Goal: Transaction & Acquisition: Obtain resource

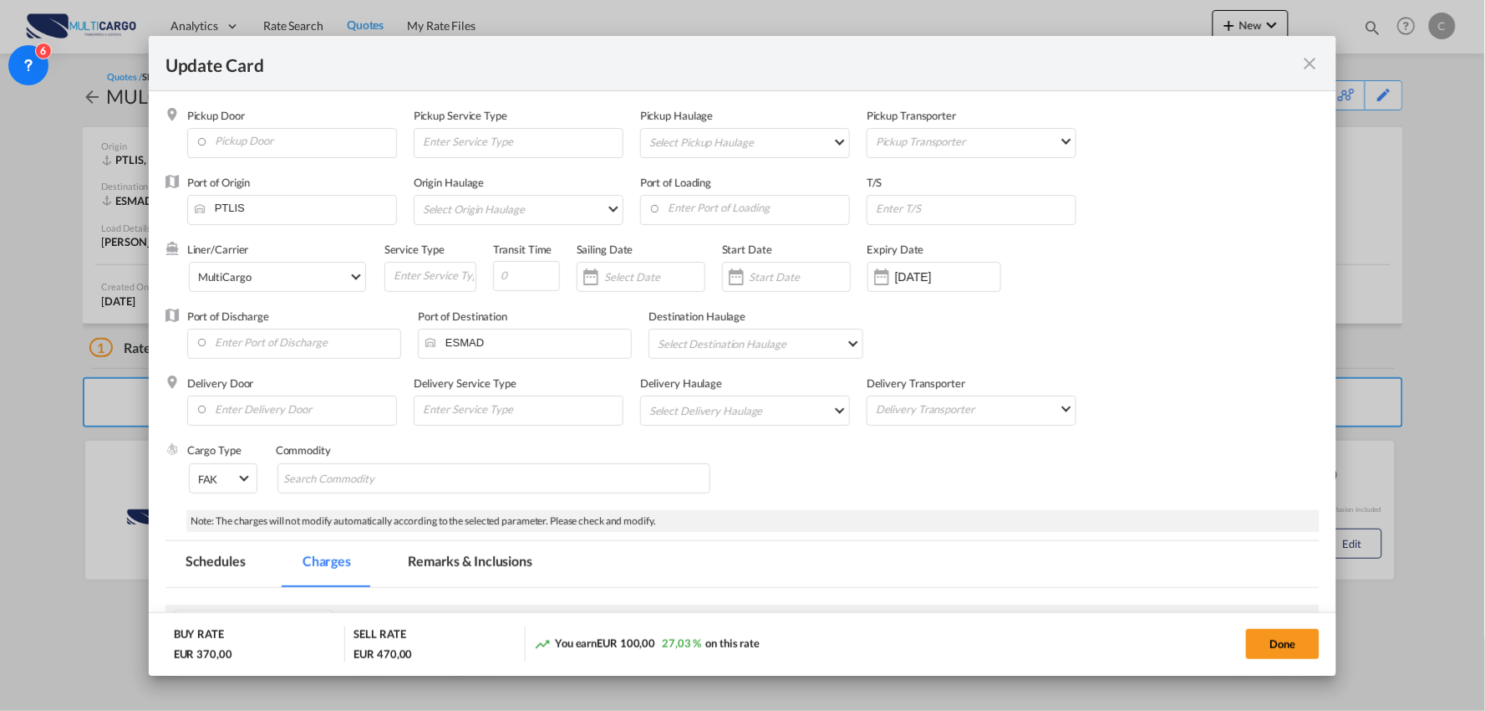
scroll to position [302, 0]
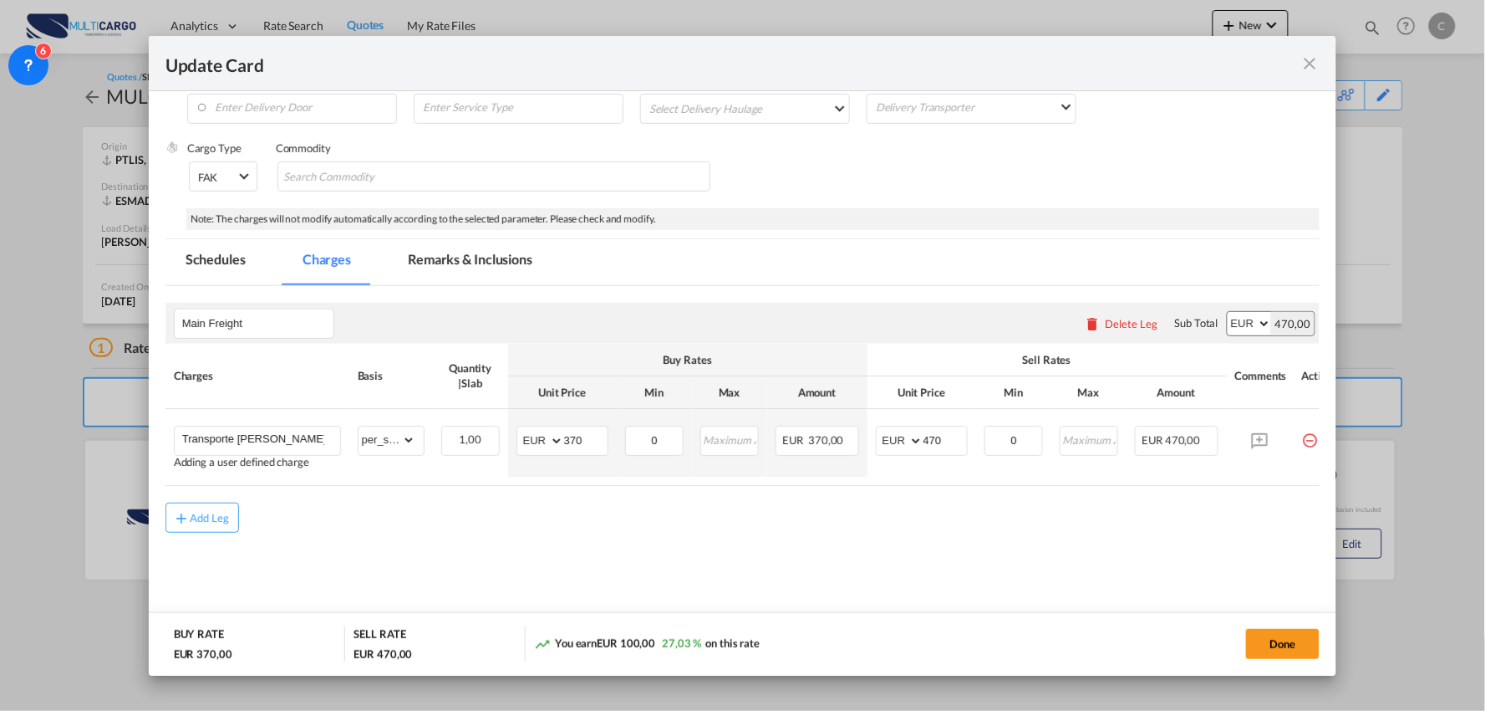
drag, startPoint x: 515, startPoint y: 566, endPoint x: 482, endPoint y: 561, distance: 33.0
click at [515, 566] on md-content "Main Freight Please enter leg name Leg Name Already Exists Delete Leg Sub Total…" at bounding box center [743, 449] width 1155 height 327
drag, startPoint x: 947, startPoint y: 439, endPoint x: 803, endPoint y: 443, distance: 143.8
click at [845, 441] on tr "Transporte Benedita - Oliveira do Bairro Adding a user defined charge Please En…" at bounding box center [758, 443] width 1185 height 68
type input "495"
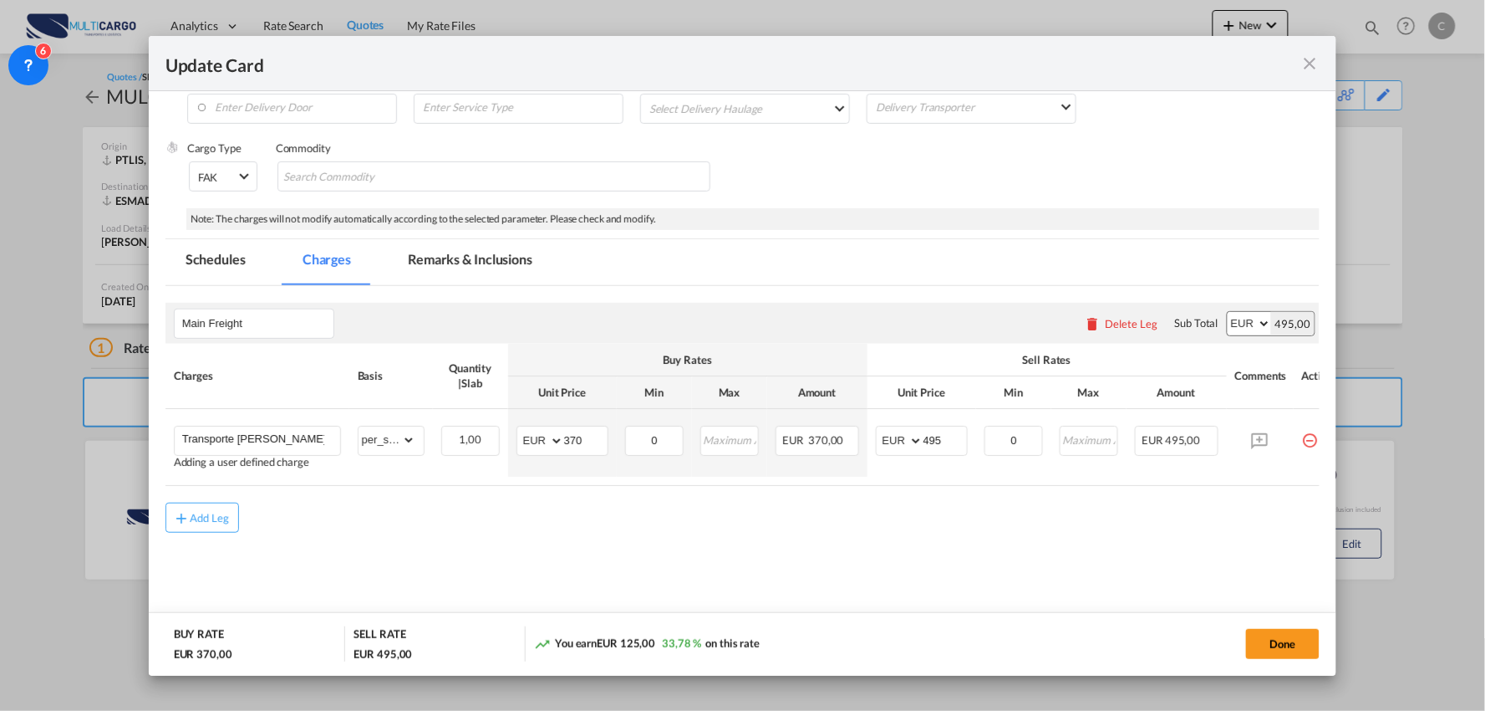
click at [652, 539] on md-content "Main Freight Please enter leg name Leg Name Already Exists Delete Leg Sub Total…" at bounding box center [743, 449] width 1155 height 327
click at [1269, 644] on button "Done" at bounding box center [1283, 644] width 74 height 30
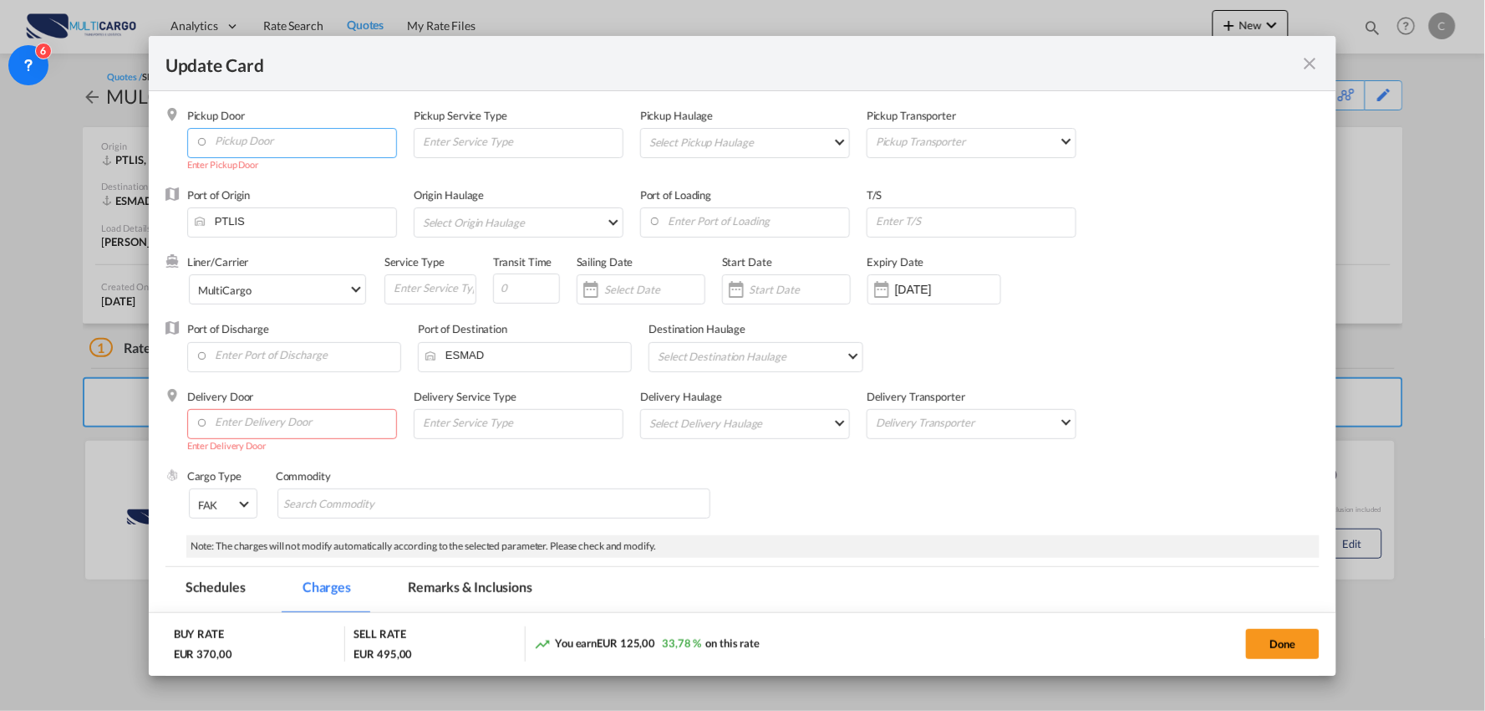
click at [262, 129] on input "Pickup Door" at bounding box center [296, 141] width 201 height 25
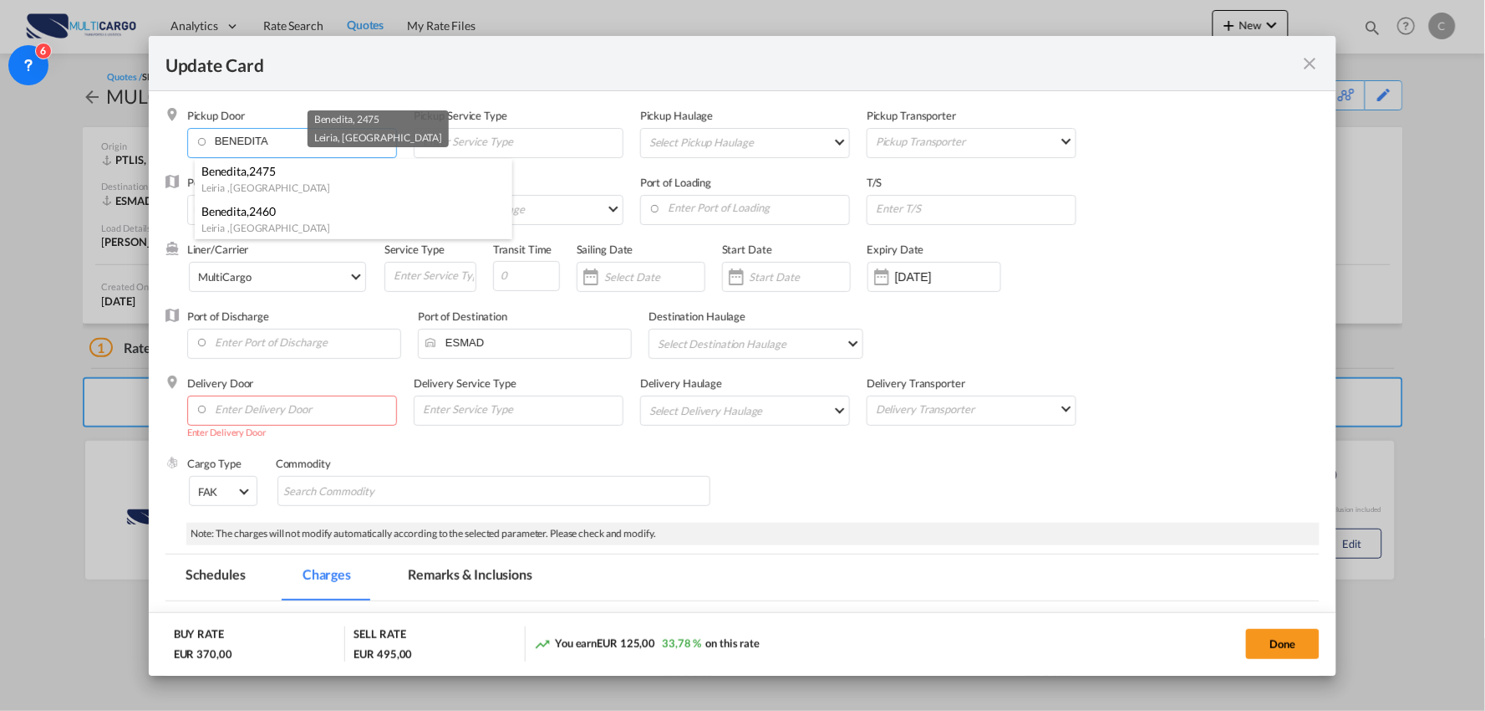
click at [261, 174] on span "2475" at bounding box center [262, 171] width 27 height 14
type input "PT-2475, Benedita, Leiria"
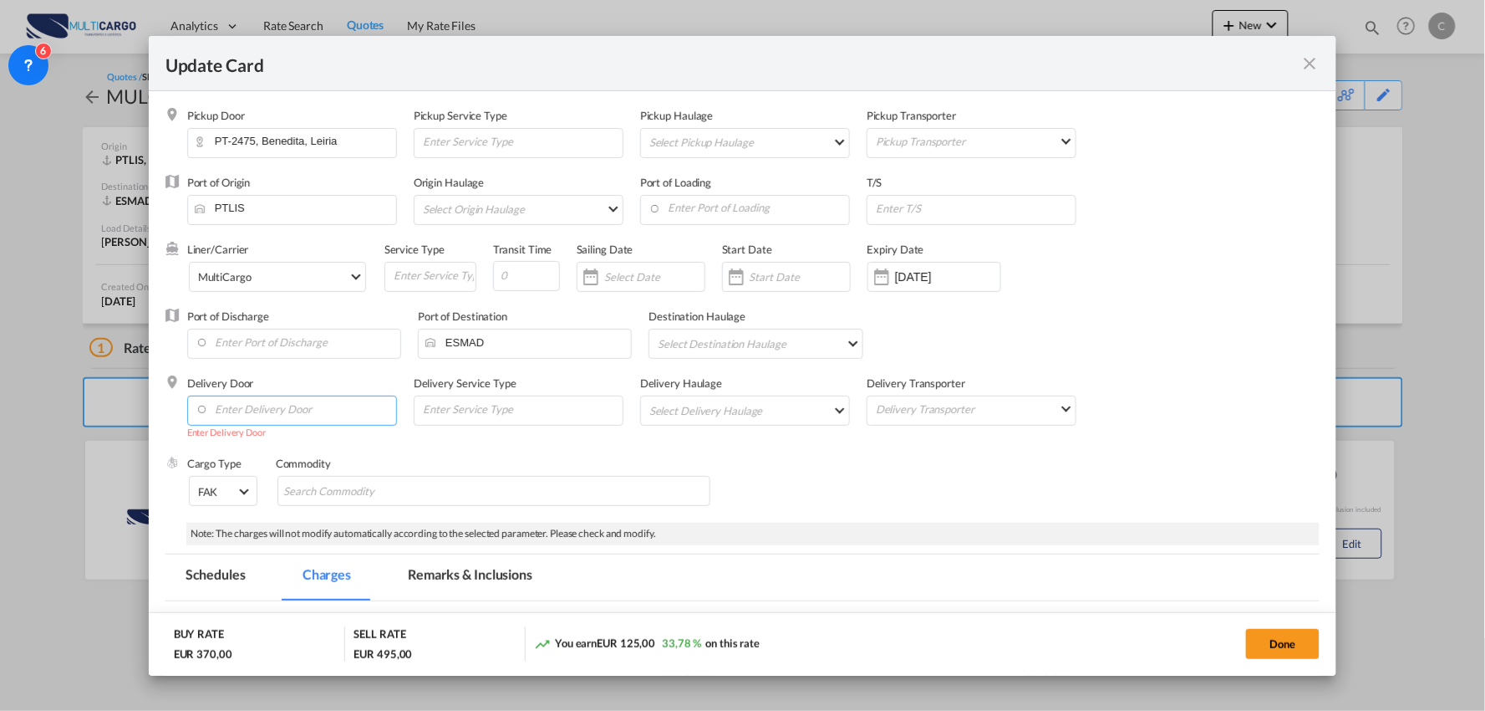
click at [277, 410] on input "Enter Delivery Door" at bounding box center [296, 408] width 201 height 25
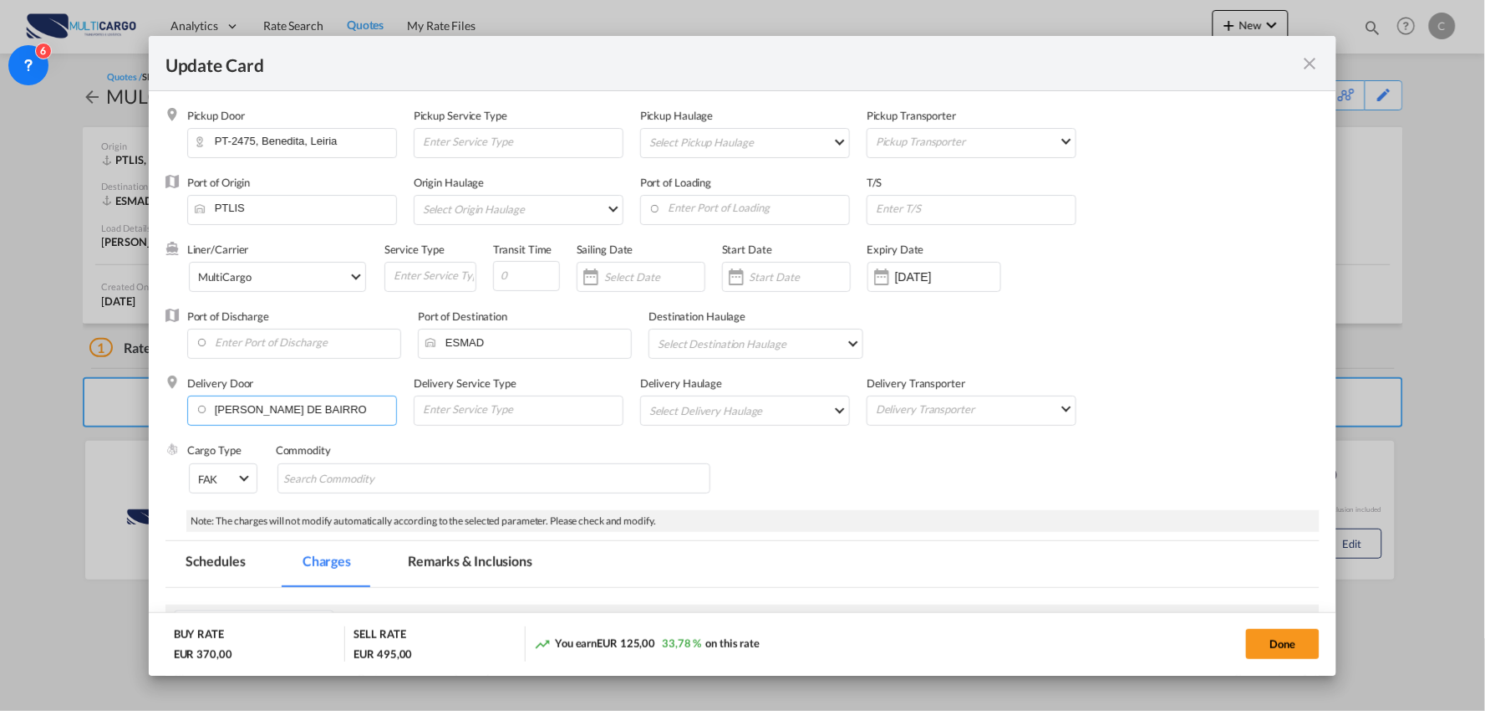
click at [276, 407] on input "OLIVEIRA DE BAIRRO" at bounding box center [296, 408] width 201 height 25
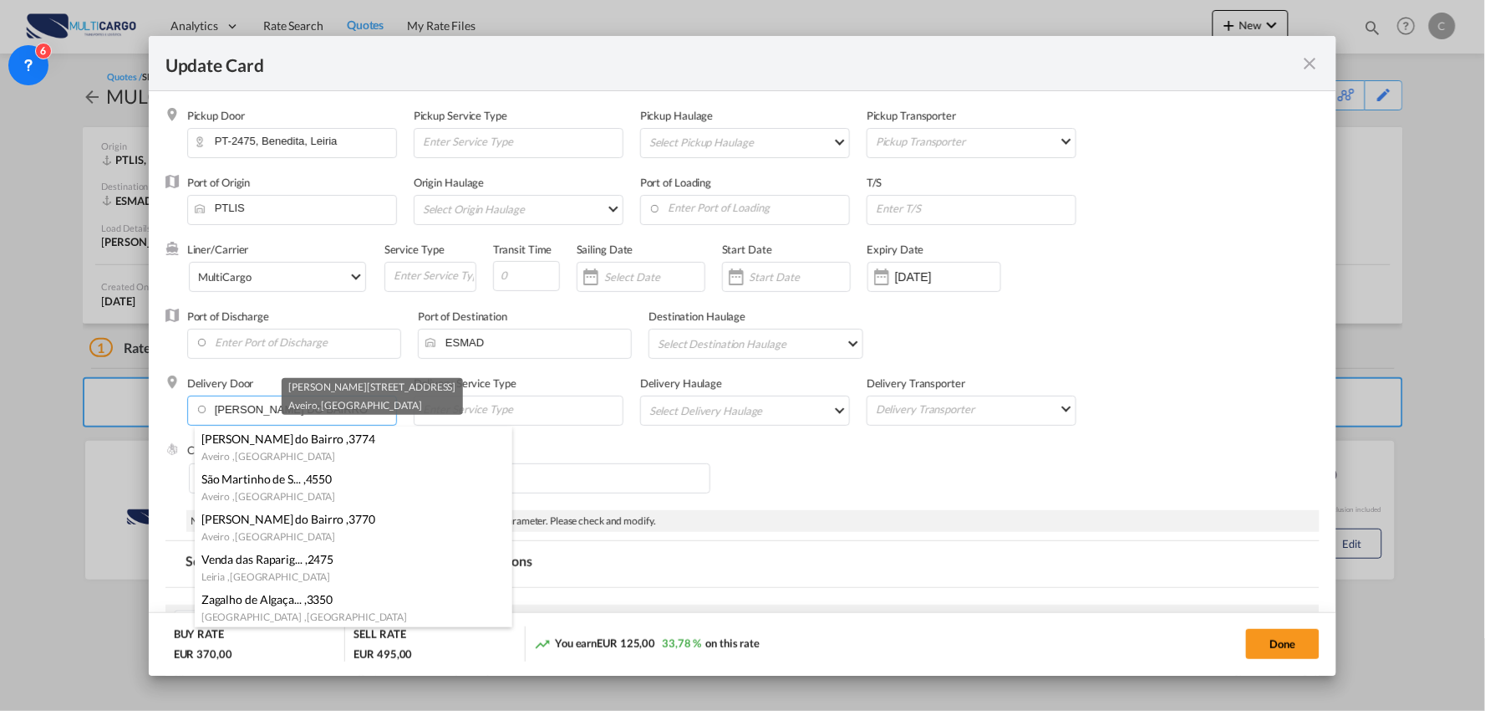
click at [288, 450] on div "Aveiro , Portugal" at bounding box center [348, 455] width 294 height 17
type input "PT-3774, Oliveira do Bairro, Aveiro"
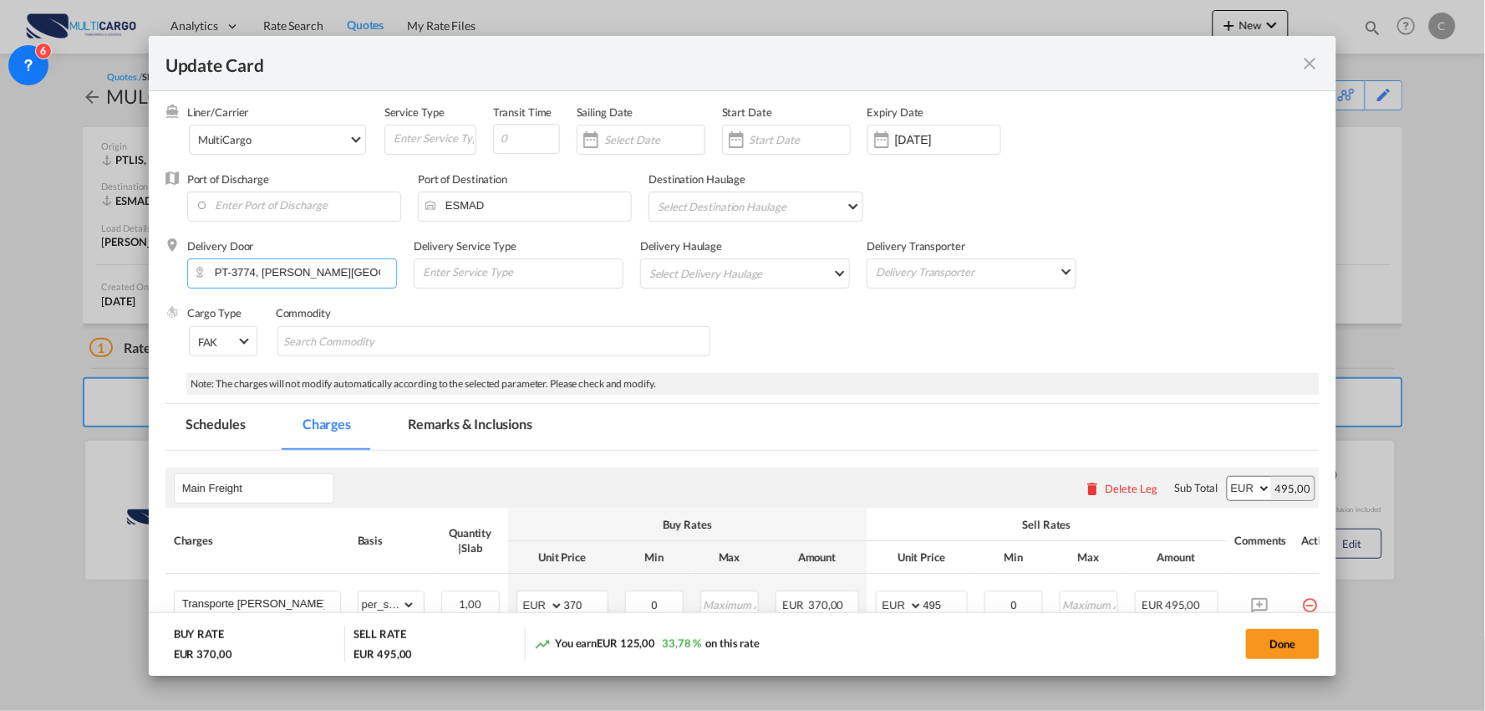
scroll to position [302, 0]
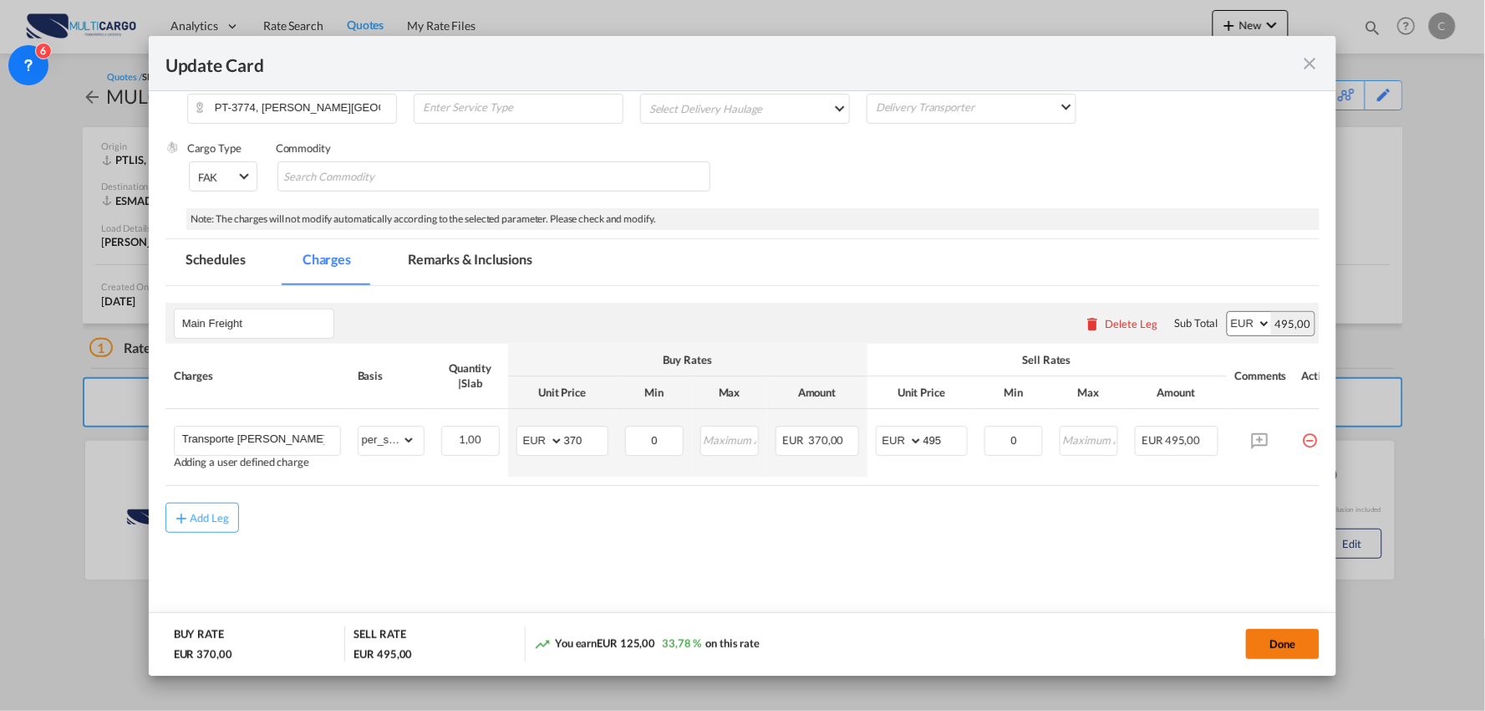
click at [1297, 635] on button "Done" at bounding box center [1283, 644] width 74 height 30
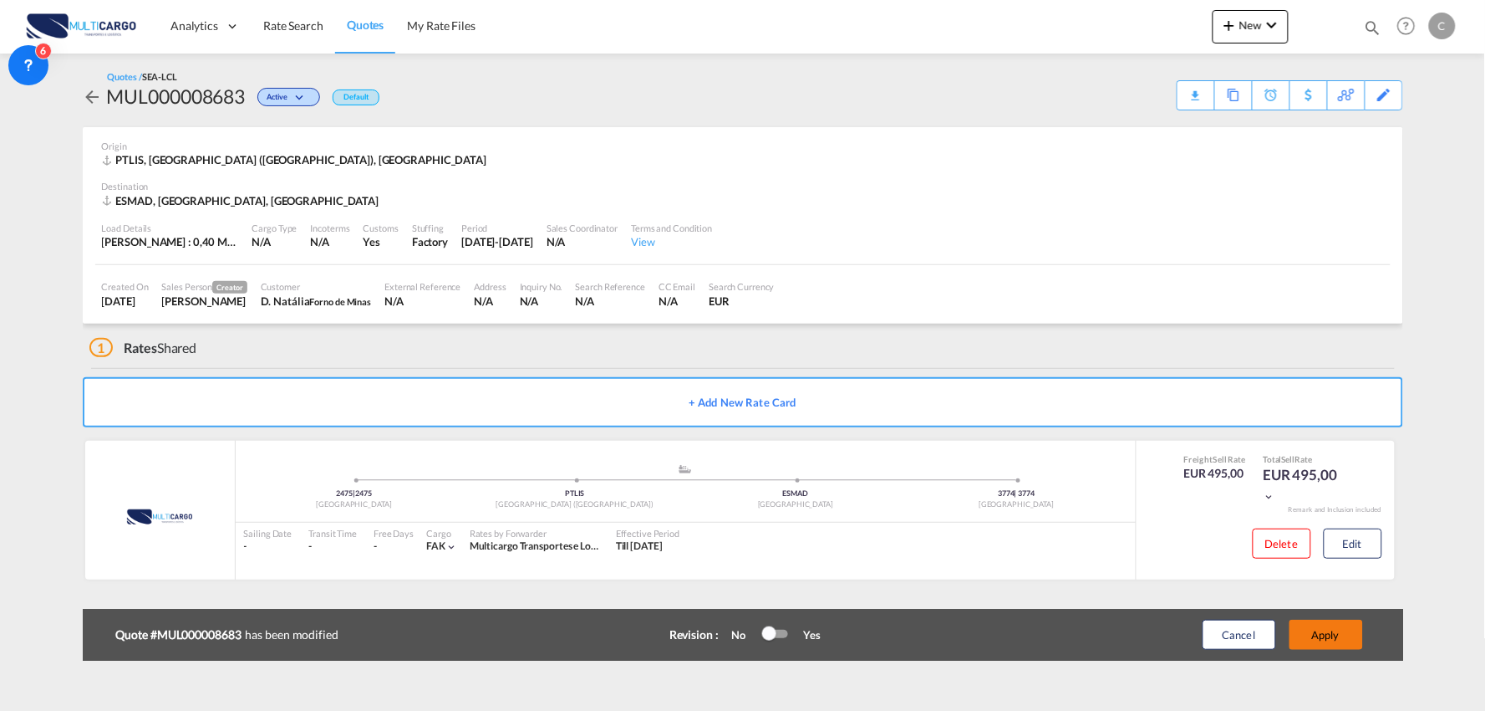
click at [1348, 636] on button "Apply" at bounding box center [1327, 634] width 74 height 30
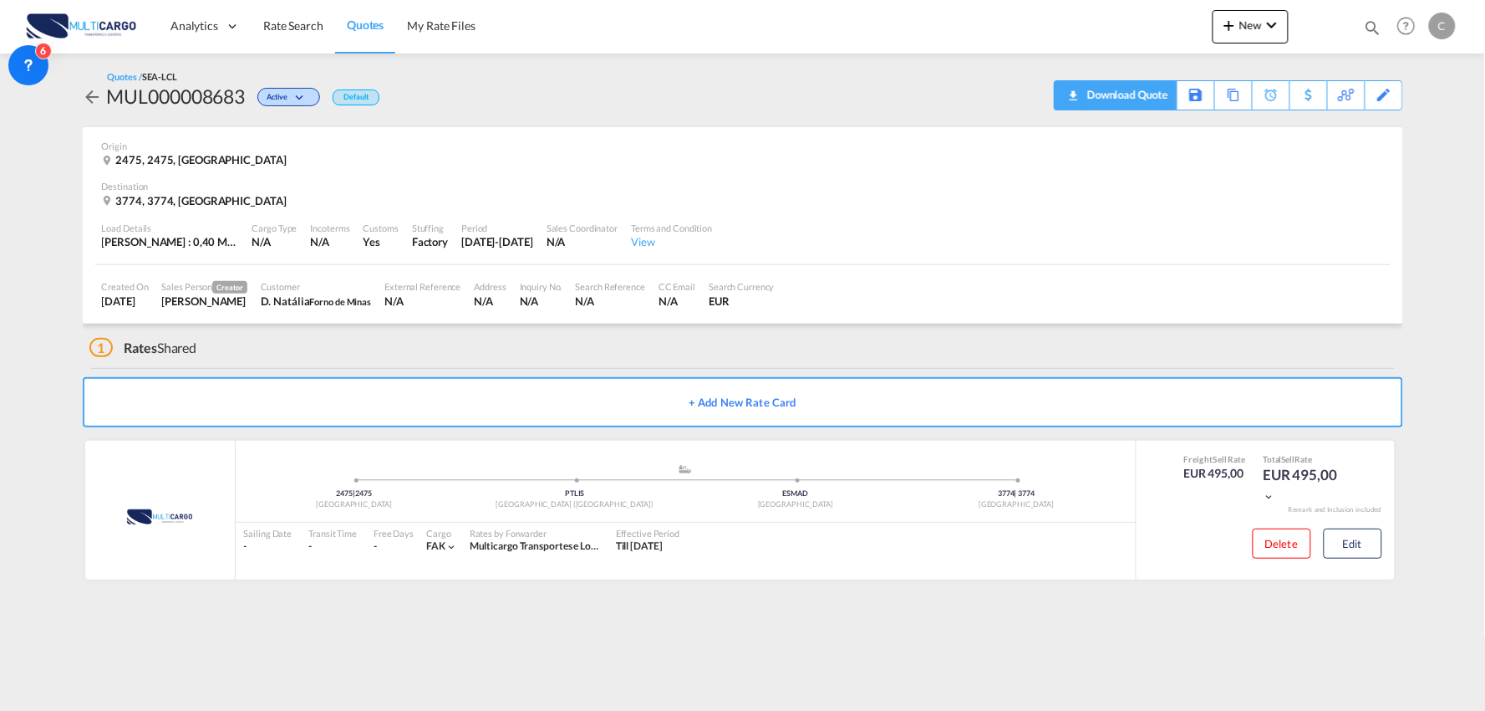
click at [1152, 92] on div "Download Quote" at bounding box center [1125, 94] width 85 height 27
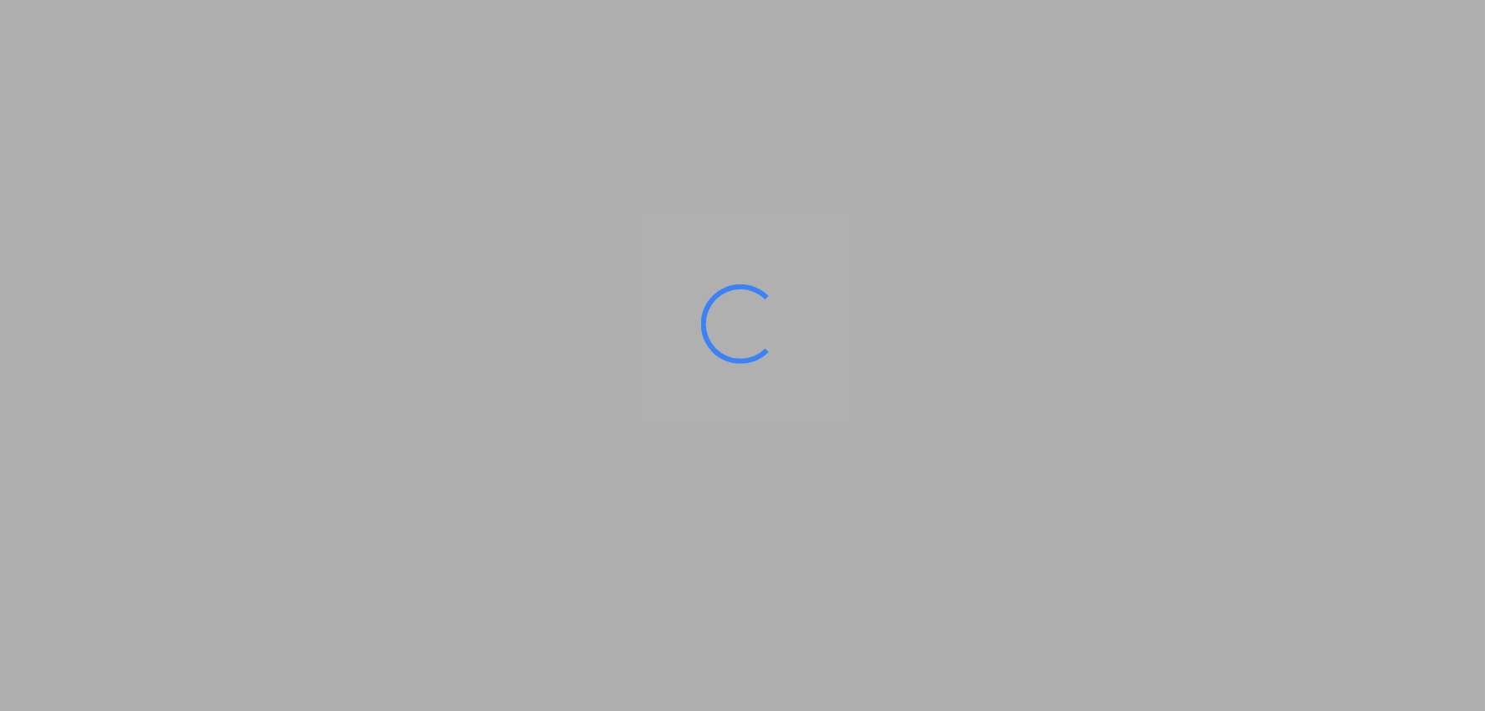
click at [990, 615] on ms-splash-screen at bounding box center [742, 355] width 1485 height 711
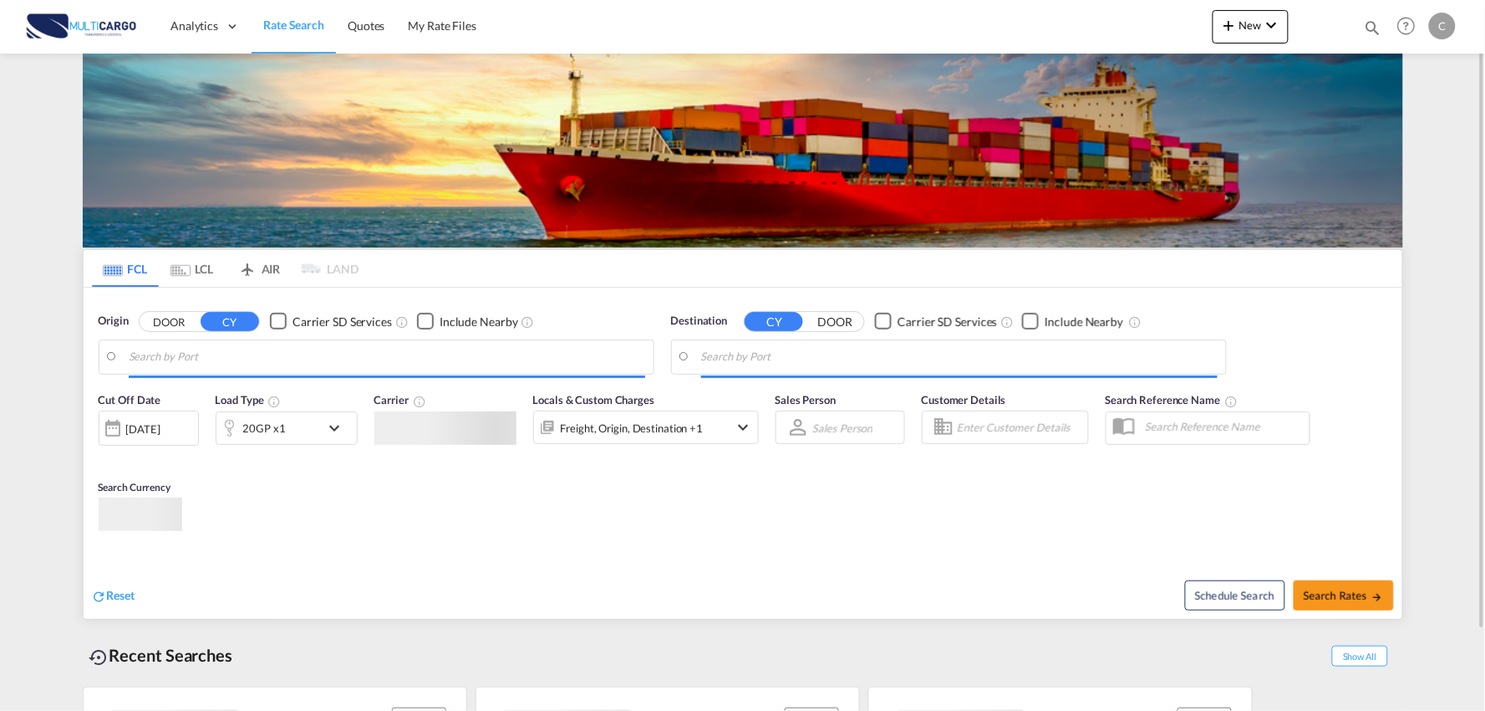
type input "Port of Qingdao, Qingdao, CNTAO"
type input "Leixoes, Leixoes, PTLEI"
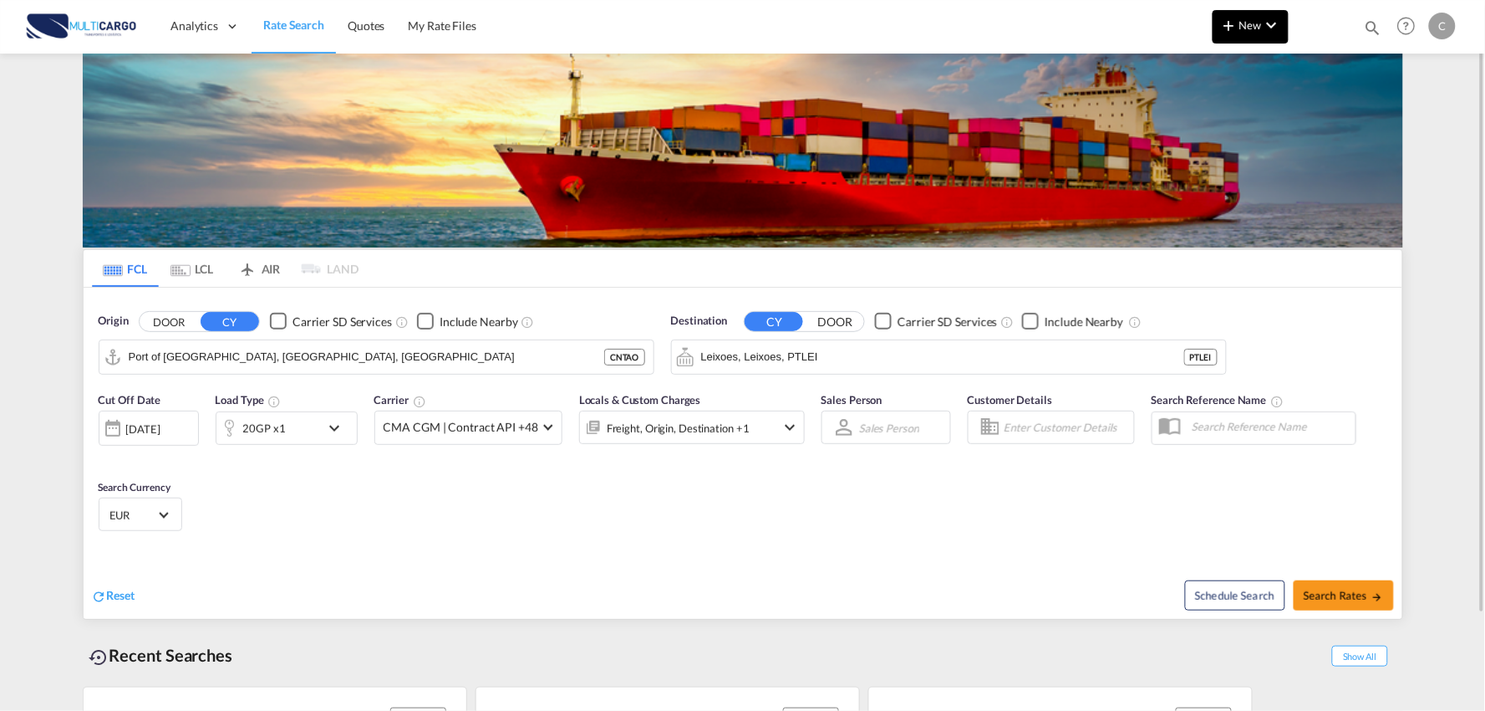
click at [1247, 25] on span "New" at bounding box center [1251, 24] width 63 height 13
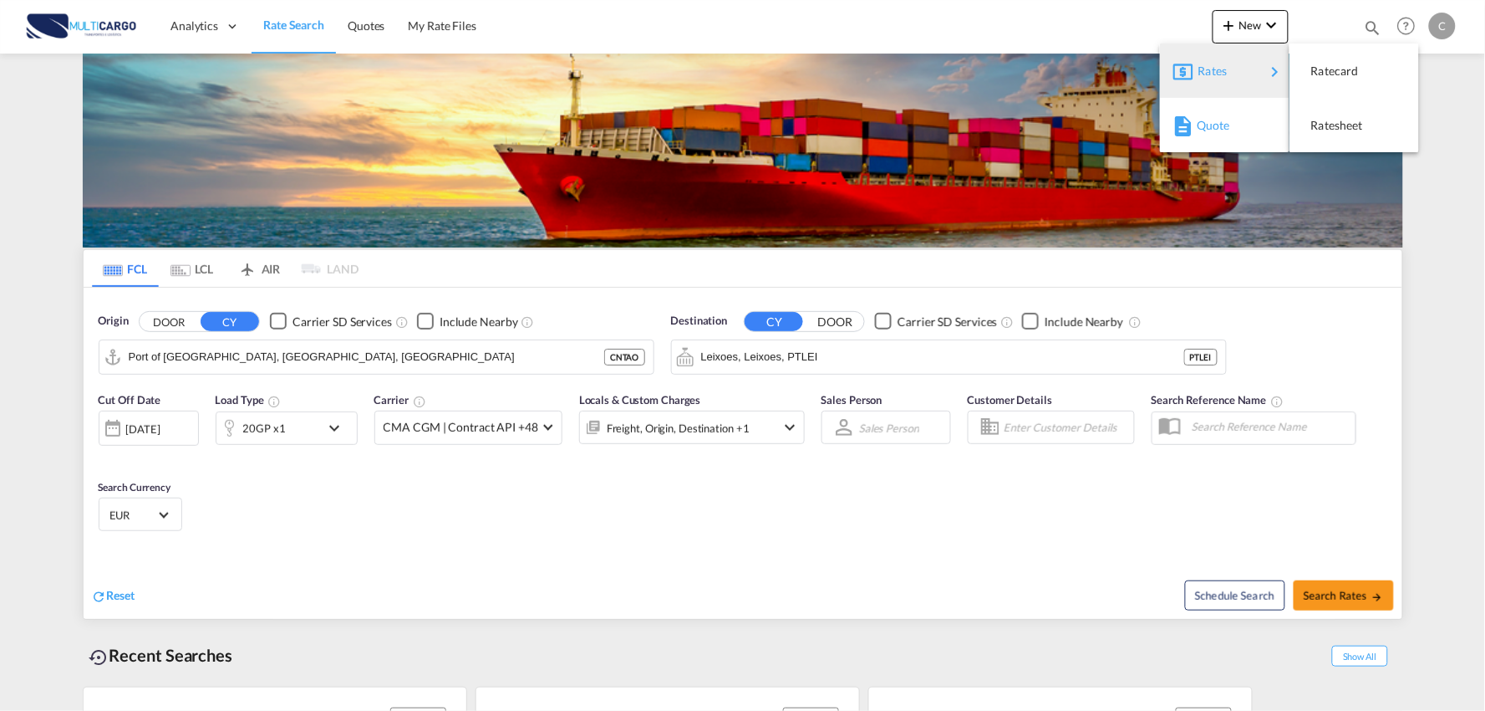
click at [1226, 131] on div "Quote" at bounding box center [1228, 125] width 62 height 42
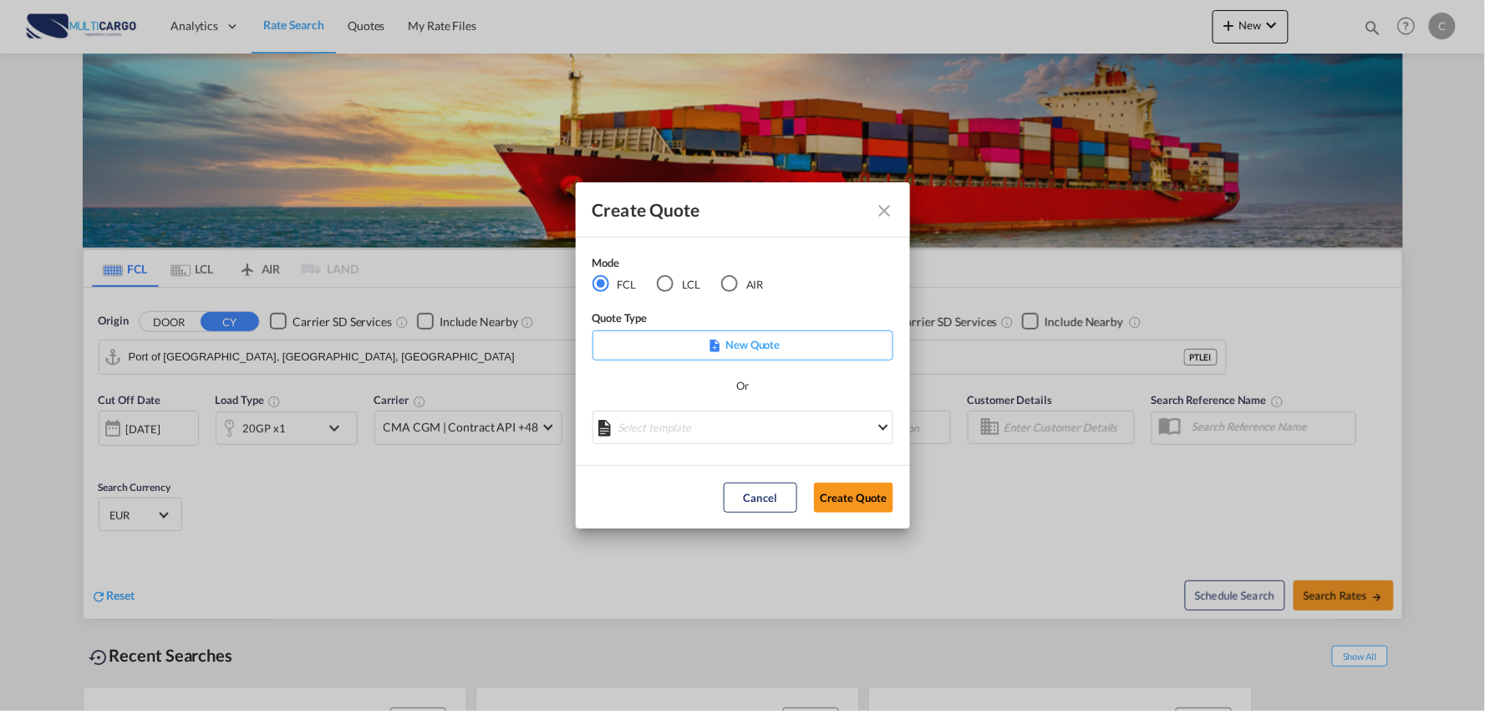
click at [675, 283] on md-radio-button "LCL" at bounding box center [678, 284] width 43 height 18
click at [711, 427] on md-select "Select template EXP LCL Globelink 09/2025 Patricia Barroso | 12 Sep 2025 EXP UK…" at bounding box center [743, 426] width 301 height 33
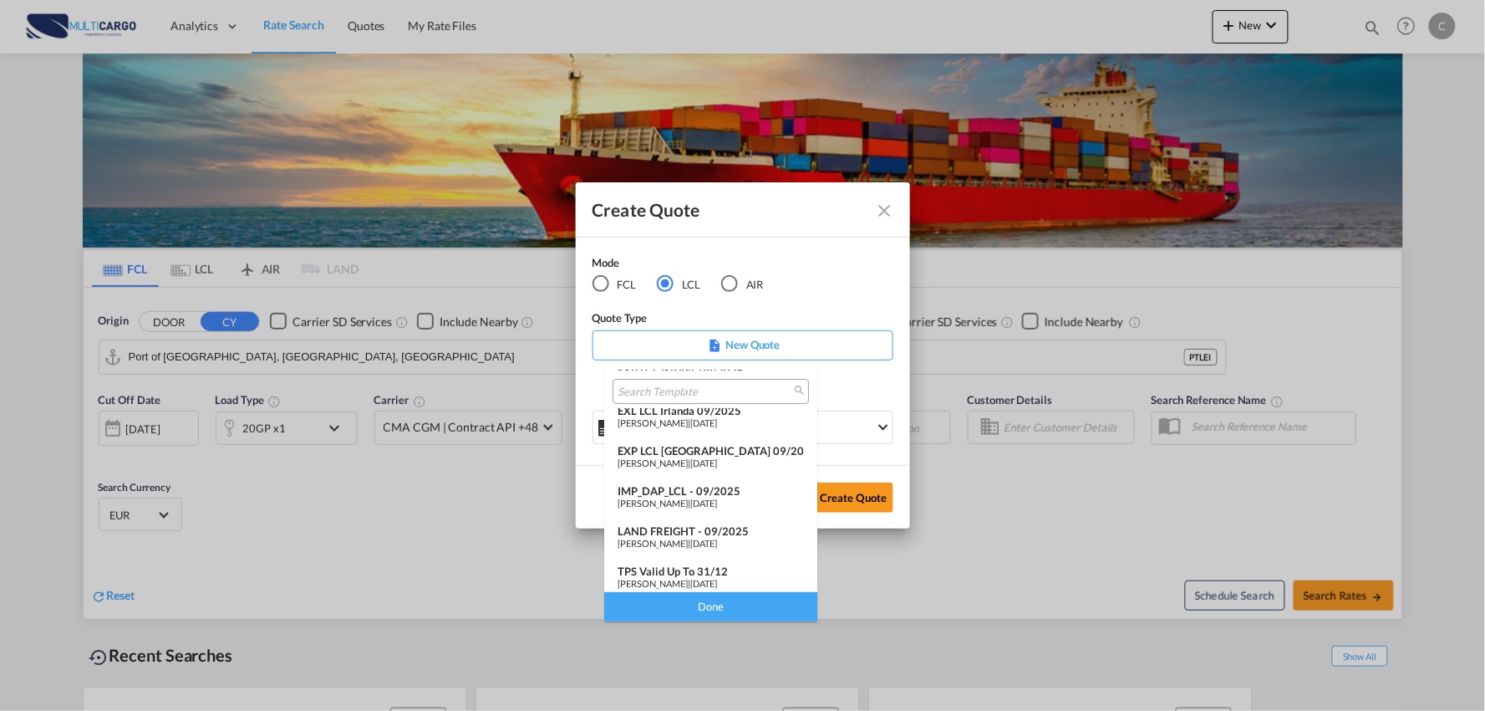
scroll to position [136, 0]
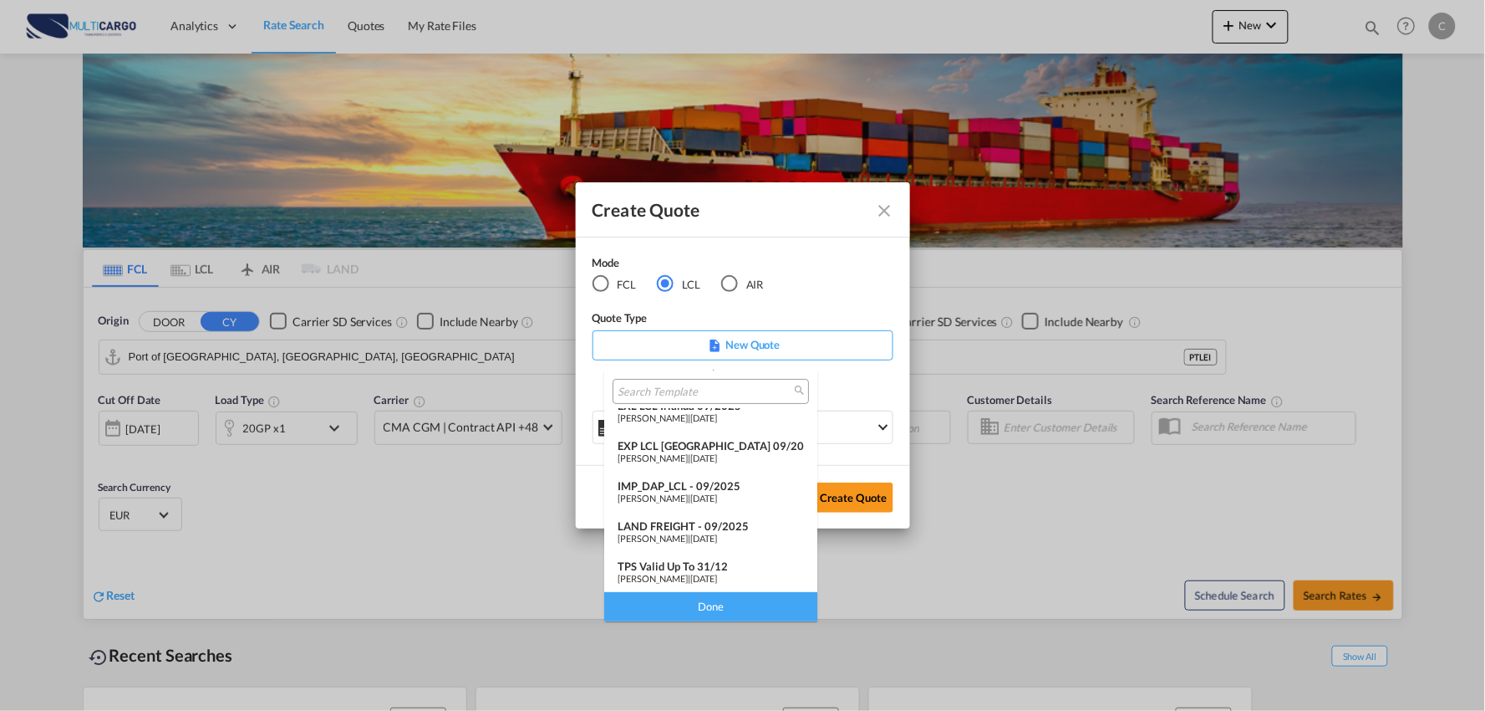
click at [696, 529] on div "LAND FREIGHT - 09/2025" at bounding box center [711, 525] width 186 height 13
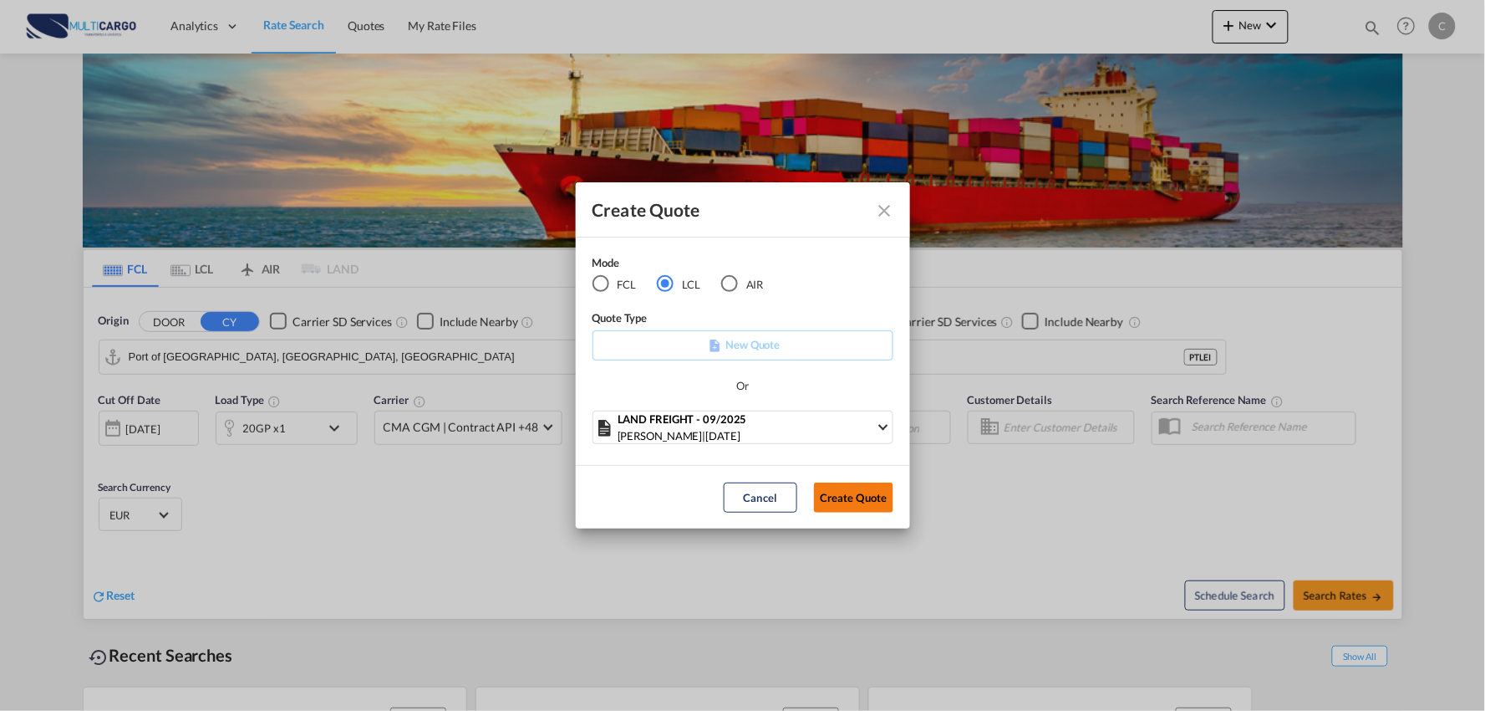
click at [854, 499] on button "Create Quote" at bounding box center [853, 497] width 79 height 30
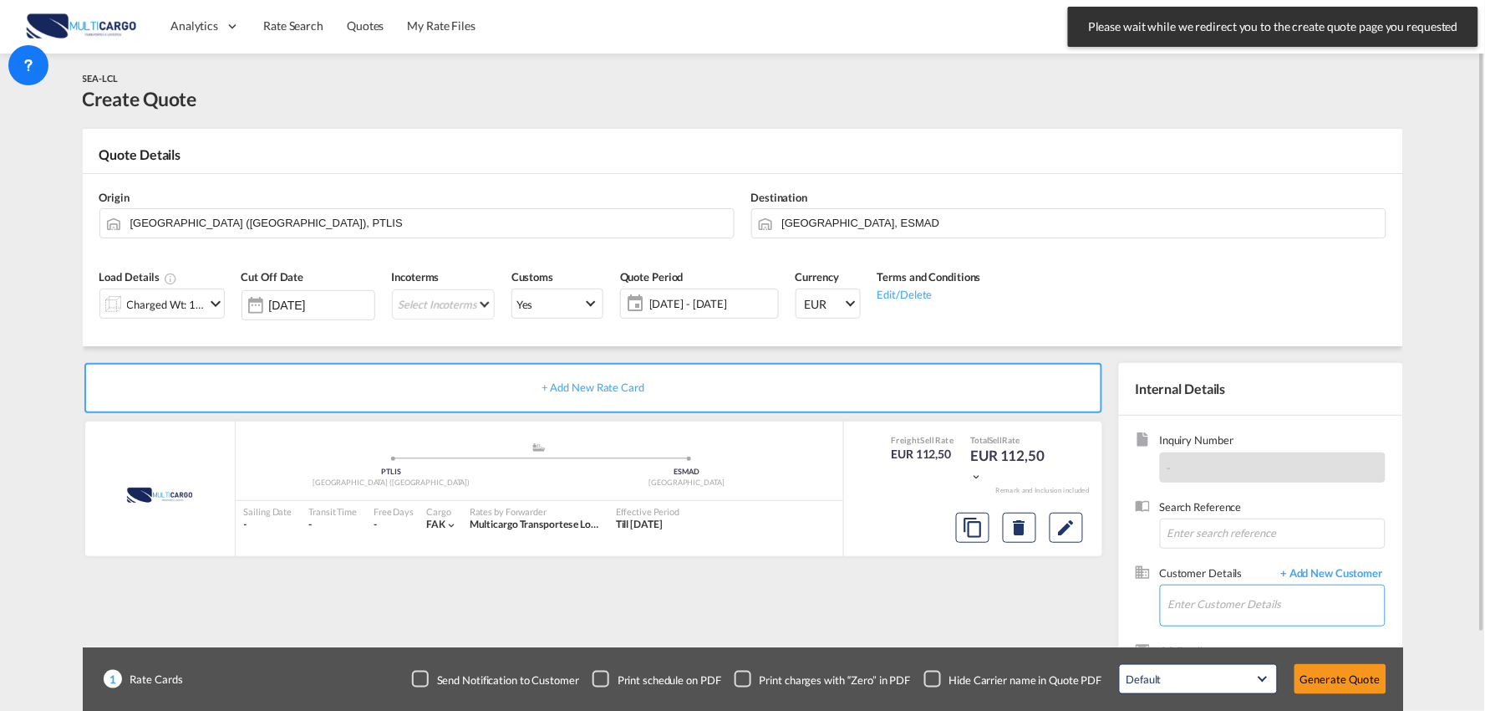
click at [1299, 596] on input "Enter Customer Details" at bounding box center [1277, 604] width 217 height 38
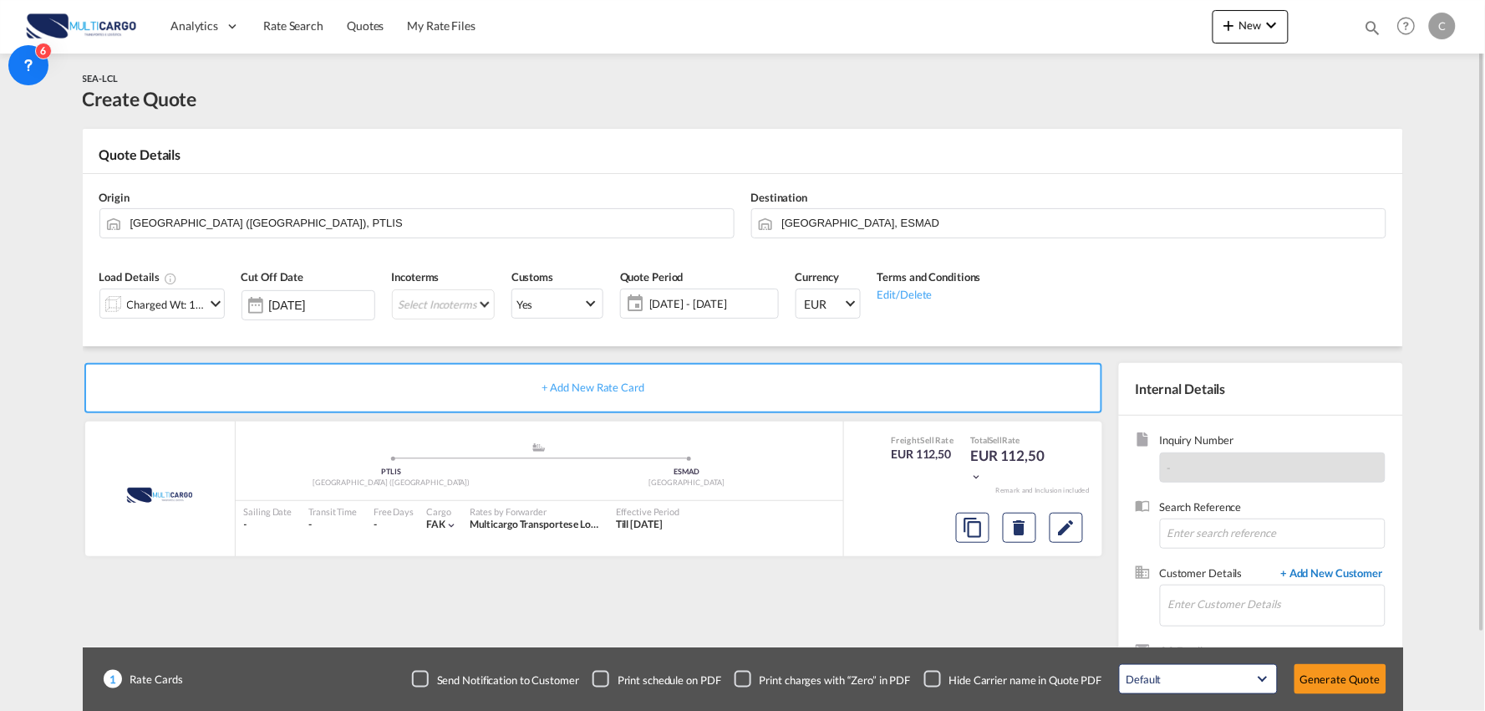
click at [1333, 572] on span "+ Add New Customer" at bounding box center [1329, 574] width 113 height 19
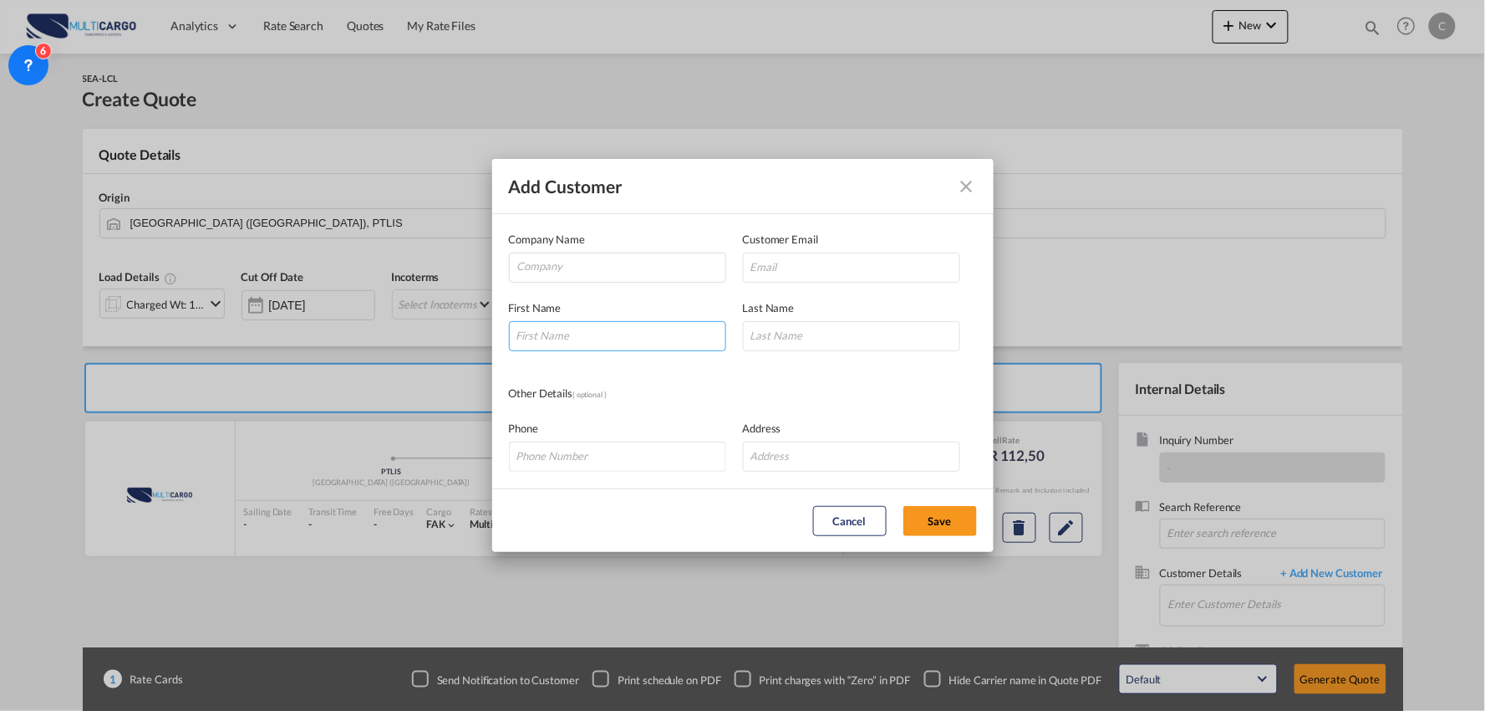
drag, startPoint x: 557, startPoint y: 336, endPoint x: 595, endPoint y: 348, distance: 40.2
click at [557, 336] on input "Add Customer Company ..." at bounding box center [617, 336] width 217 height 30
type input "Huifeng"
type input "Fe"
click at [630, 268] on input "Company" at bounding box center [621, 265] width 208 height 25
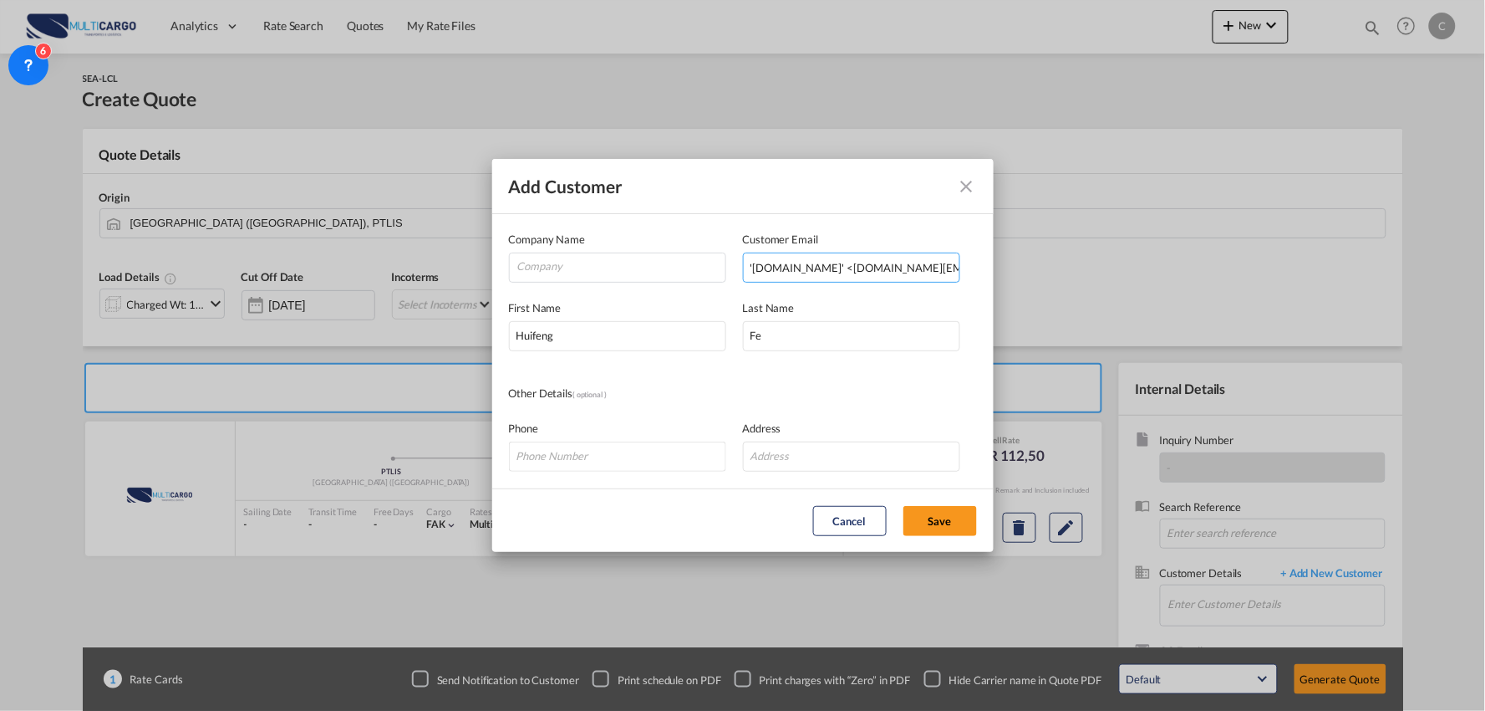
click at [930, 263] on input "'feng.ye' <feng.ye@bsifreight.com>" at bounding box center [851, 267] width 217 height 30
drag, startPoint x: 798, startPoint y: 266, endPoint x: 452, endPoint y: 268, distance: 345.3
click at [452, 268] on div "Add Customer Company Name Customer Email 'feng.ye' <feng.ye@bsifreight.com Ente…" at bounding box center [742, 355] width 1485 height 711
type input "feng.ye@bsifreight.com"
click at [587, 256] on input "Company" at bounding box center [621, 265] width 208 height 25
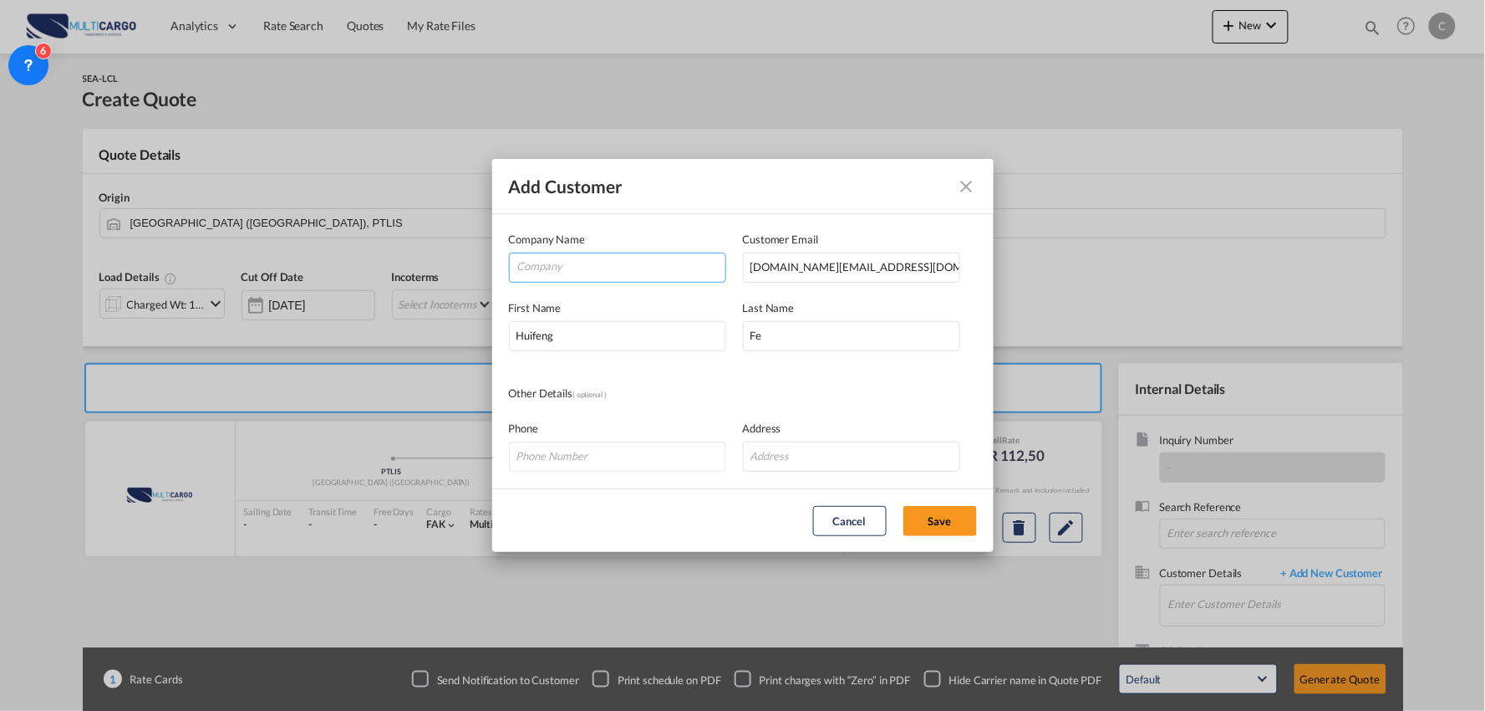
paste input "BSI FREIGHT SPAIN S.L."
type input "BSI FREIGHT SPAIN S.L."
click at [945, 516] on button "Save" at bounding box center [941, 521] width 74 height 30
type input "BSI FREIGHT SPAIN S.L., Huifeng Fe, feng.ye@bsifreight.com"
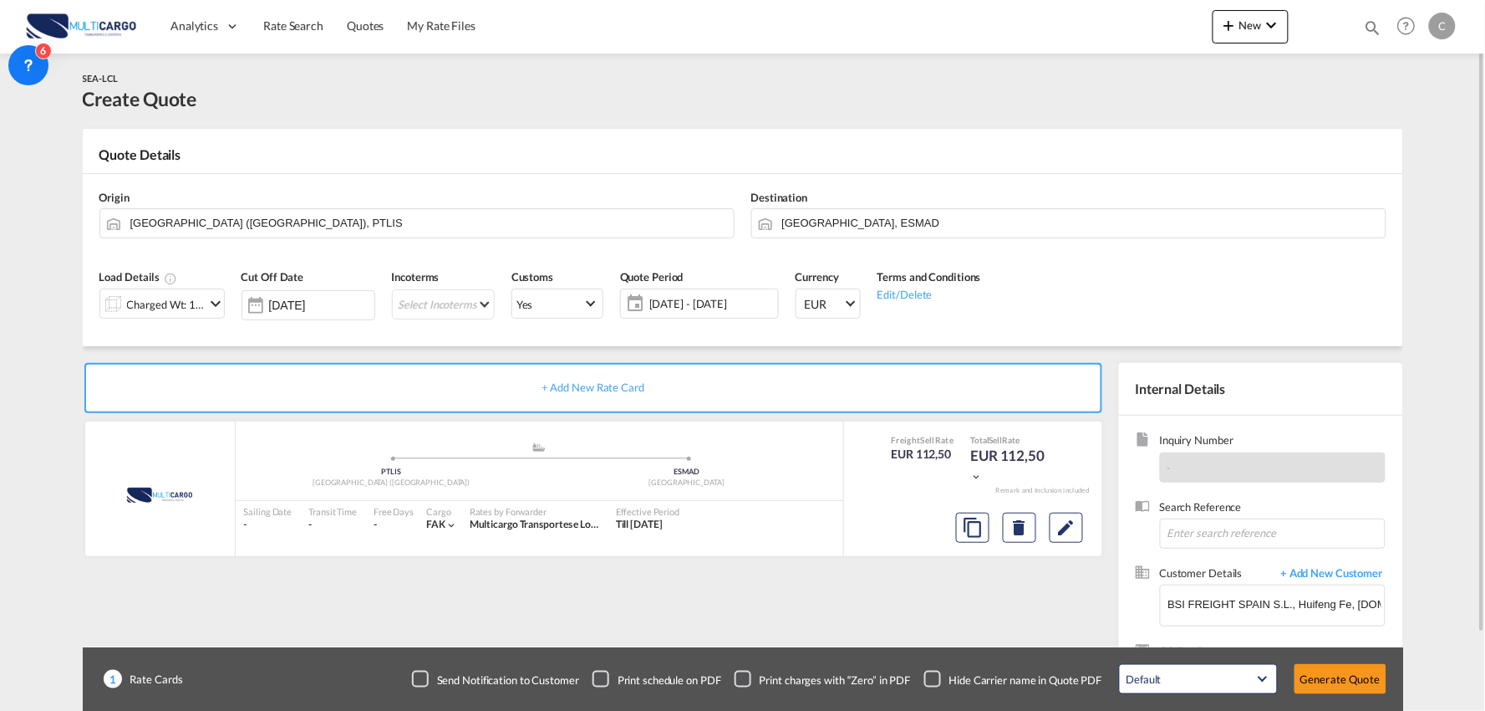
click at [206, 298] on md-icon "icon-chevron-down" at bounding box center [216, 303] width 20 height 20
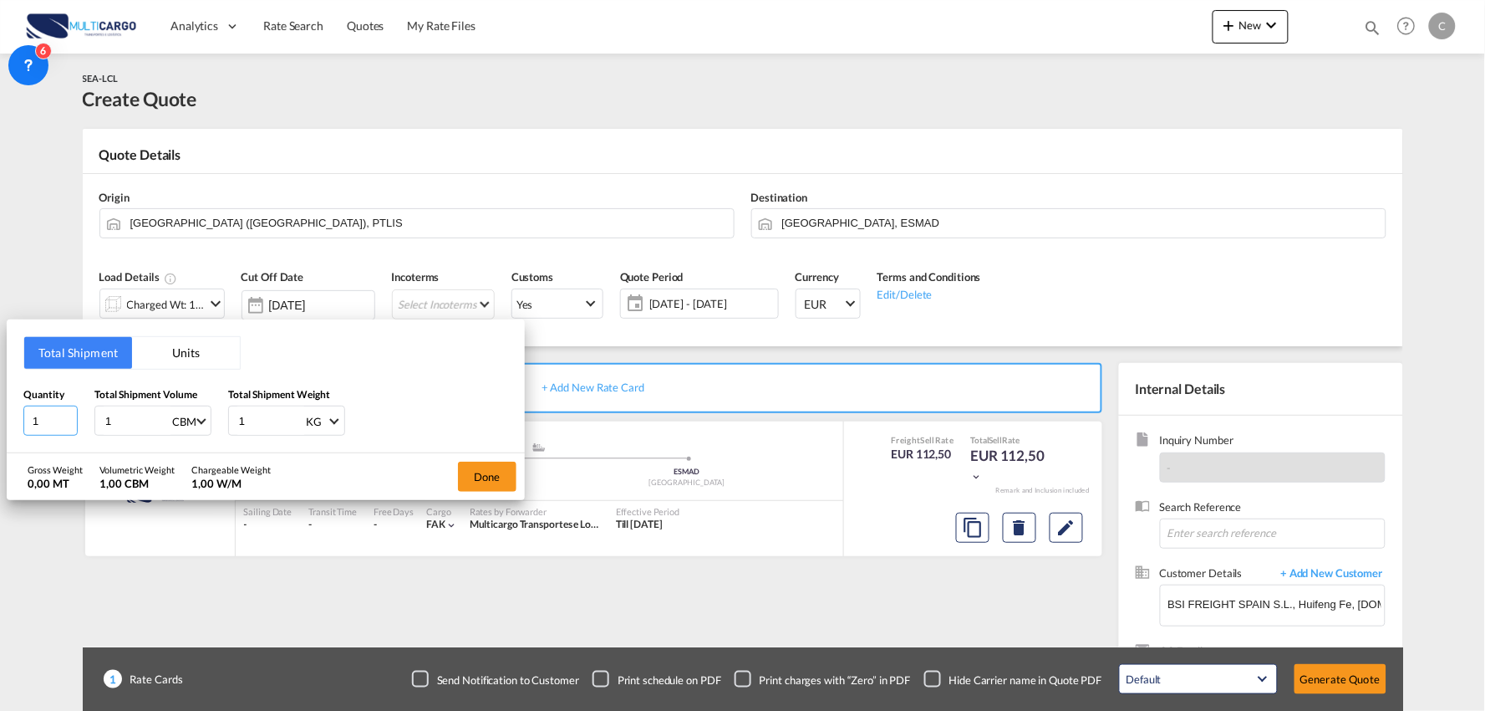
drag, startPoint x: 43, startPoint y: 415, endPoint x: -33, endPoint y: 426, distance: 77.7
click at [0, 426] on html "Analytics Reports Dashboard Rate Search Quotes My Rate Files" at bounding box center [742, 355] width 1485 height 711
type input "2"
drag, startPoint x: 124, startPoint y: 422, endPoint x: 53, endPoint y: 422, distance: 71.1
click at [53, 422] on div "Quantity 2 Total Shipment Volume 1 CBM CBM CFT Total Shipment Weight 1 KG KG LB" at bounding box center [265, 411] width 485 height 50
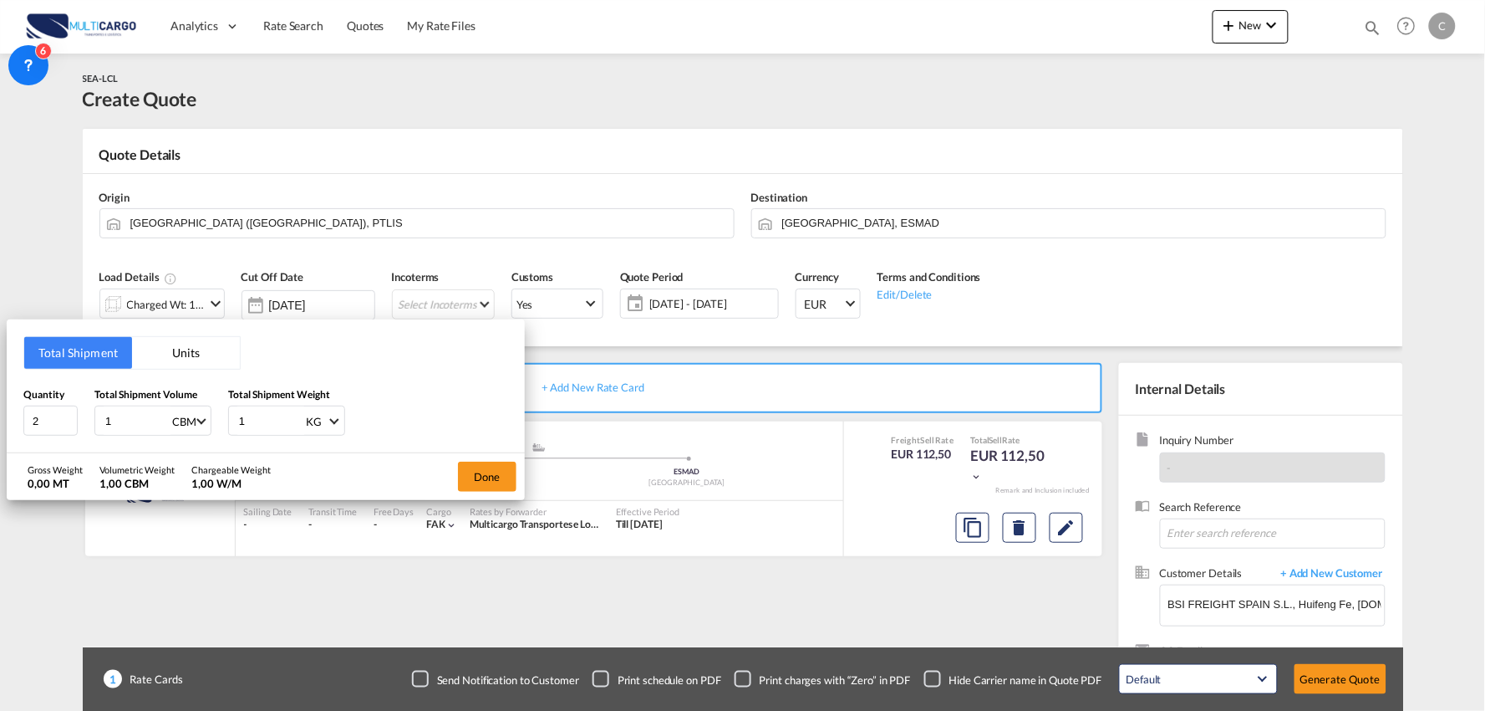
type input "2"
type input "2.88"
click at [221, 420] on div "Quantity 2 Total Shipment Volume 2.88 CBM CBM CFT Total Shipment Weight 1 KG KG…" at bounding box center [265, 411] width 485 height 50
type input "1000"
click at [483, 475] on button "Done" at bounding box center [487, 476] width 59 height 30
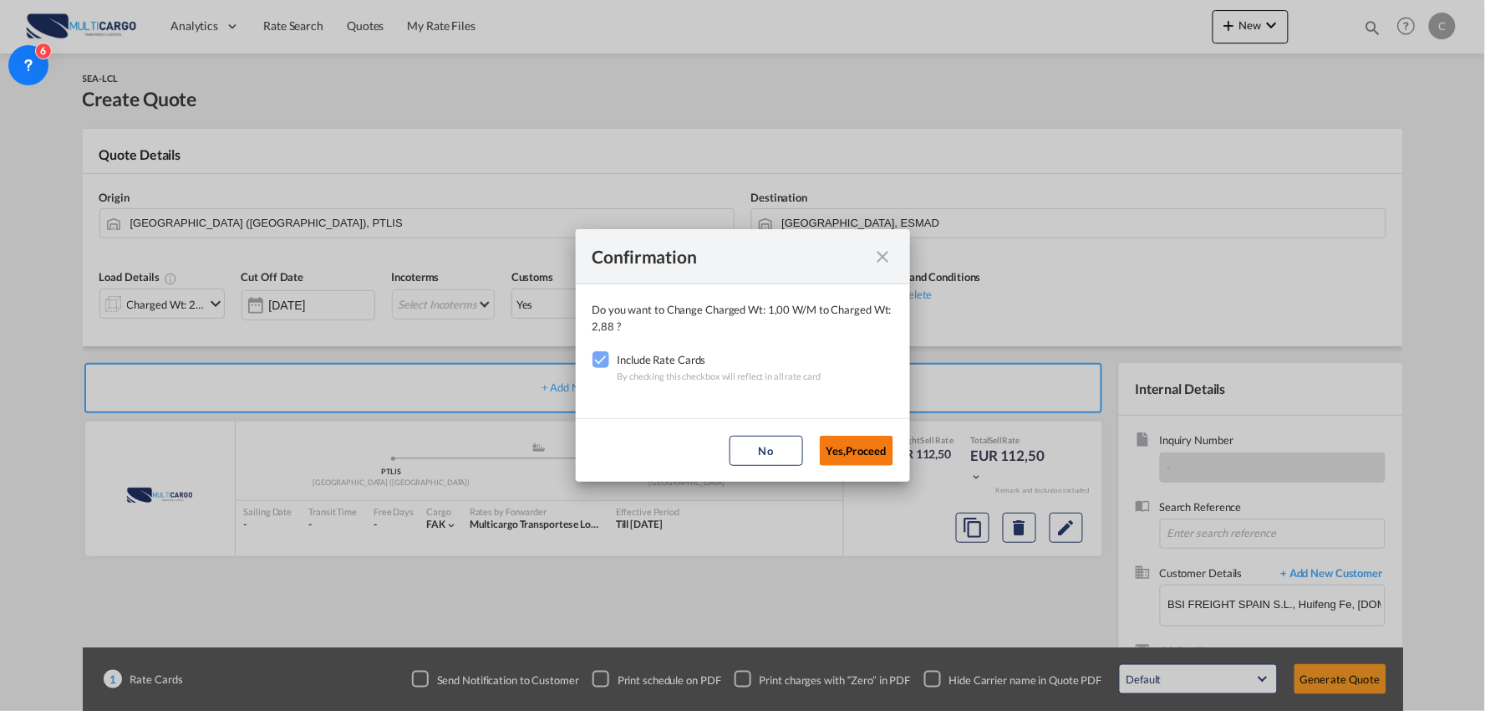
click at [831, 450] on button "Yes,Proceed" at bounding box center [857, 451] width 74 height 30
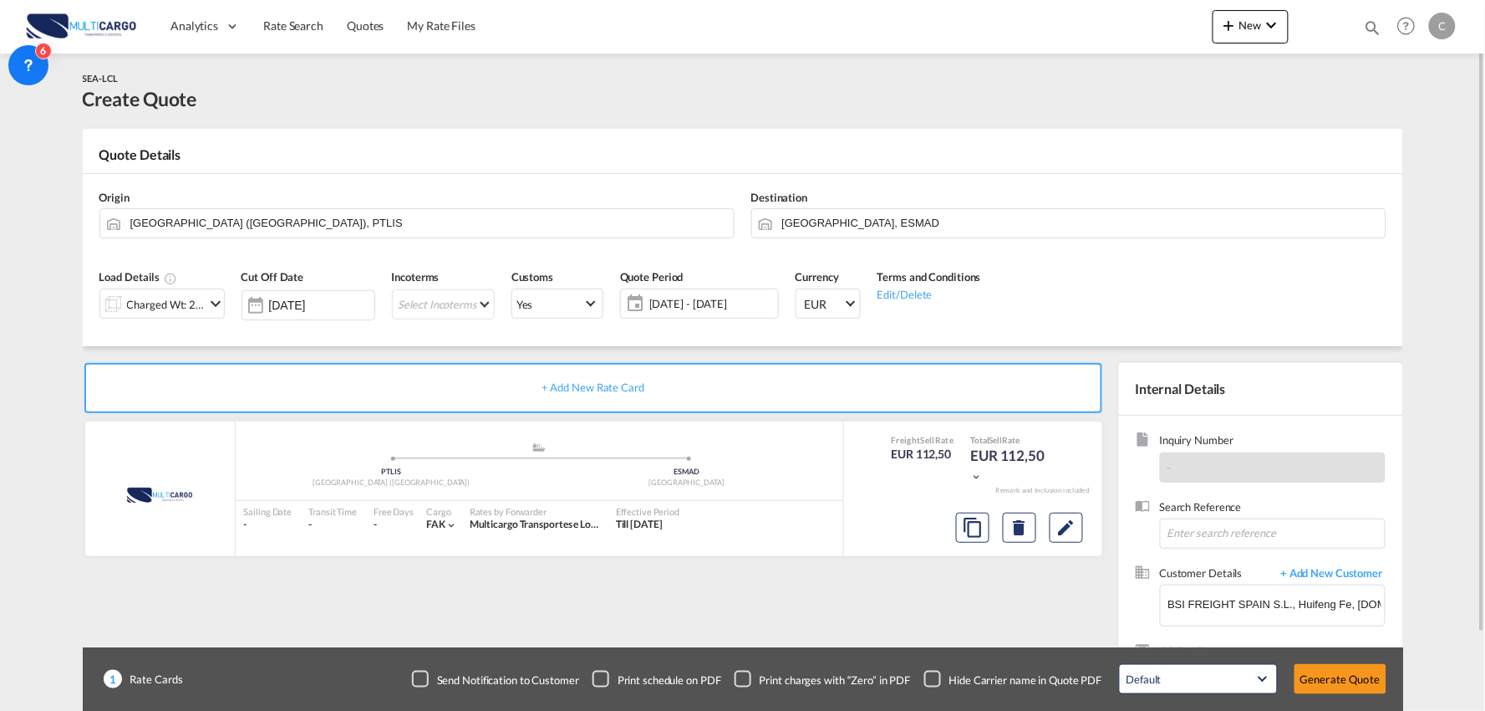
click at [882, 614] on div "+ Add New Rate Card MultiCargo added by you .a{fill:#aaa8ad;} .a{fill:#aaa8ad;}…" at bounding box center [597, 537] width 1028 height 349
click at [280, 168] on div "Quote Details" at bounding box center [743, 158] width 1321 height 27
click at [1355, 669] on button "Generate Quote" at bounding box center [1341, 679] width 92 height 30
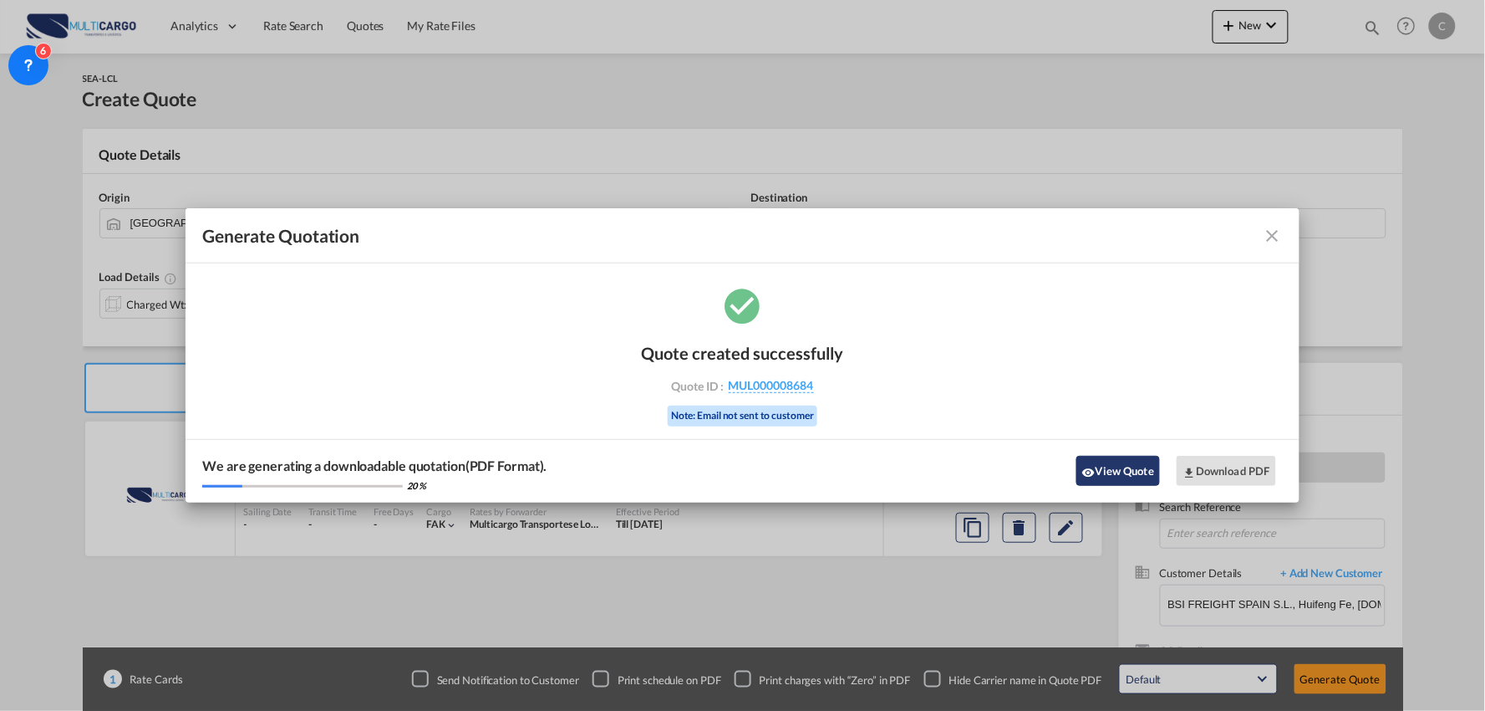
click at [1121, 458] on button "View Quote" at bounding box center [1119, 471] width 84 height 30
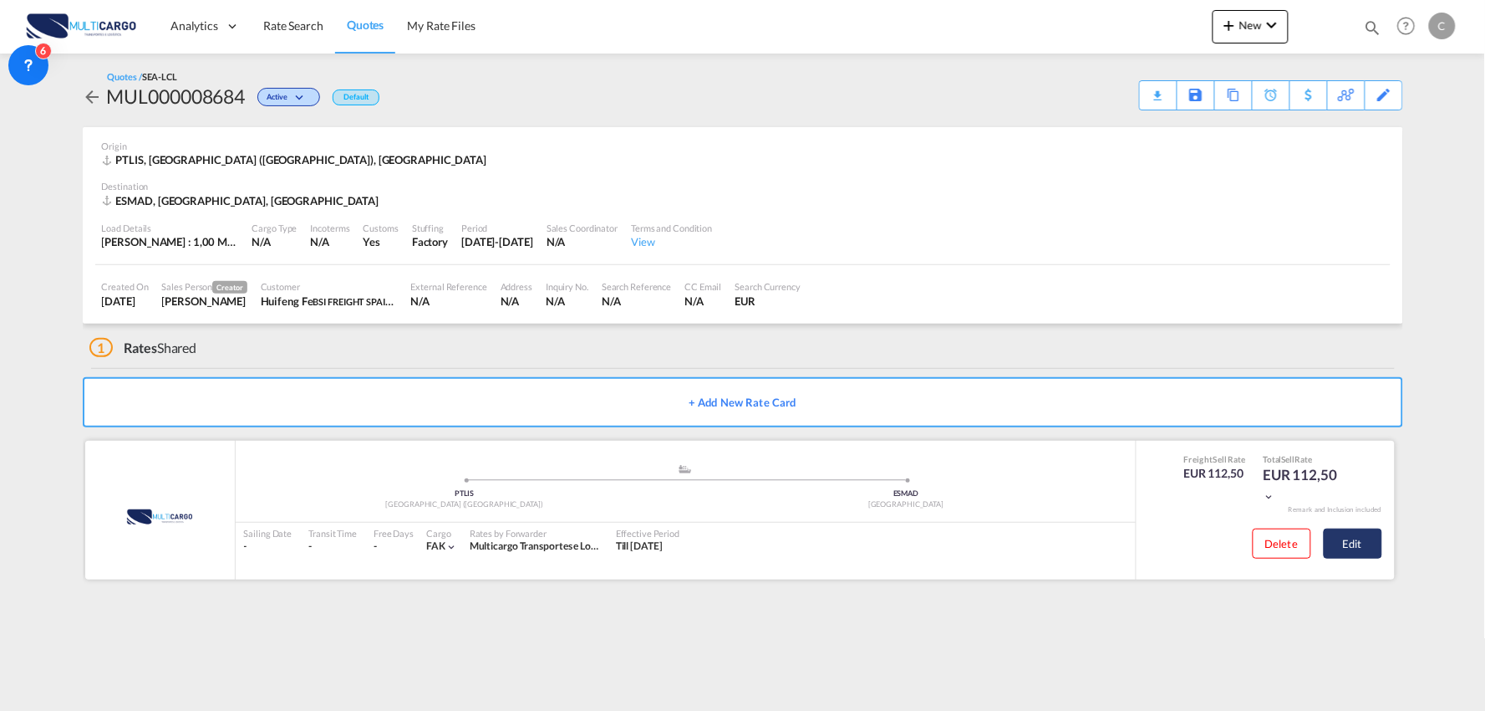
click at [1355, 541] on button "Edit" at bounding box center [1353, 543] width 59 height 30
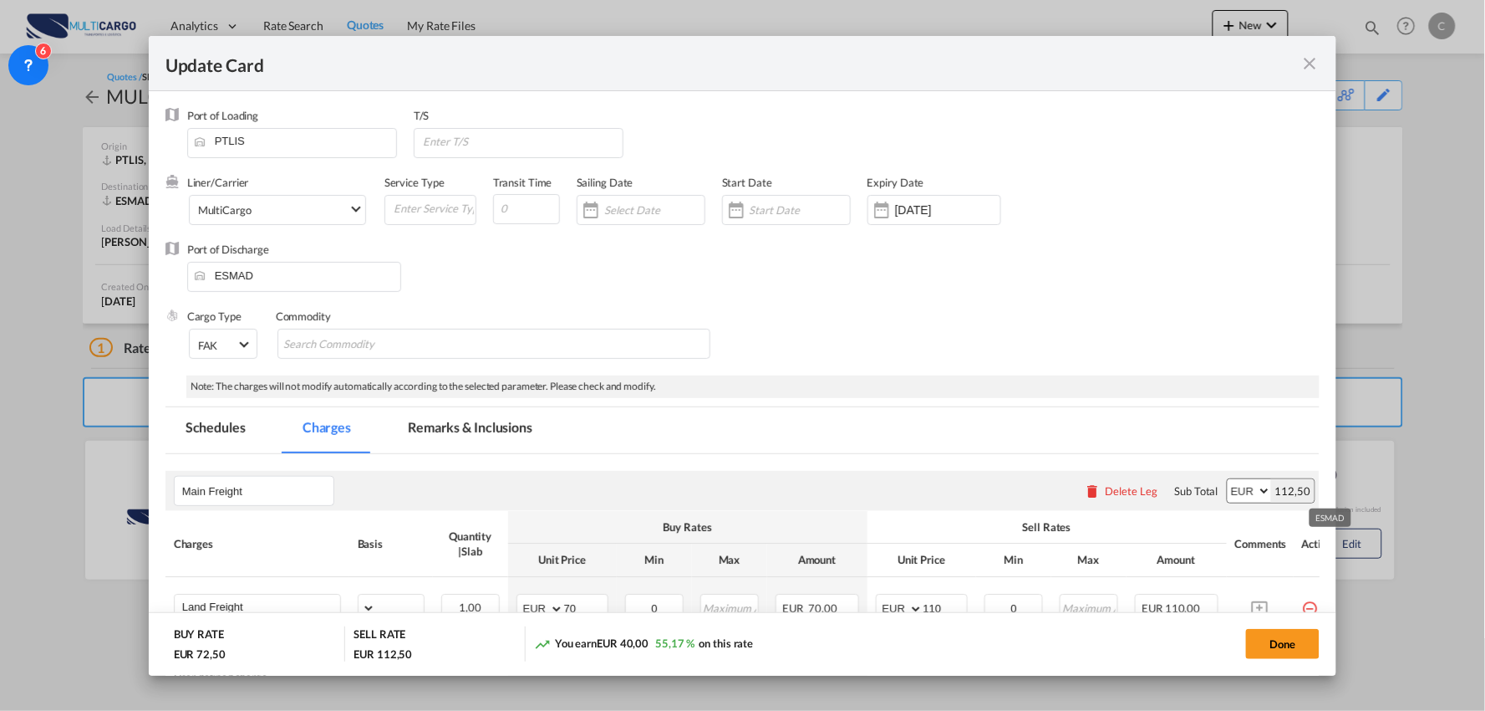
select select "per_shipment"
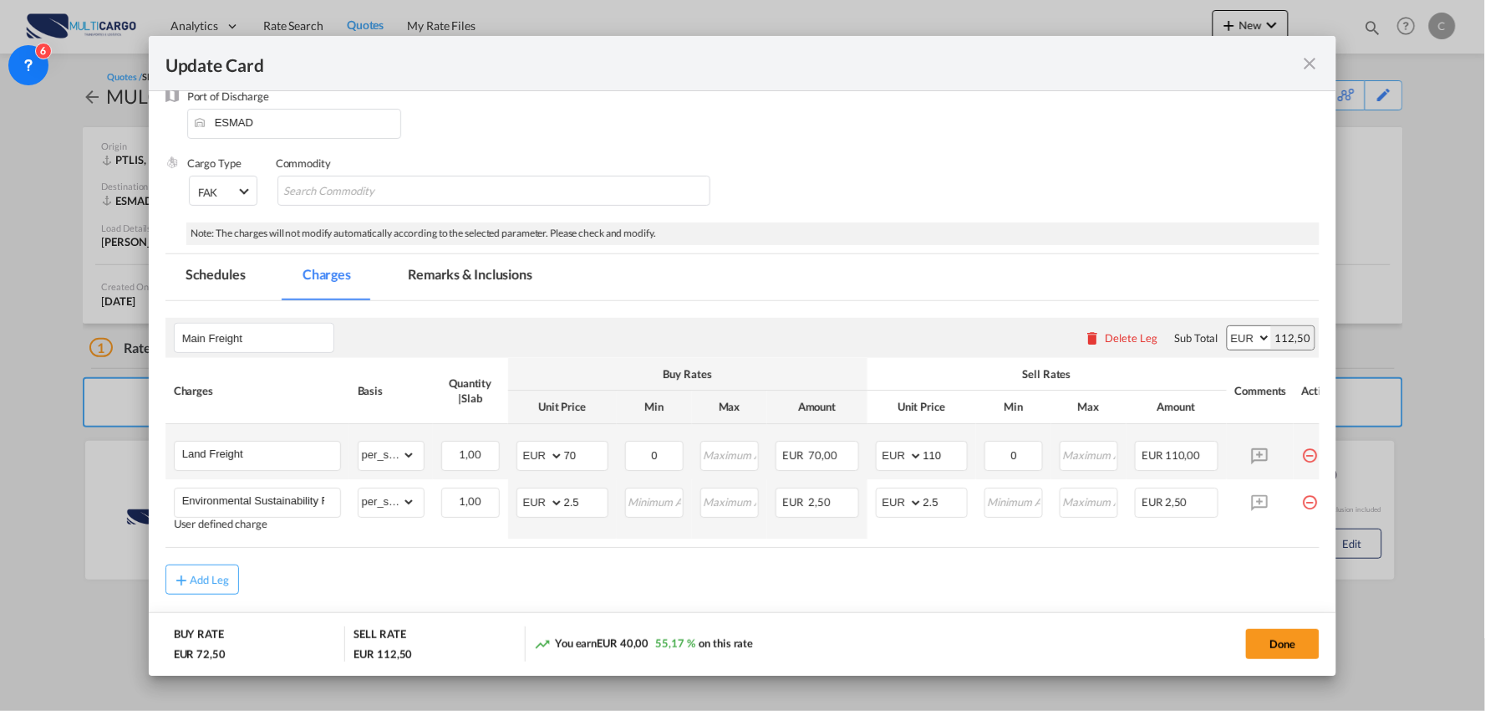
scroll to position [198, 0]
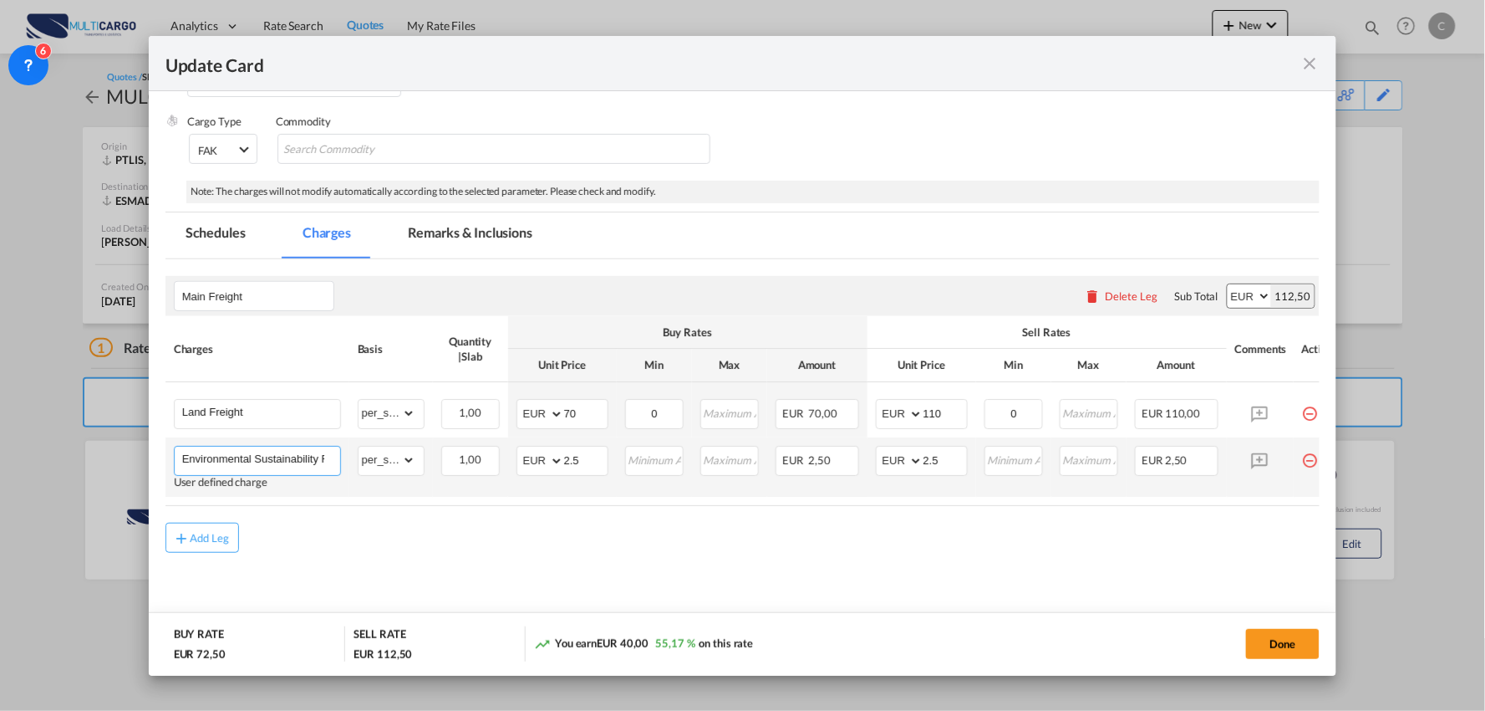
click at [299, 456] on input "Environmental Sustainability Fee" at bounding box center [261, 458] width 158 height 25
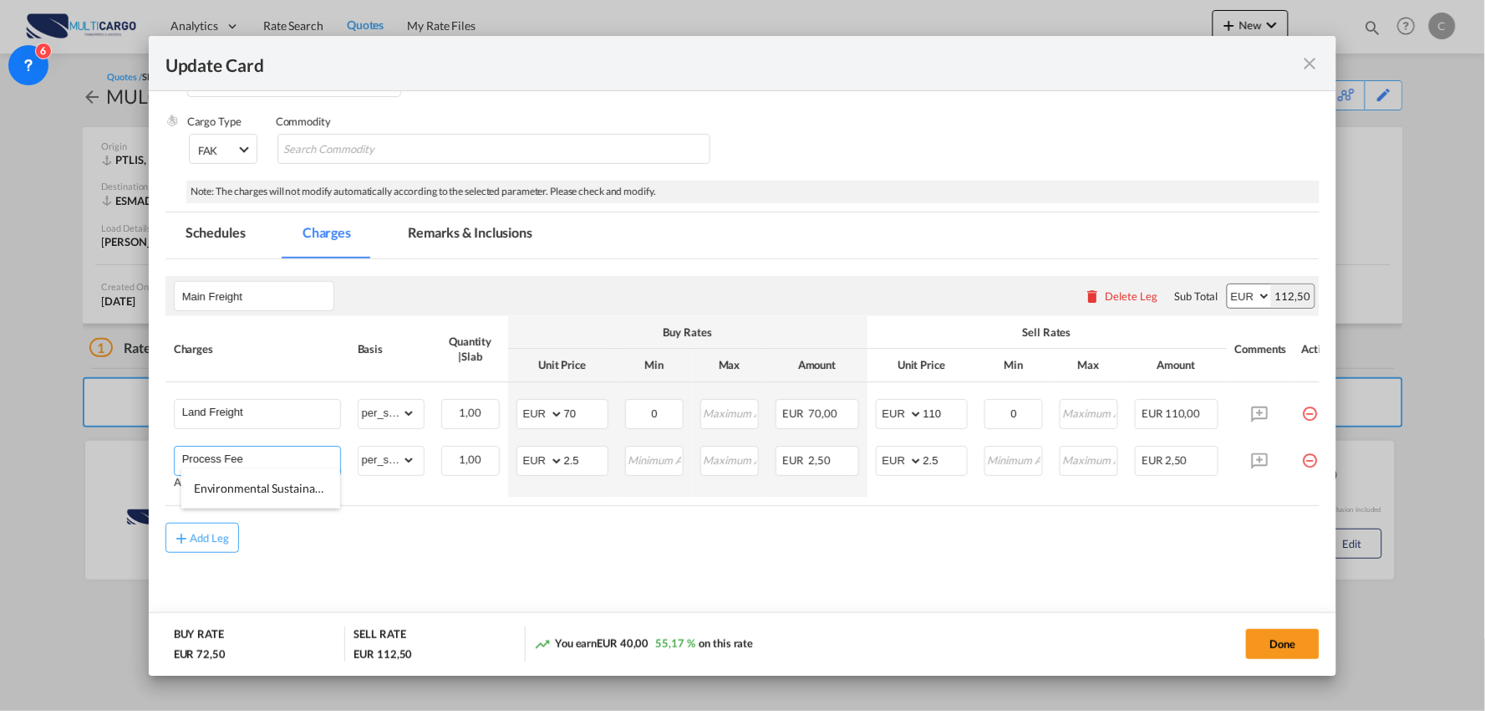
type input "Process Fee"
click at [456, 537] on div "Add Leg" at bounding box center [743, 537] width 1155 height 30
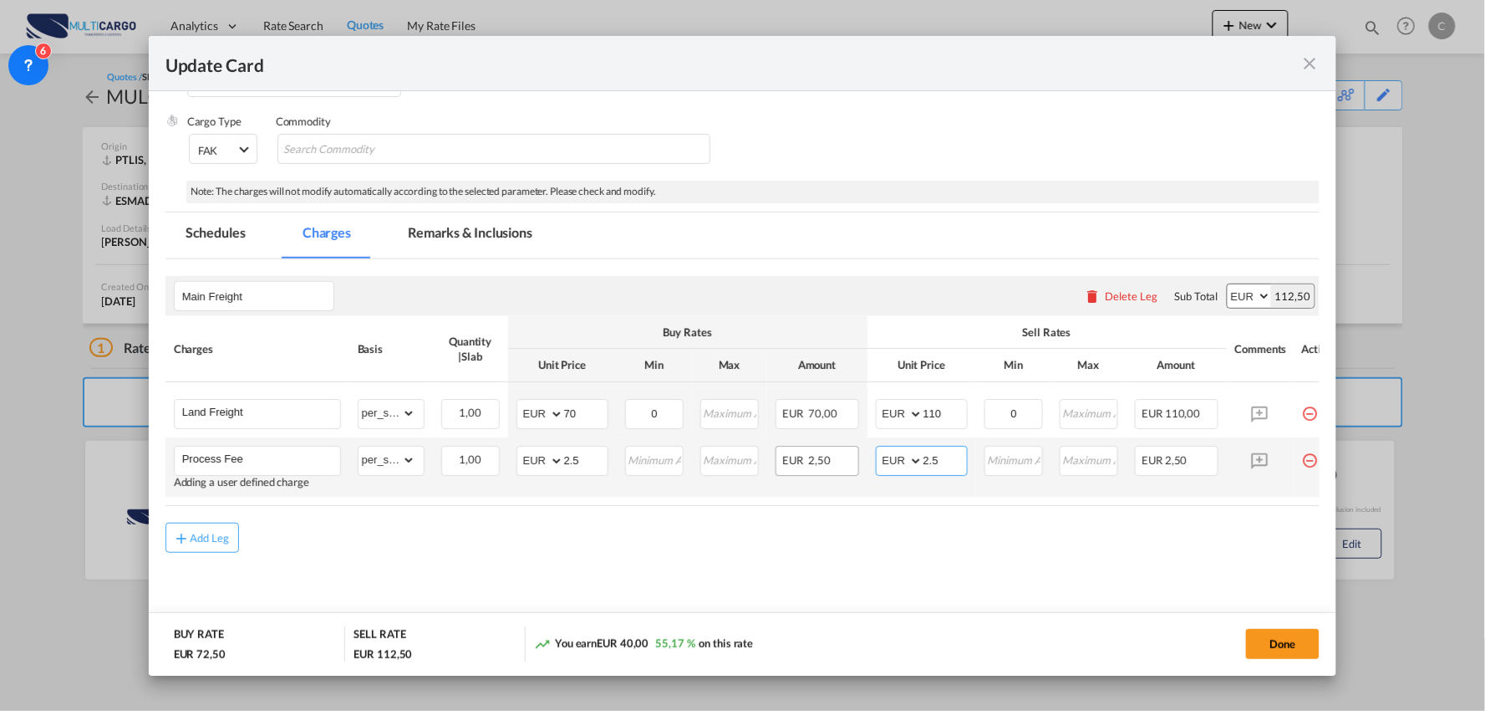
drag, startPoint x: 957, startPoint y: 453, endPoint x: 831, endPoint y: 461, distance: 126.5
click at [834, 462] on tr "Process Fee Adding a user defined charge Please Enter Already Exists gross_weig…" at bounding box center [758, 466] width 1185 height 59
type input "75"
drag, startPoint x: 600, startPoint y: 456, endPoint x: 466, endPoint y: 458, distance: 134.6
click at [466, 458] on tr "Process Fee Adding a user defined charge Please Enter Already Exists gross_weig…" at bounding box center [758, 466] width 1185 height 59
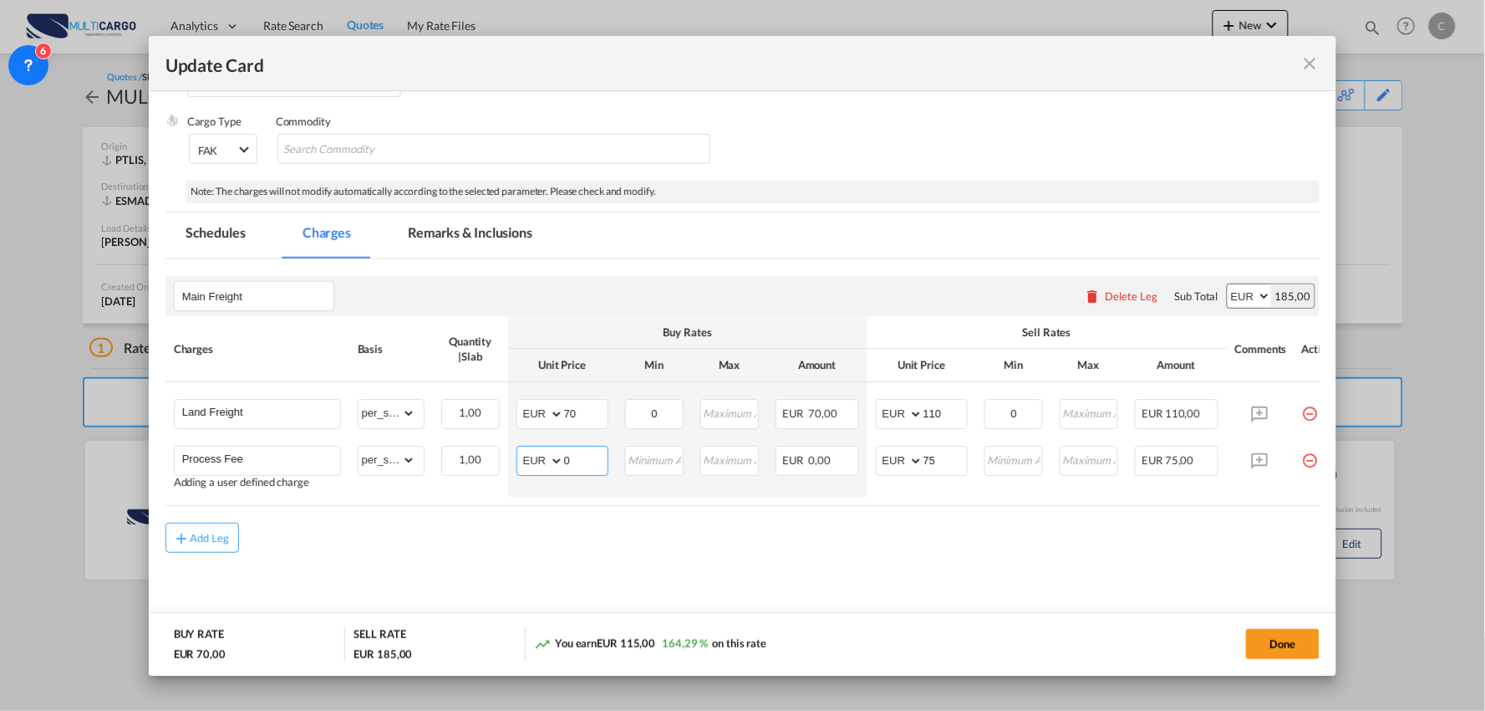
type input "0"
click at [465, 514] on air-lcl-rate-modification "Main Freight Please enter leg name Leg Name Already Exists Delete Leg Sub Total…" at bounding box center [743, 405] width 1155 height 293
drag, startPoint x: 401, startPoint y: 457, endPoint x: 348, endPoint y: 371, distance: 101.4
click at [401, 457] on select "gross_weight volumetric_weight per_shipment per_bl per_km per_hawb per_kg flat …" at bounding box center [387, 459] width 57 height 27
click at [594, 569] on md-content "Main Freight Please enter leg name Leg Name Already Exists Delete Leg Sub Total…" at bounding box center [743, 446] width 1155 height 374
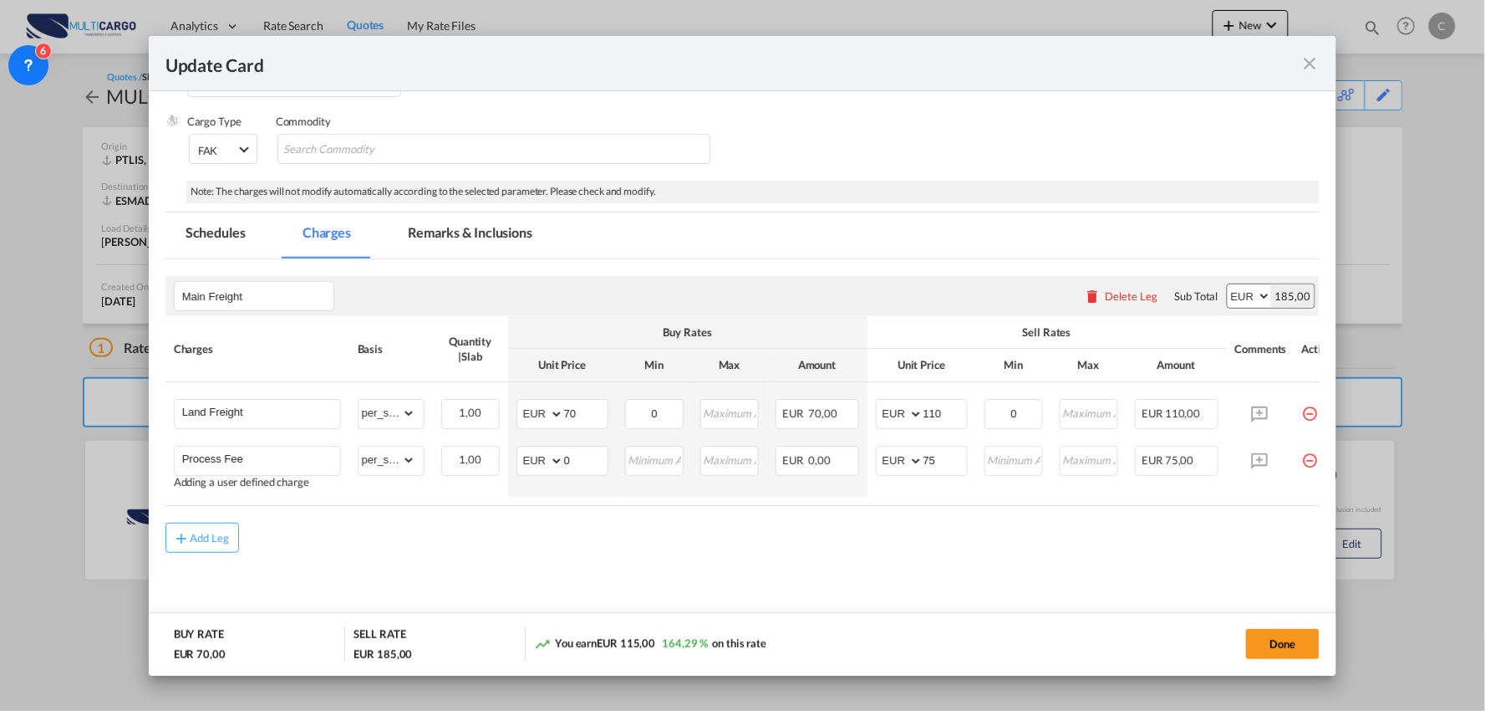
click at [466, 529] on div "Add Leg" at bounding box center [743, 537] width 1155 height 30
click at [650, 552] on div "Add Leg" at bounding box center [743, 537] width 1155 height 30
click at [447, 547] on div "Add Leg" at bounding box center [743, 537] width 1155 height 30
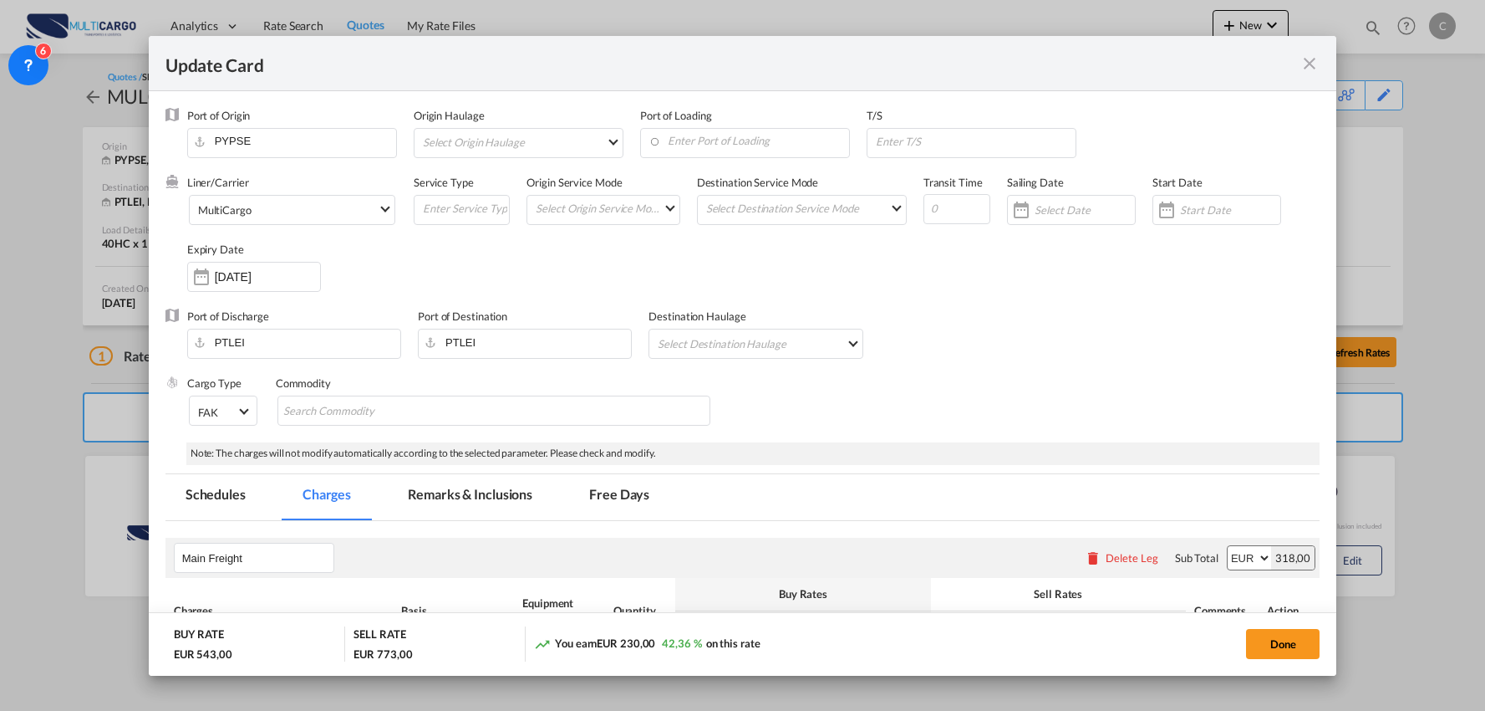
select select "per container"
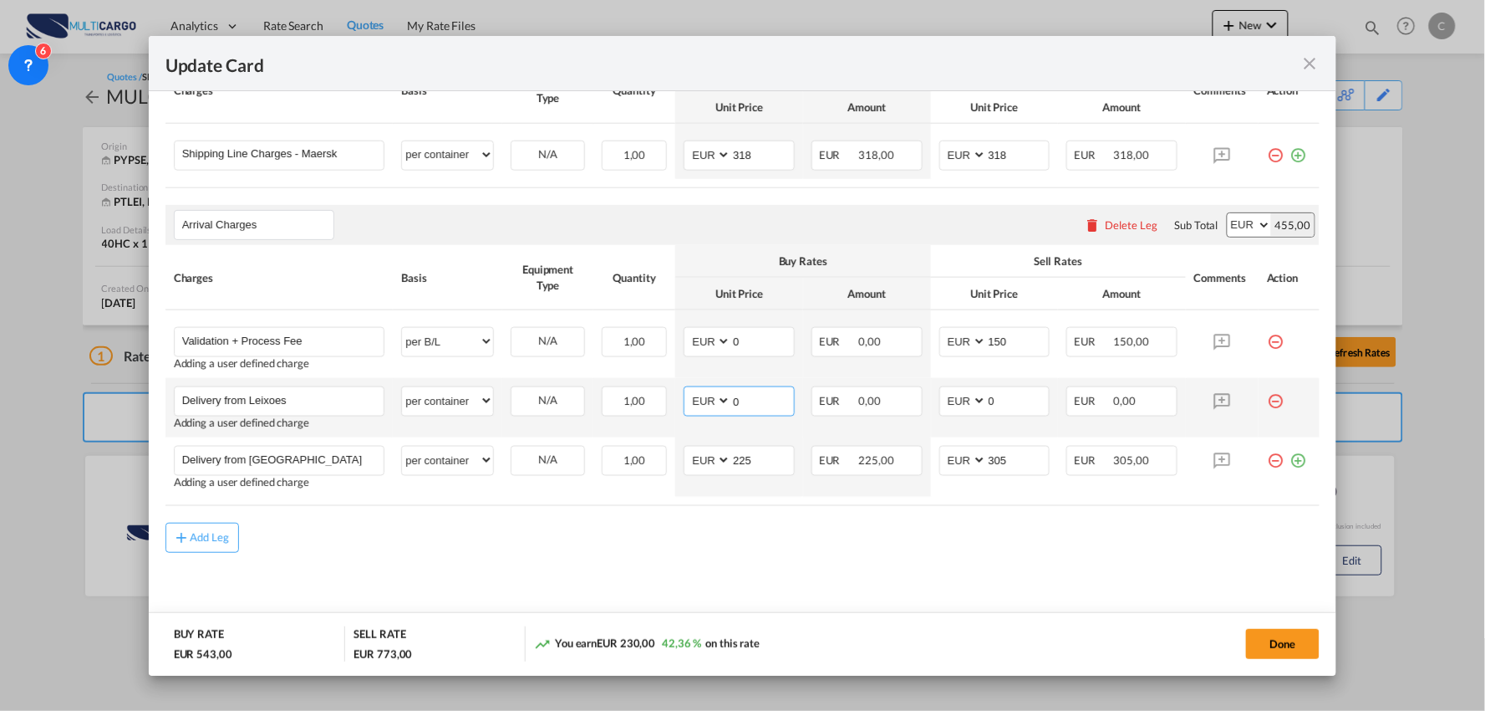
drag, startPoint x: 742, startPoint y: 403, endPoint x: 703, endPoint y: 404, distance: 39.3
click at [703, 404] on md-input-container "AED AFN ALL AMD ANG AOA ARS AUD AWG AZN BAM BBD BDT BGN BHD BIF BMD BND [PERSON…" at bounding box center [739, 401] width 111 height 30
click at [572, 558] on md-content "Main Freight Please enter leg name Leg Name Already Exists Delete Leg Sub Total…" at bounding box center [743, 317] width 1155 height 633
click at [757, 397] on input "0" at bounding box center [762, 399] width 63 height 25
drag, startPoint x: 756, startPoint y: 405, endPoint x: 701, endPoint y: 404, distance: 55.2
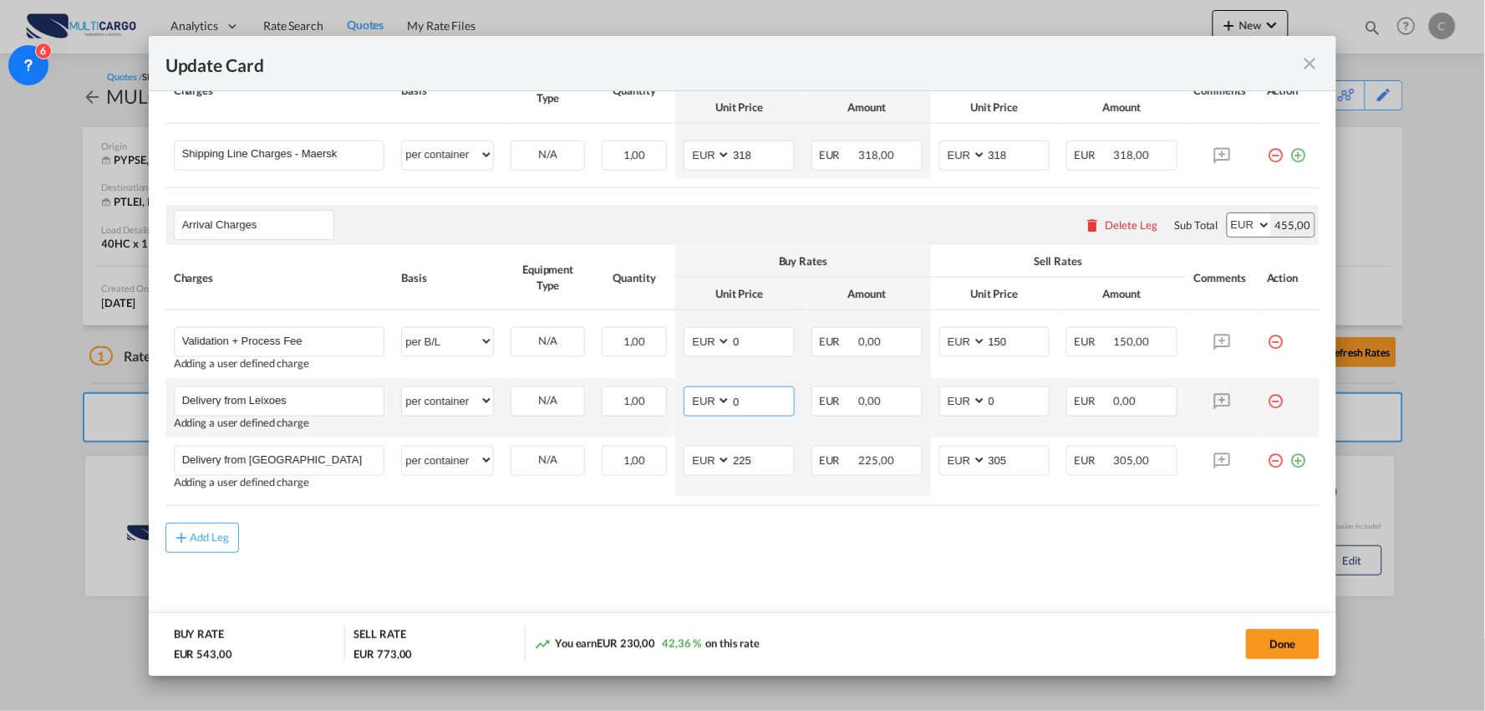
click at [701, 404] on md-input-container "AED AFN ALL AMD ANG AOA ARS AUD AWG AZN BAM BBD BDT BGN BHD BIF BMD BND [PERSON…" at bounding box center [739, 401] width 111 height 30
click at [688, 529] on div "Add Leg" at bounding box center [743, 537] width 1155 height 30
drag, startPoint x: 749, startPoint y: 398, endPoint x: 704, endPoint y: 400, distance: 45.2
click at [704, 400] on md-input-container "AED AFN ALL AMD ANG AOA ARS AUD AWG AZN BAM BBD BDT BGN BHD BIF BMD BND [PERSON…" at bounding box center [739, 401] width 111 height 30
click at [680, 552] on div "Add Leg" at bounding box center [743, 537] width 1155 height 30
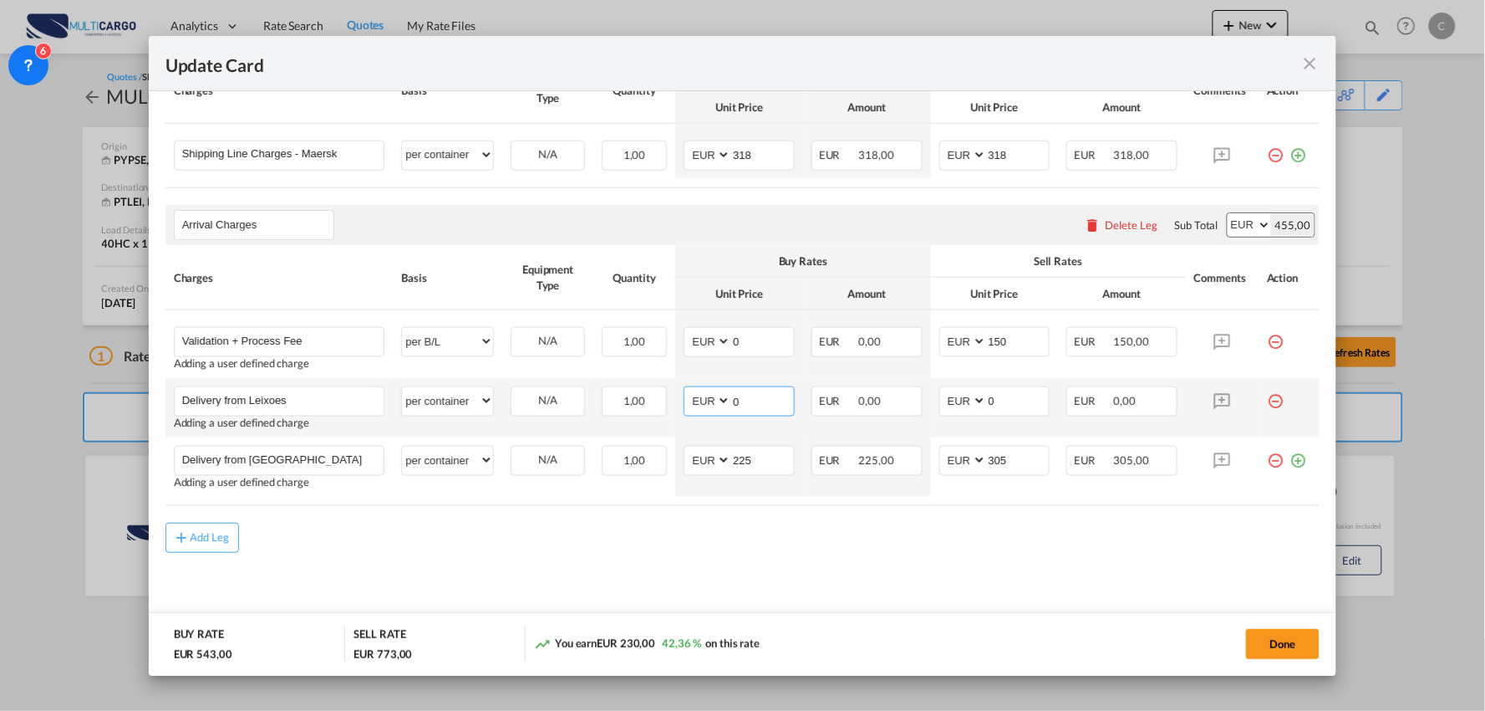
click at [715, 399] on md-input-container "AED AFN ALL AMD ANG AOA ARS AUD AWG AZN BAM BBD BDT BGN BHD BIF BMD BND [PERSON…" at bounding box center [739, 401] width 111 height 30
click at [606, 542] on div "Add Leg" at bounding box center [743, 537] width 1155 height 30
click at [864, 518] on rate-modification "Main Freight Please enter leg name Leg Name Already Exists Delete Leg Sub Total…" at bounding box center [743, 277] width 1155 height 552
drag, startPoint x: 736, startPoint y: 407, endPoint x: 704, endPoint y: 407, distance: 32.6
click at [705, 407] on md-input-container "AED AFN ALL AMD ANG AOA ARS AUD AWG AZN BAM BBD BDT BGN BHD BIF BMD BND [PERSON…" at bounding box center [739, 401] width 111 height 30
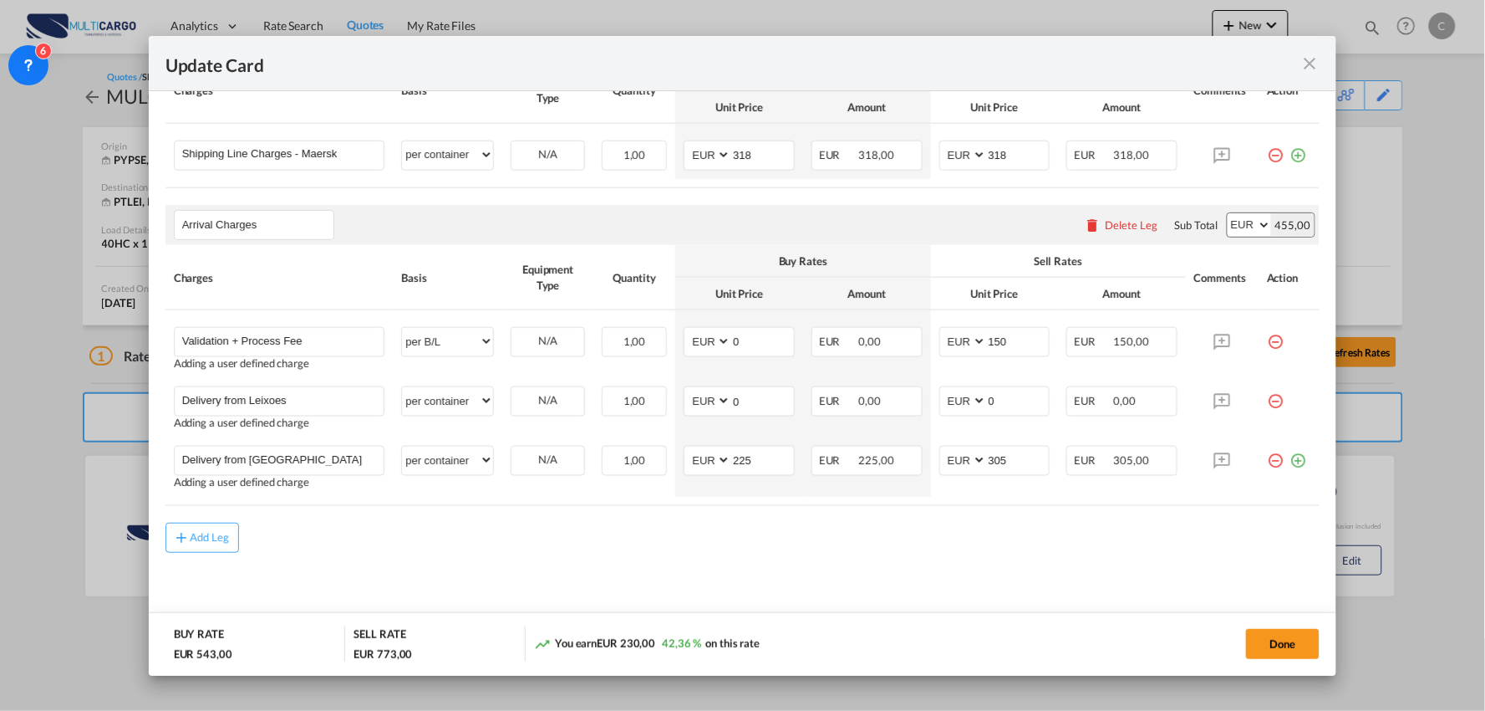
click at [659, 544] on div "Add Leg" at bounding box center [743, 537] width 1155 height 30
drag, startPoint x: 761, startPoint y: 400, endPoint x: 726, endPoint y: 400, distance: 35.1
click at [731, 400] on input "0" at bounding box center [762, 399] width 63 height 25
click at [591, 512] on rate-modification "Main Freight Please enter leg name Leg Name Already Exists Delete Leg Sub Total…" at bounding box center [743, 277] width 1155 height 552
click at [658, 528] on div "Add Leg" at bounding box center [743, 537] width 1155 height 30
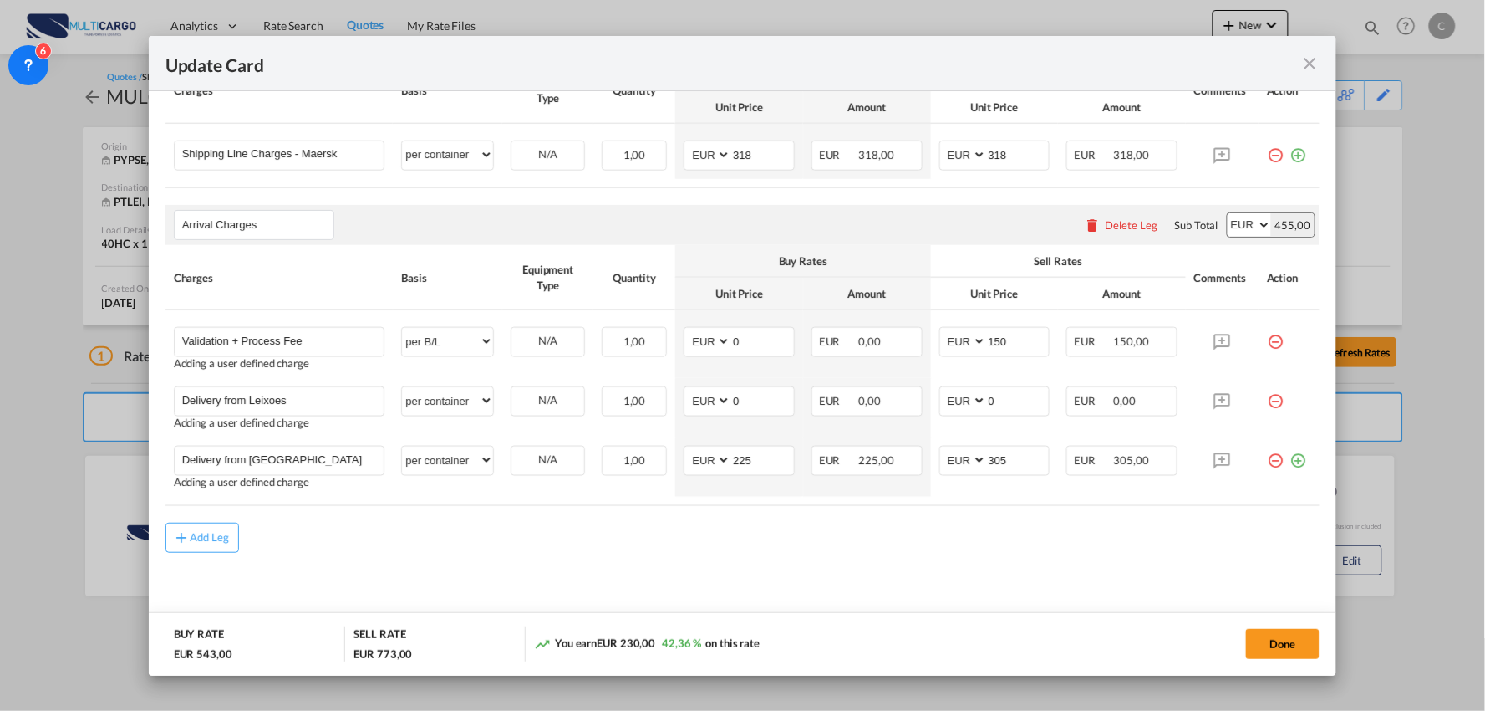
click at [583, 521] on rate-modification "Main Freight Please enter leg name Leg Name Already Exists Delete Leg Sub Total…" at bounding box center [743, 277] width 1155 height 552
click at [773, 533] on div "Add Leg" at bounding box center [743, 537] width 1155 height 30
click at [620, 558] on md-content "Main Freight Please enter leg name Leg Name Already Exists Delete Leg Sub Total…" at bounding box center [743, 317] width 1155 height 633
drag, startPoint x: 637, startPoint y: 536, endPoint x: 665, endPoint y: 530, distance: 28.2
click at [637, 537] on div "Add Leg" at bounding box center [743, 537] width 1155 height 30
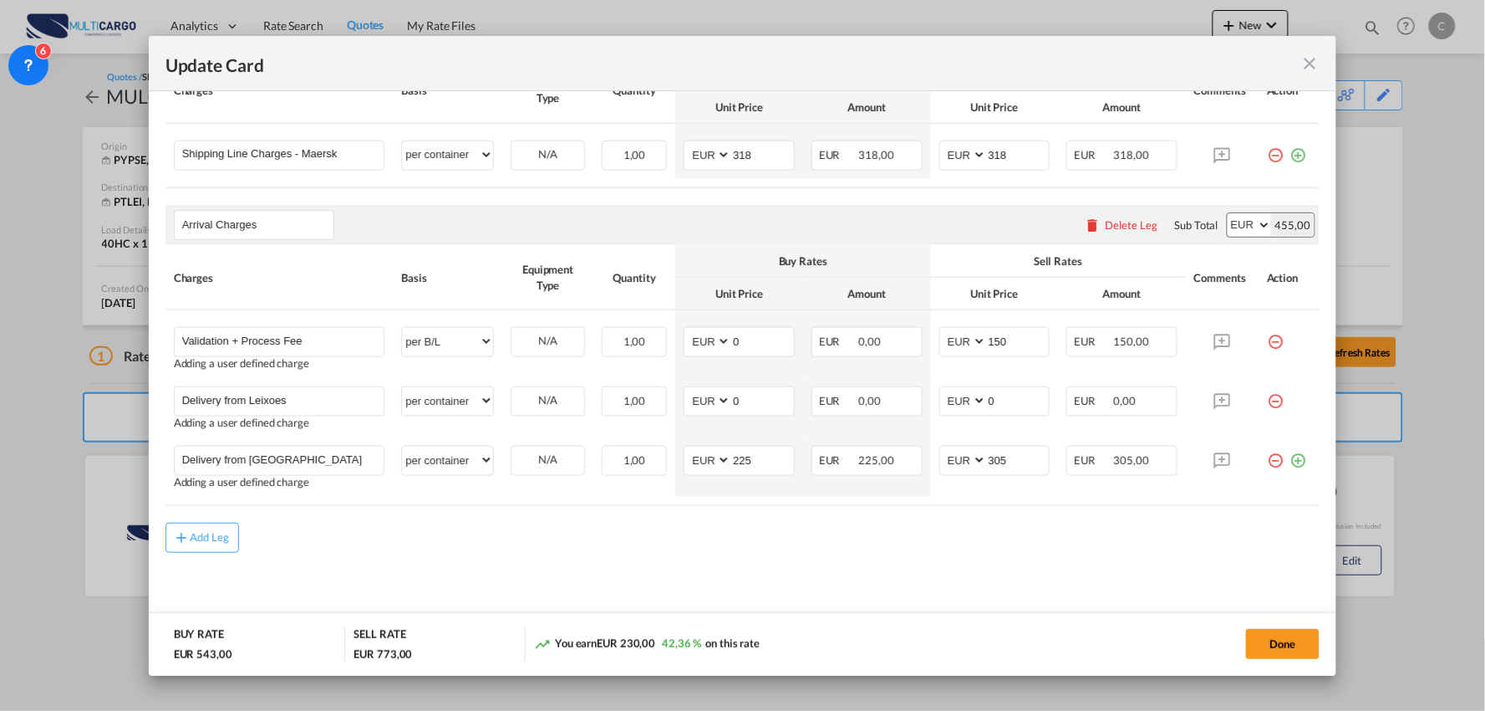
click at [804, 512] on rate-modification "Main Freight Please enter leg name Leg Name Already Exists Delete Leg Sub Total…" at bounding box center [743, 277] width 1155 height 552
click at [717, 400] on md-input-container "AED AFN ALL AMD ANG AOA ARS AUD AWG AZN BAM BBD BDT BGN BHD BIF BMD BND [PERSON…" at bounding box center [739, 401] width 111 height 30
click at [751, 405] on input "0" at bounding box center [762, 399] width 63 height 25
drag, startPoint x: 751, startPoint y: 405, endPoint x: 721, endPoint y: 405, distance: 30.1
click at [721, 405] on md-input-container "AED AFN ALL AMD ANG AOA ARS AUD AWG AZN BAM BBD BDT BGN BHD BIF BMD BND [PERSON…" at bounding box center [739, 401] width 111 height 30
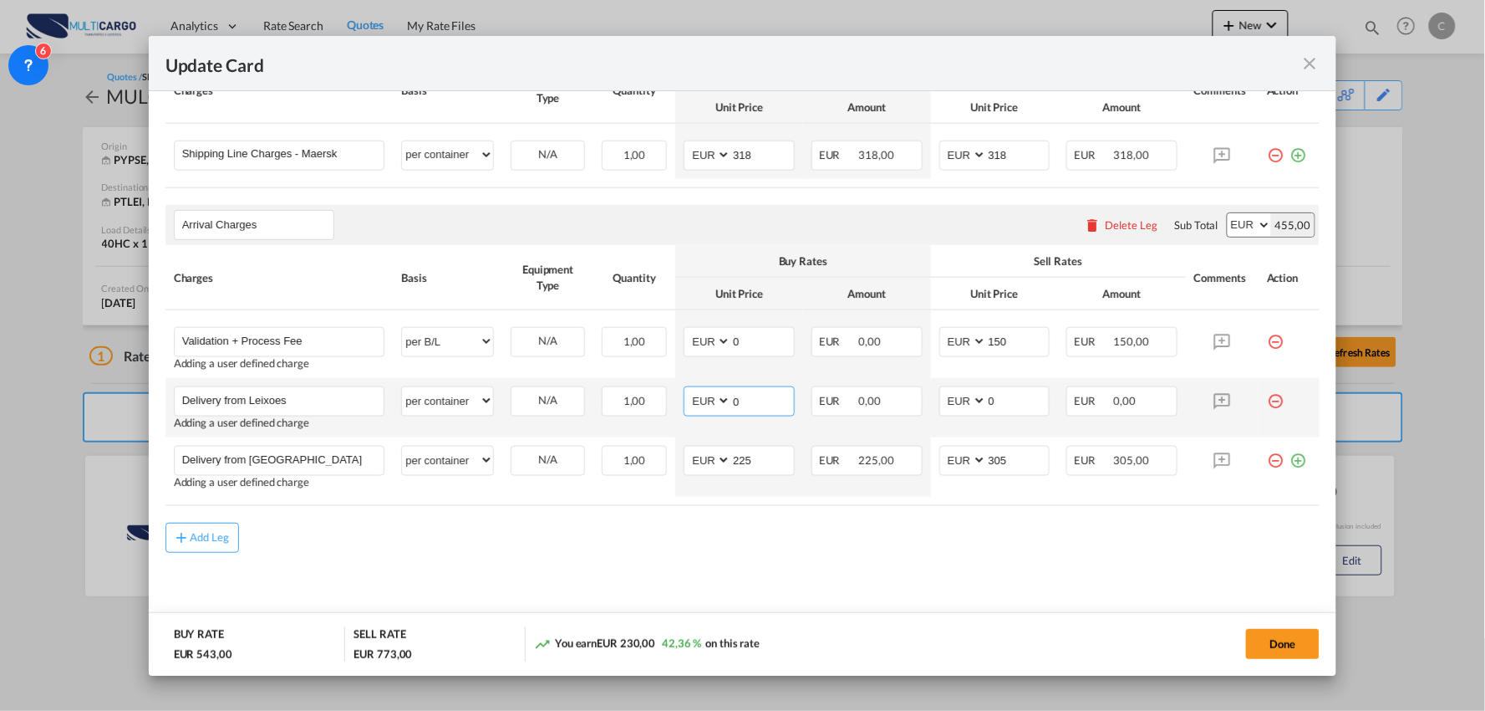
click at [751, 407] on input "0" at bounding box center [762, 399] width 63 height 25
drag, startPoint x: 748, startPoint y: 402, endPoint x: 715, endPoint y: 400, distance: 33.5
click at [715, 400] on md-input-container "AED AFN ALL AMD ANG AOA ARS AUD AWG AZN BAM BBD BDT BGN BHD BIF BMD BND [PERSON…" at bounding box center [739, 401] width 111 height 30
type input "7"
click at [955, 403] on md-input-container "AED AFN ALL AMD ANG AOA ARS AUD AWG AZN BAM BBD BDT BGN BHD BIF BMD BND [PERSON…" at bounding box center [995, 401] width 111 height 30
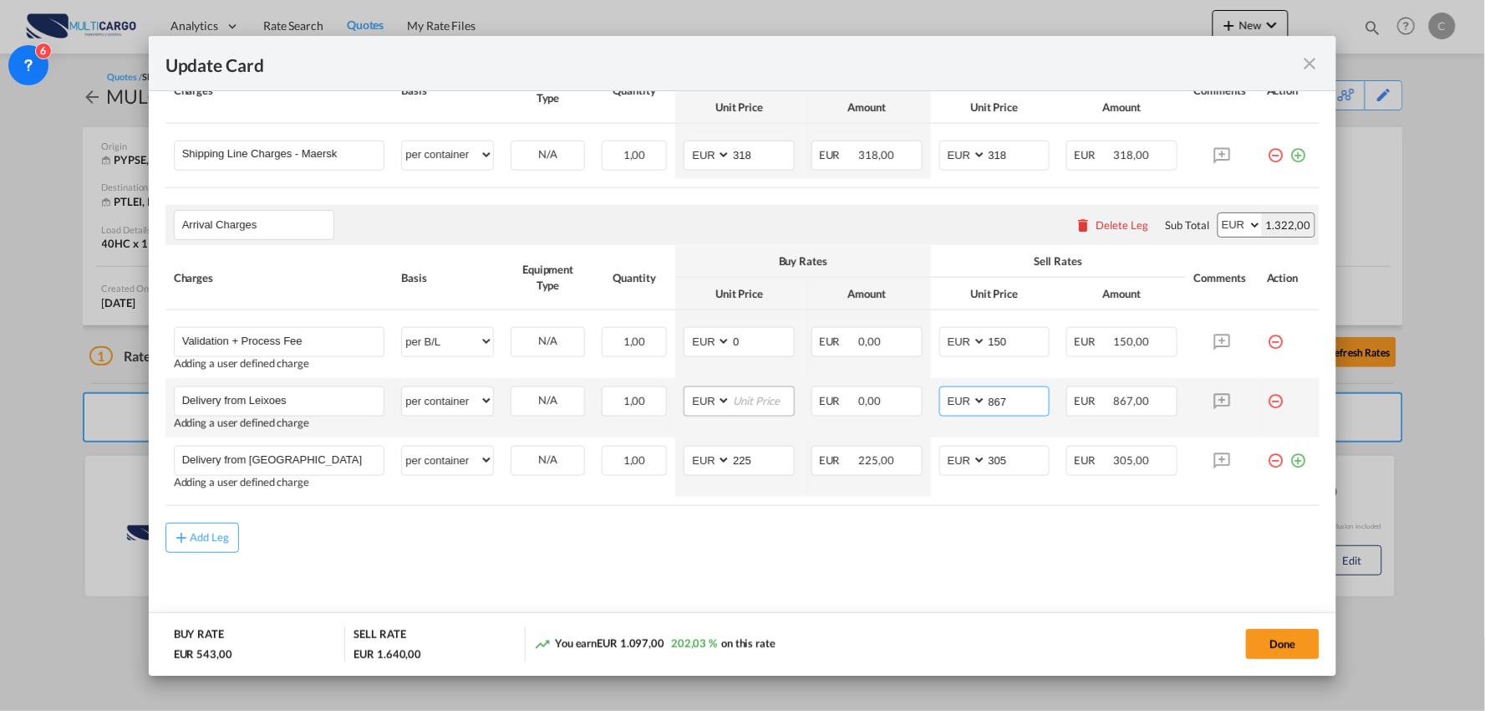
type input "867"
click at [742, 396] on input "Update Card Port ..." at bounding box center [762, 399] width 63 height 25
drag, startPoint x: 713, startPoint y: 404, endPoint x: 683, endPoint y: 396, distance: 31.0
click at [665, 410] on tr "Delivery from Leixoes Please Enter User Defined Charges Cannot Be Published Add…" at bounding box center [743, 407] width 1155 height 59
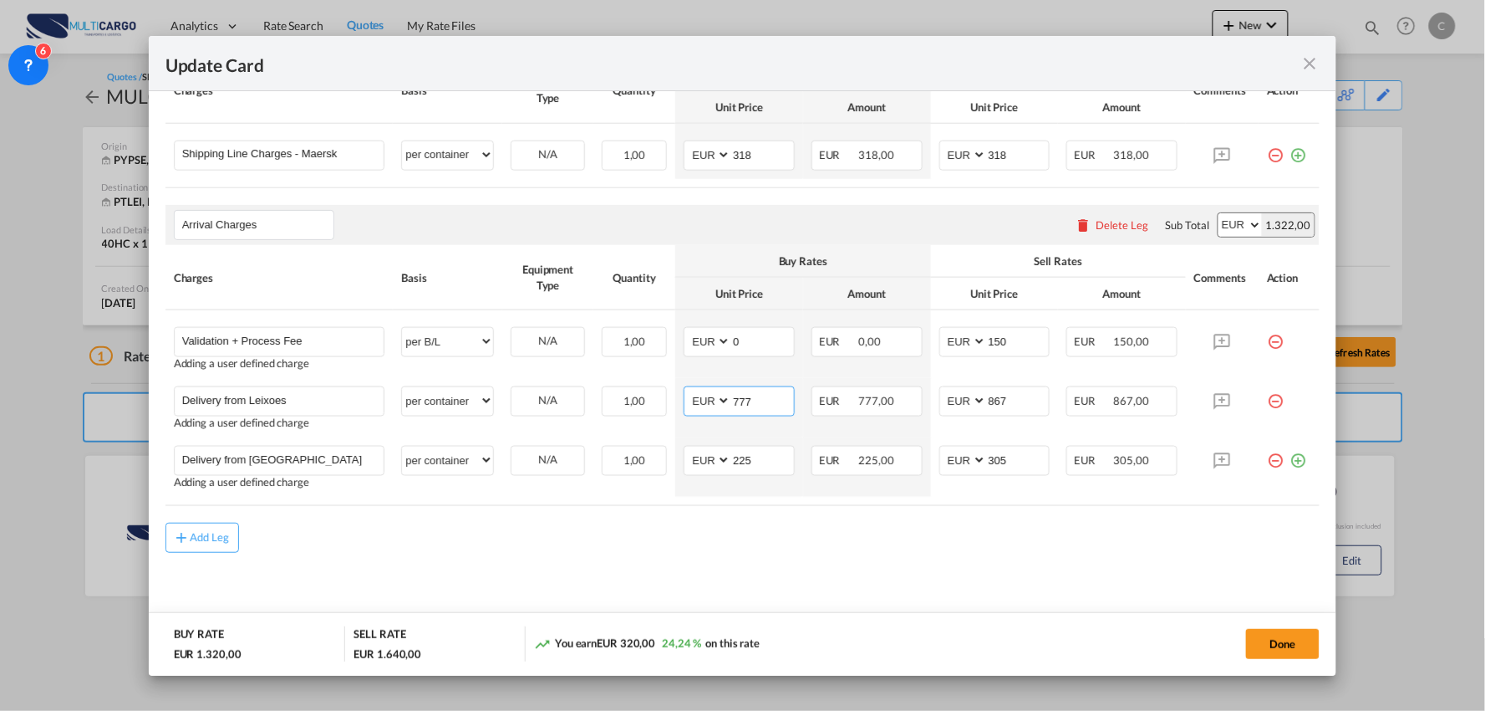
type input "777"
drag, startPoint x: 799, startPoint y: 549, endPoint x: 943, endPoint y: 465, distance: 166.7
click at [803, 548] on div "Add Leg" at bounding box center [743, 537] width 1155 height 30
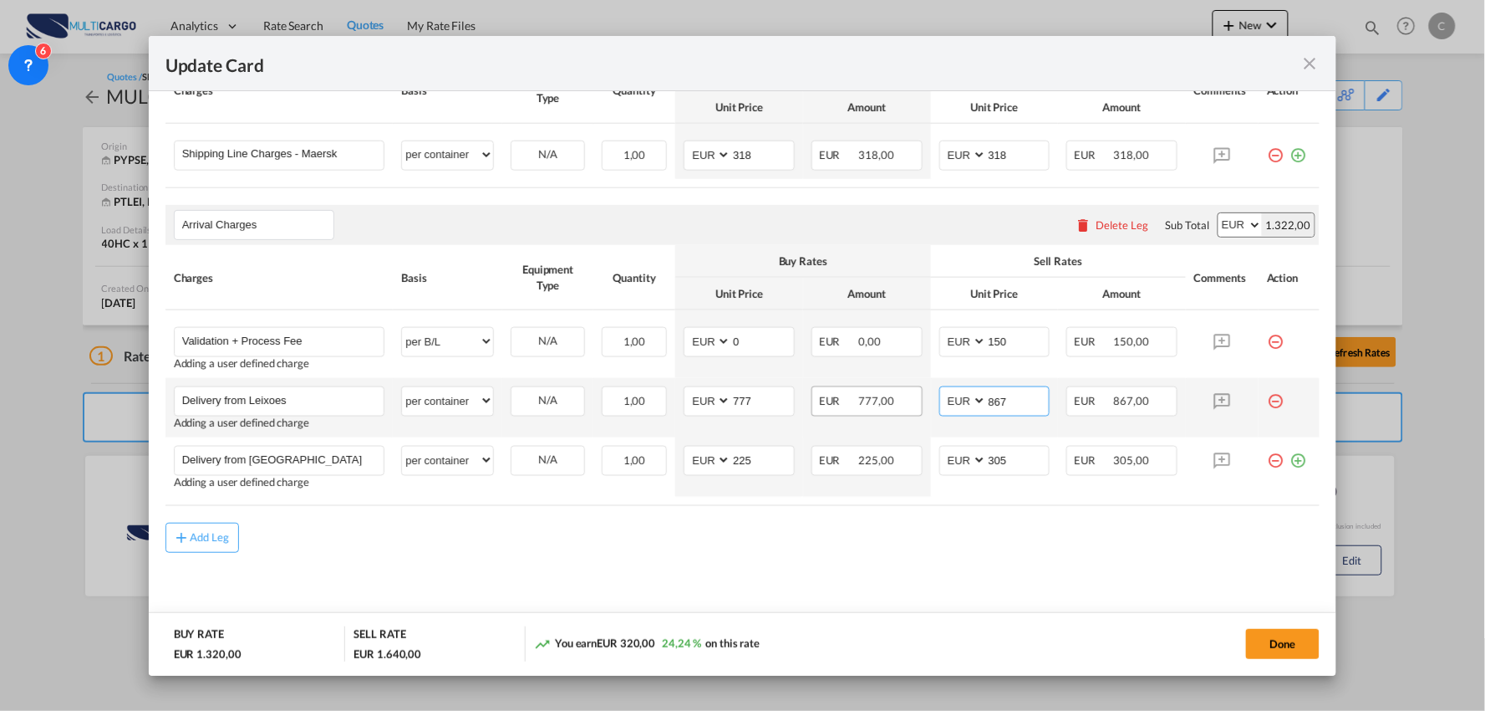
drag, startPoint x: 997, startPoint y: 402, endPoint x: 903, endPoint y: 398, distance: 94.6
click at [918, 398] on tr "Delivery from Leixoes Please Enter User Defined Charges Cannot Be Published Add…" at bounding box center [743, 407] width 1155 height 59
drag, startPoint x: 1010, startPoint y: 396, endPoint x: 897, endPoint y: 397, distance: 112.9
click at [920, 397] on tr "Delivery from Leixoes Please Enter User Defined Charges Cannot Be Published Add…" at bounding box center [743, 407] width 1155 height 59
type input "867"
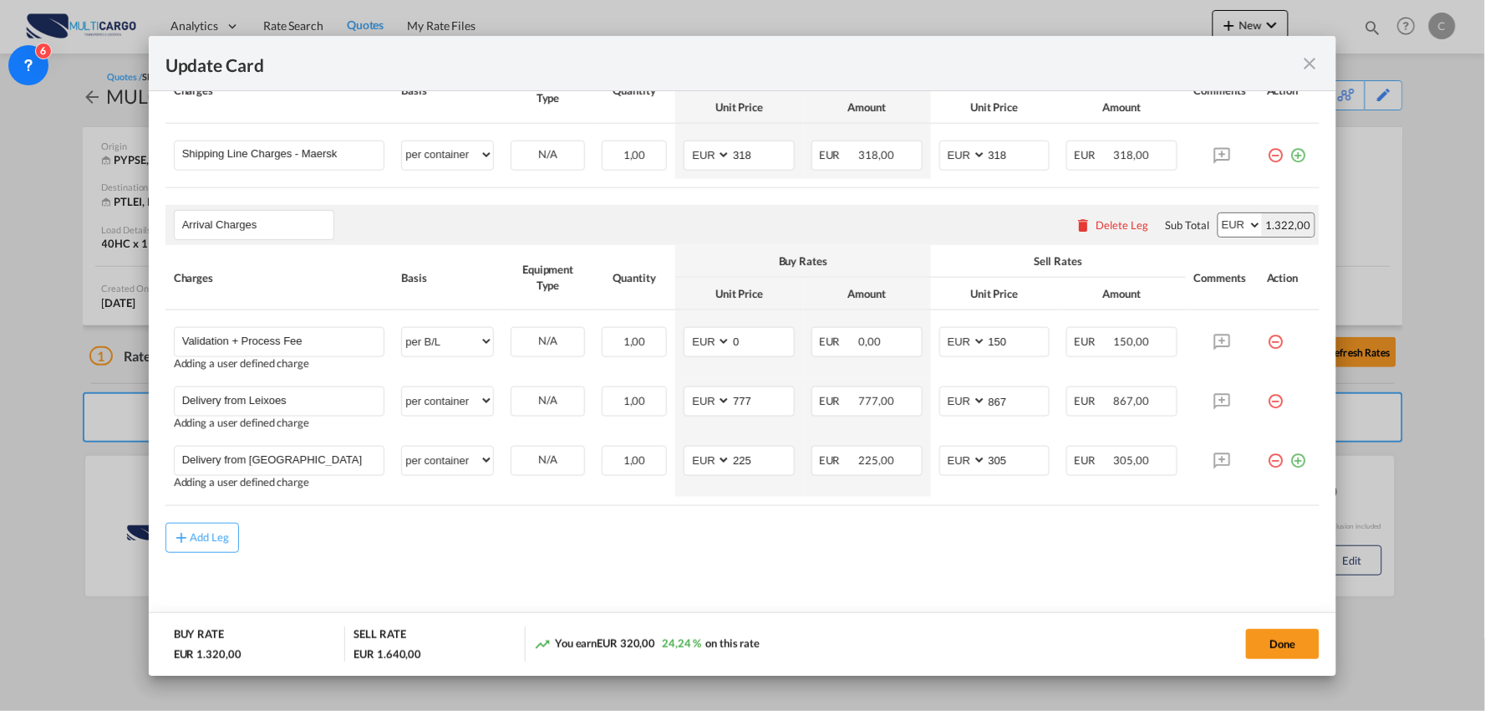
click at [996, 570] on md-content "Main Freight Please enter leg name Leg Name Already Exists Delete Leg Sub Total…" at bounding box center [743, 317] width 1155 height 633
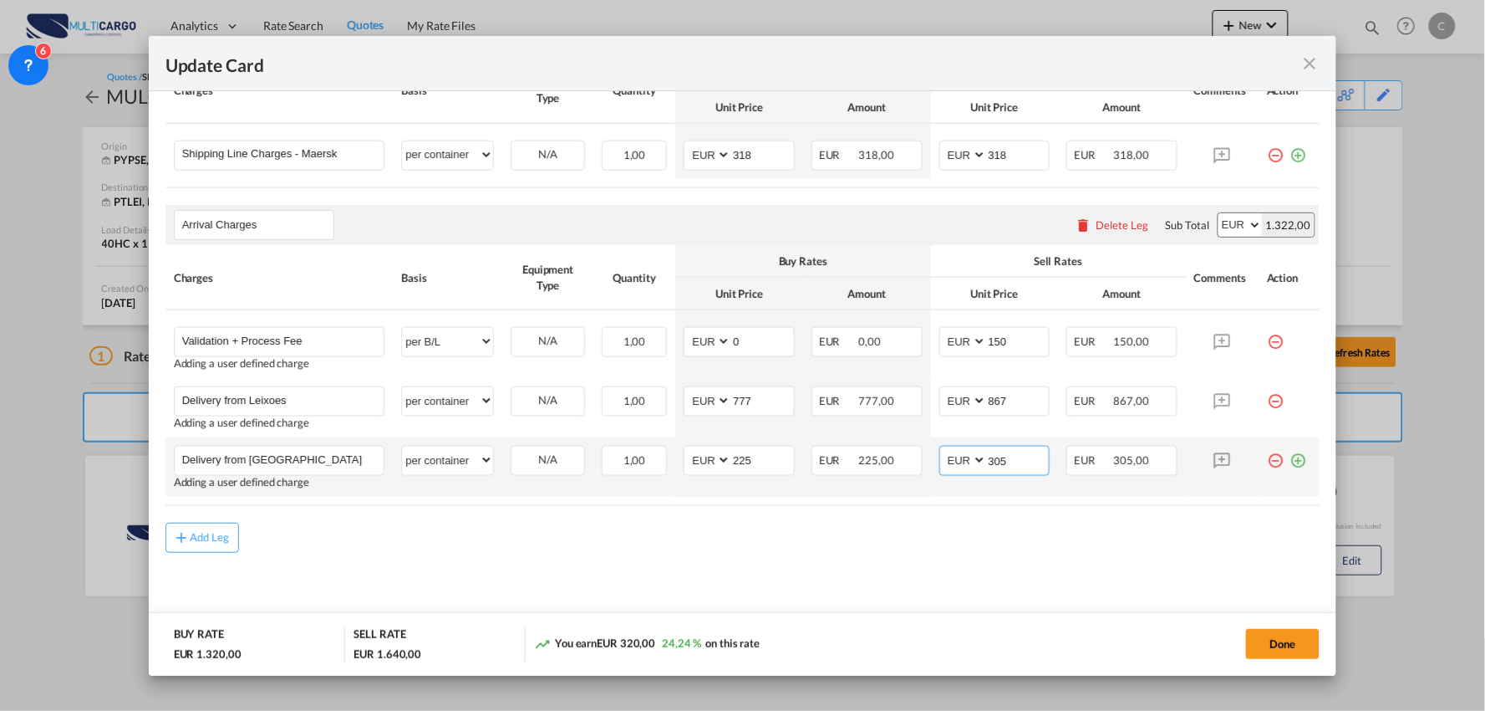
drag, startPoint x: 1009, startPoint y: 458, endPoint x: 960, endPoint y: 458, distance: 49.3
click at [962, 458] on md-input-container "AED AFN ALL AMD ANG AOA ARS AUD AWG AZN BAM BBD BDT BGN BHD BIF BMD BND [PERSON…" at bounding box center [995, 461] width 111 height 30
type input "310"
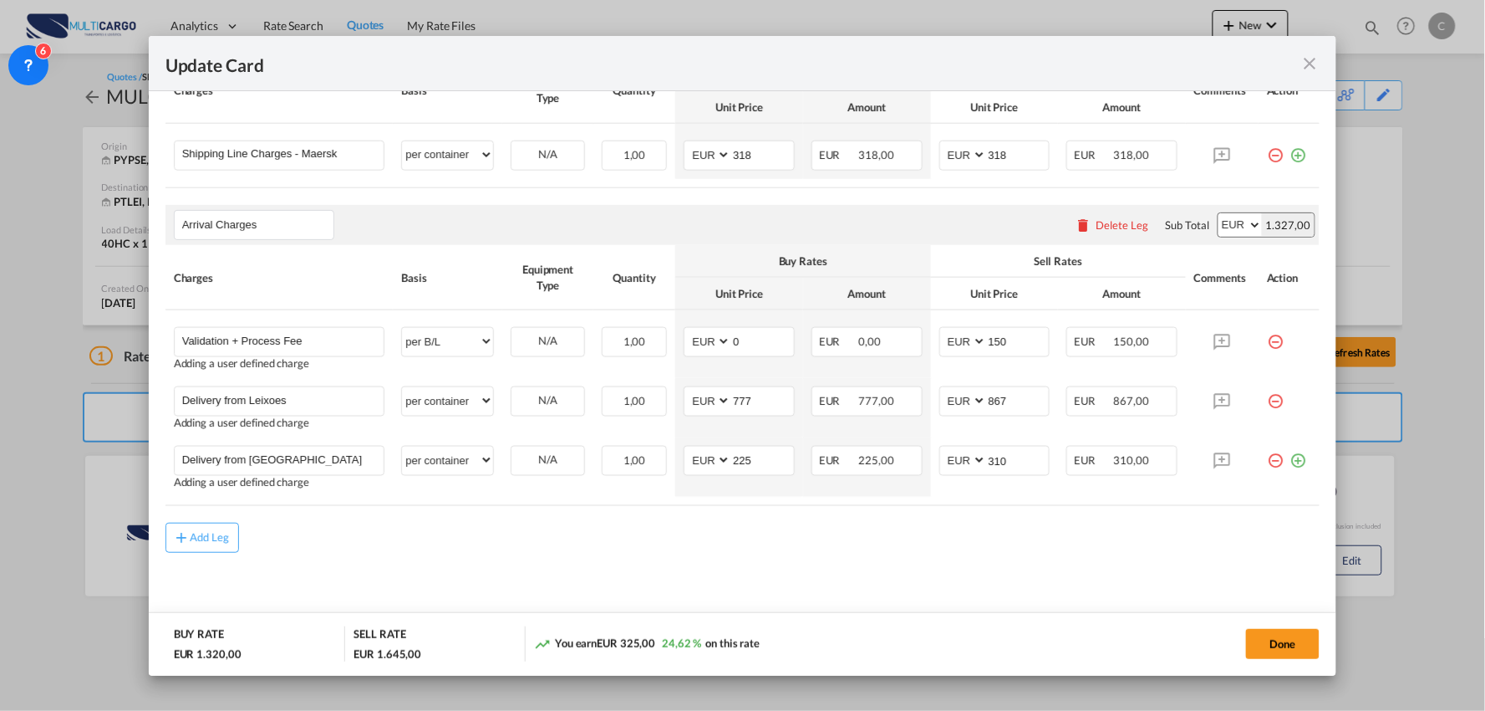
click at [879, 582] on md-content "Main Freight Please enter leg name Leg Name Already Exists Delete Leg Sub Total…" at bounding box center [743, 317] width 1155 height 633
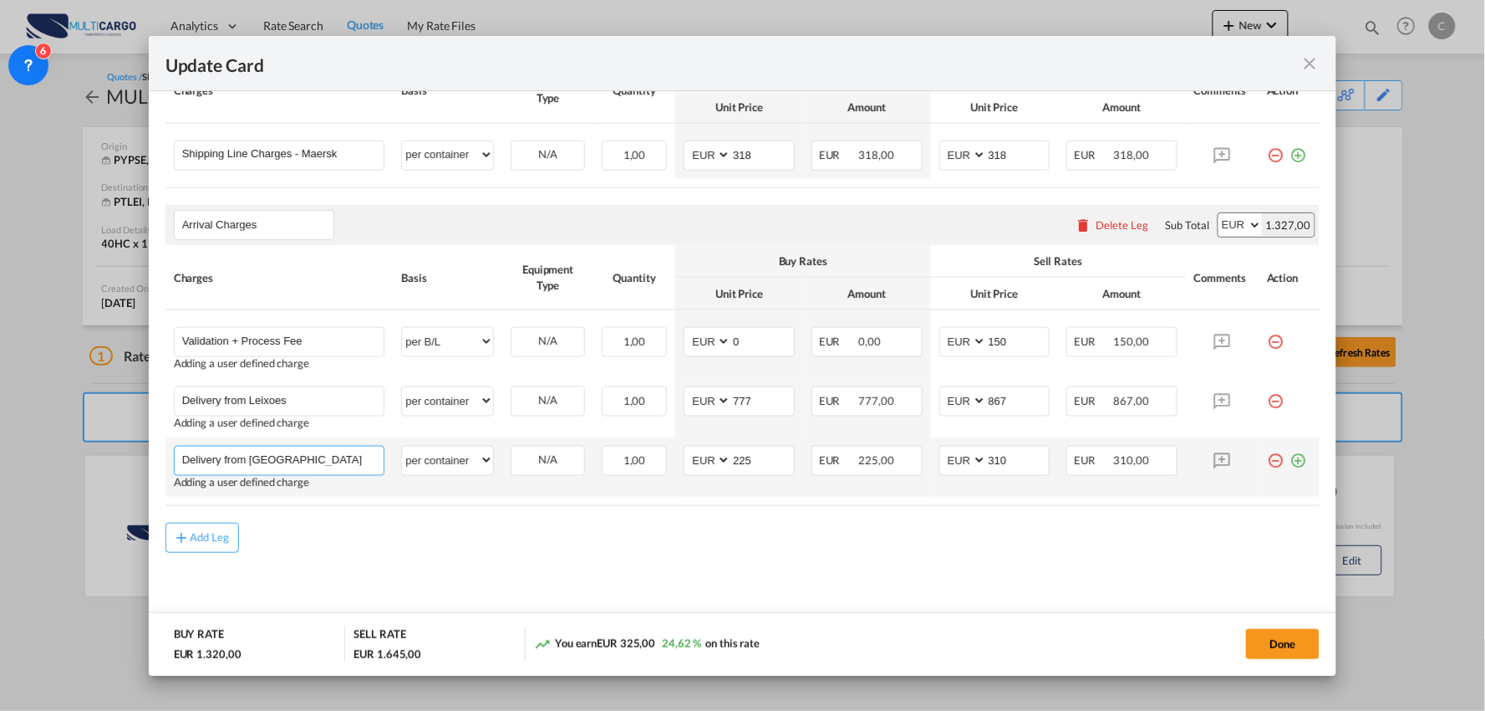
click at [297, 456] on input "Delivery from [GEOGRAPHIC_DATA]" at bounding box center [283, 458] width 202 height 25
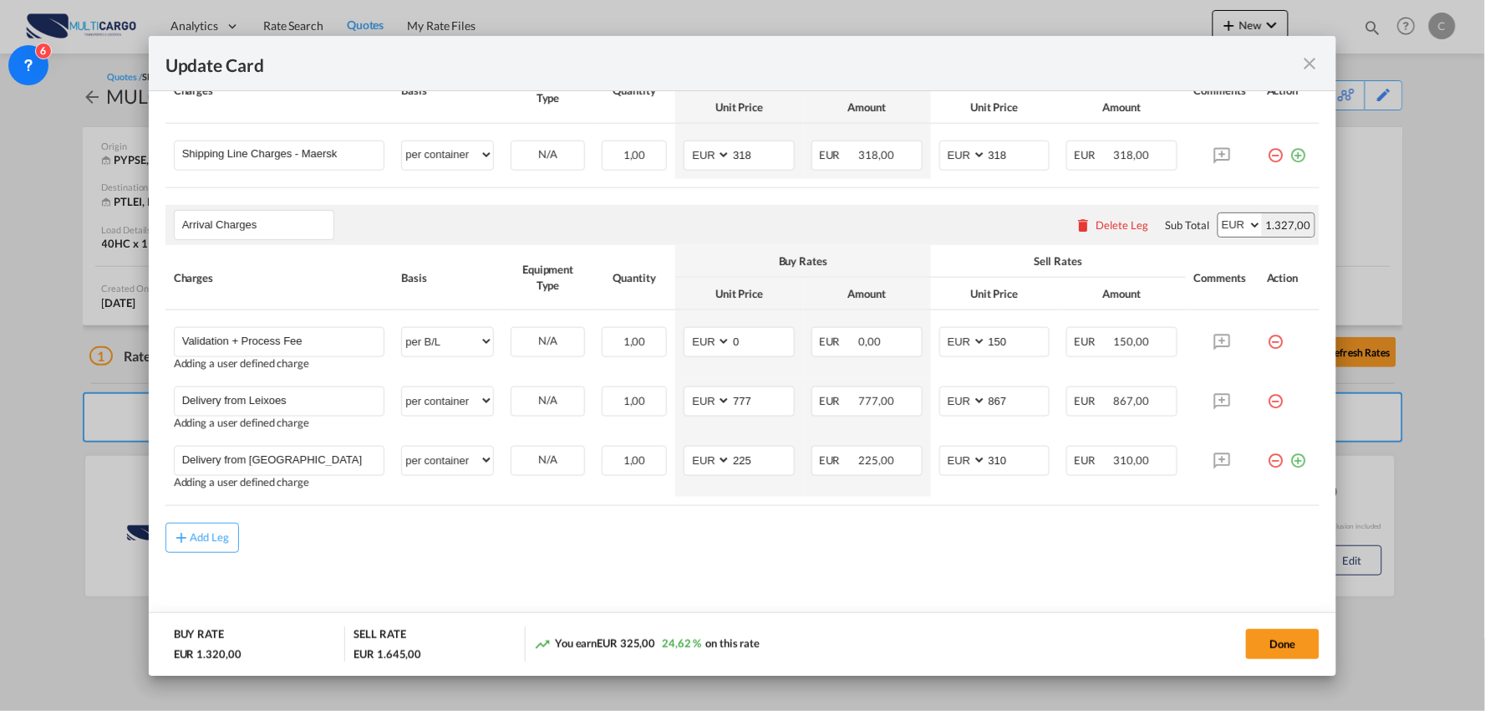
click at [686, 548] on div "Add Leg" at bounding box center [743, 537] width 1155 height 30
click at [1283, 640] on button "Done" at bounding box center [1283, 644] width 74 height 30
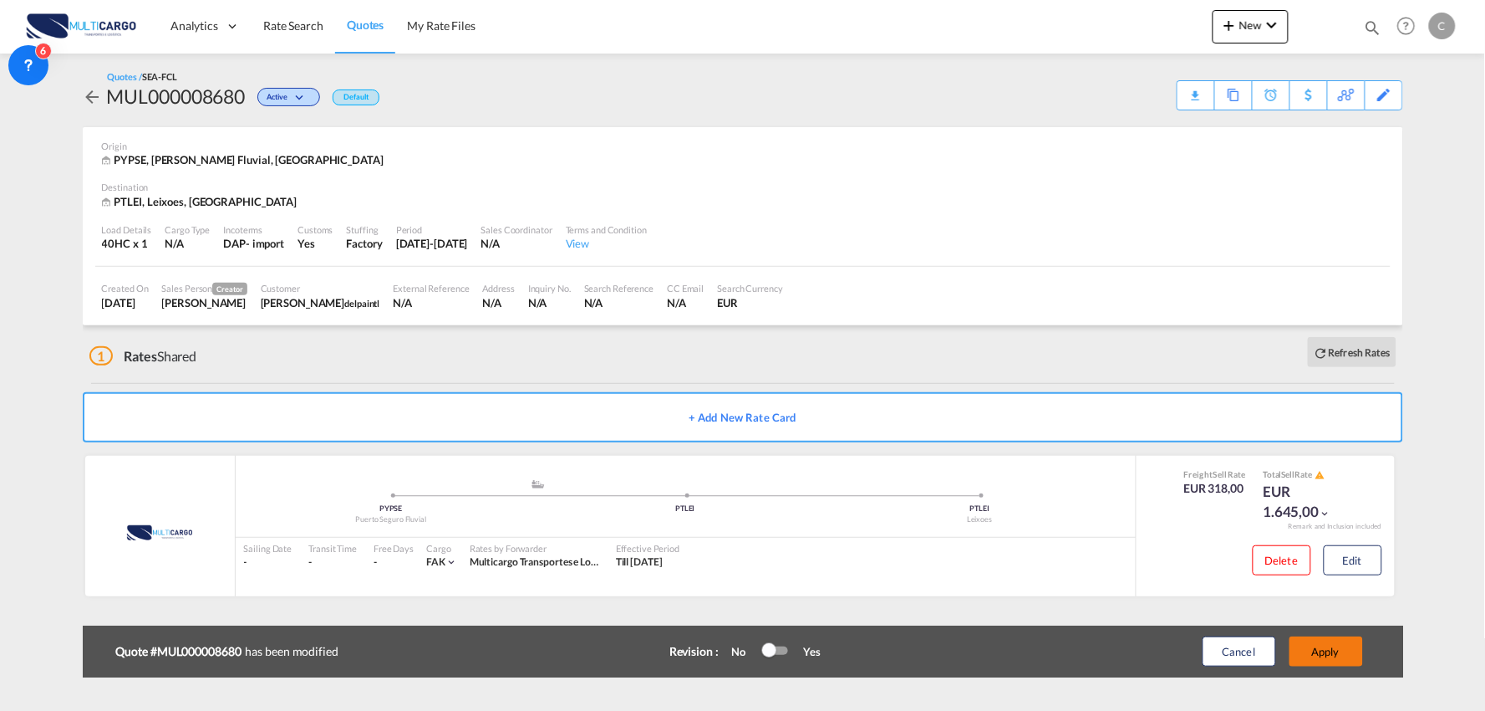
click at [1331, 650] on button "Apply" at bounding box center [1327, 651] width 74 height 30
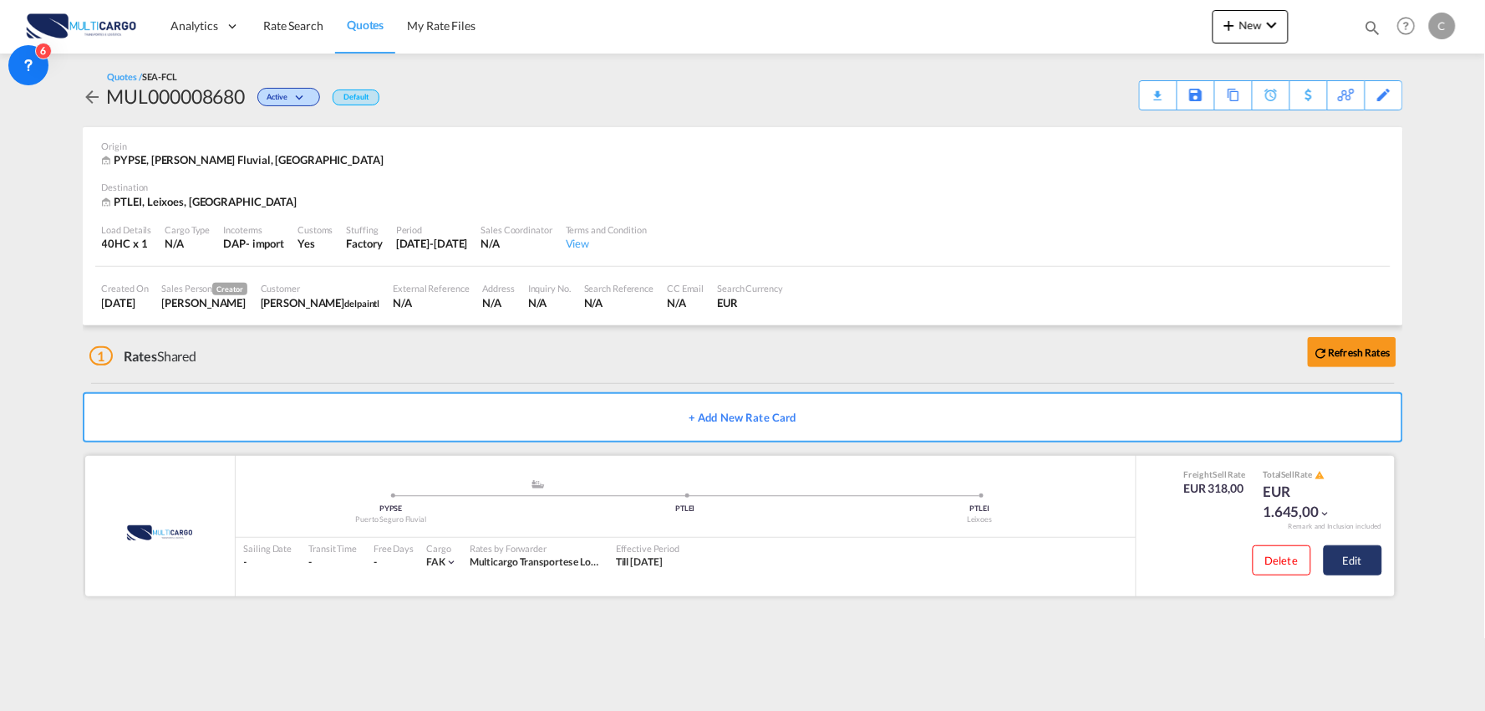
click at [1342, 554] on button "Edit" at bounding box center [1353, 560] width 59 height 30
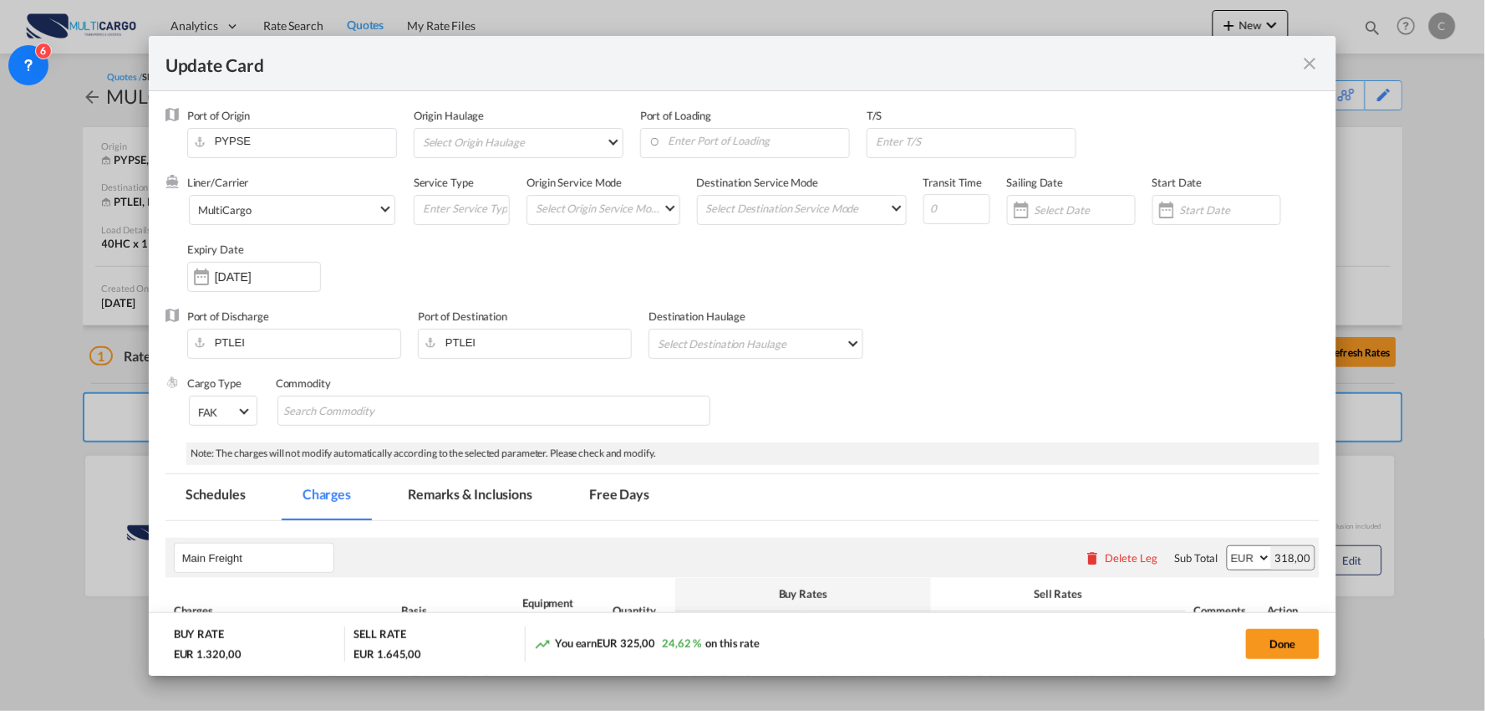
click at [466, 502] on md-tab-item "Remarks & Inclusions" at bounding box center [470, 497] width 165 height 46
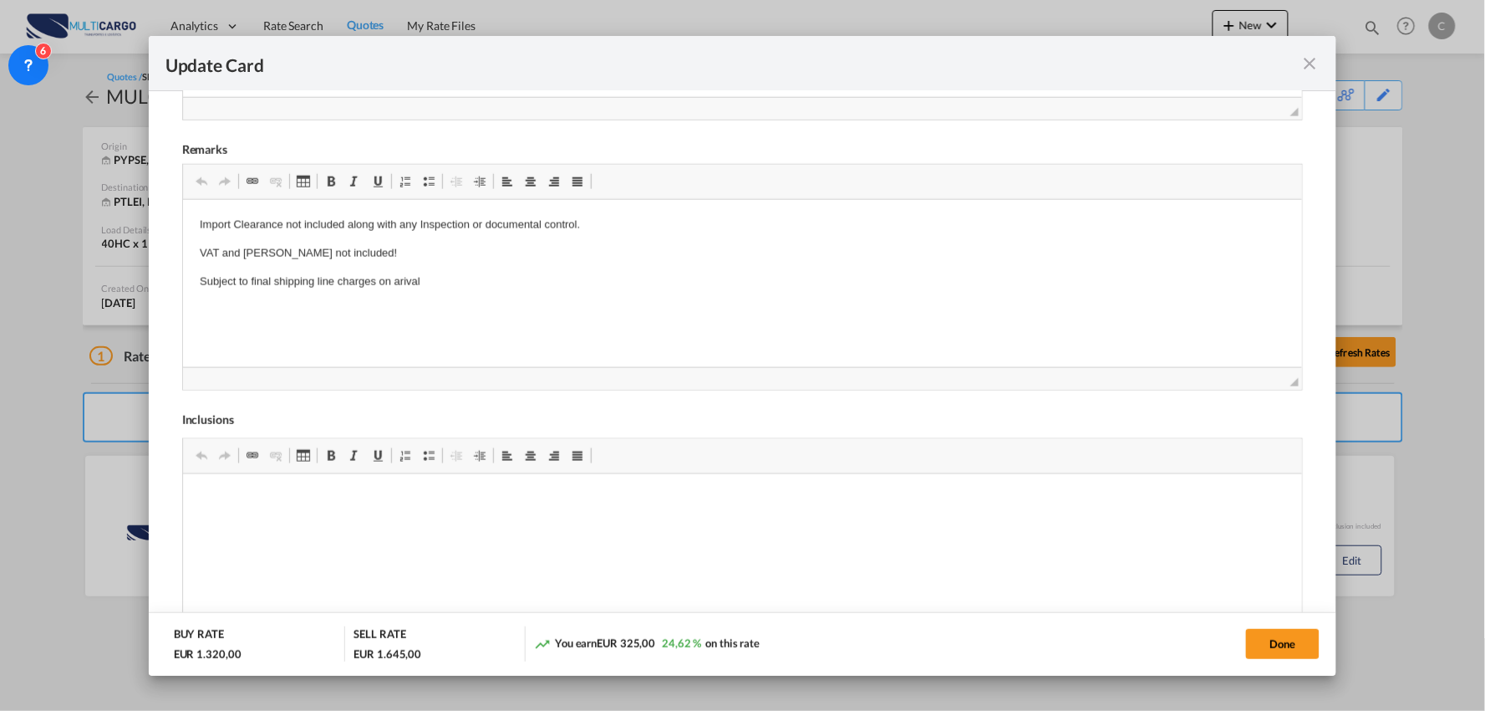
scroll to position [699, 0]
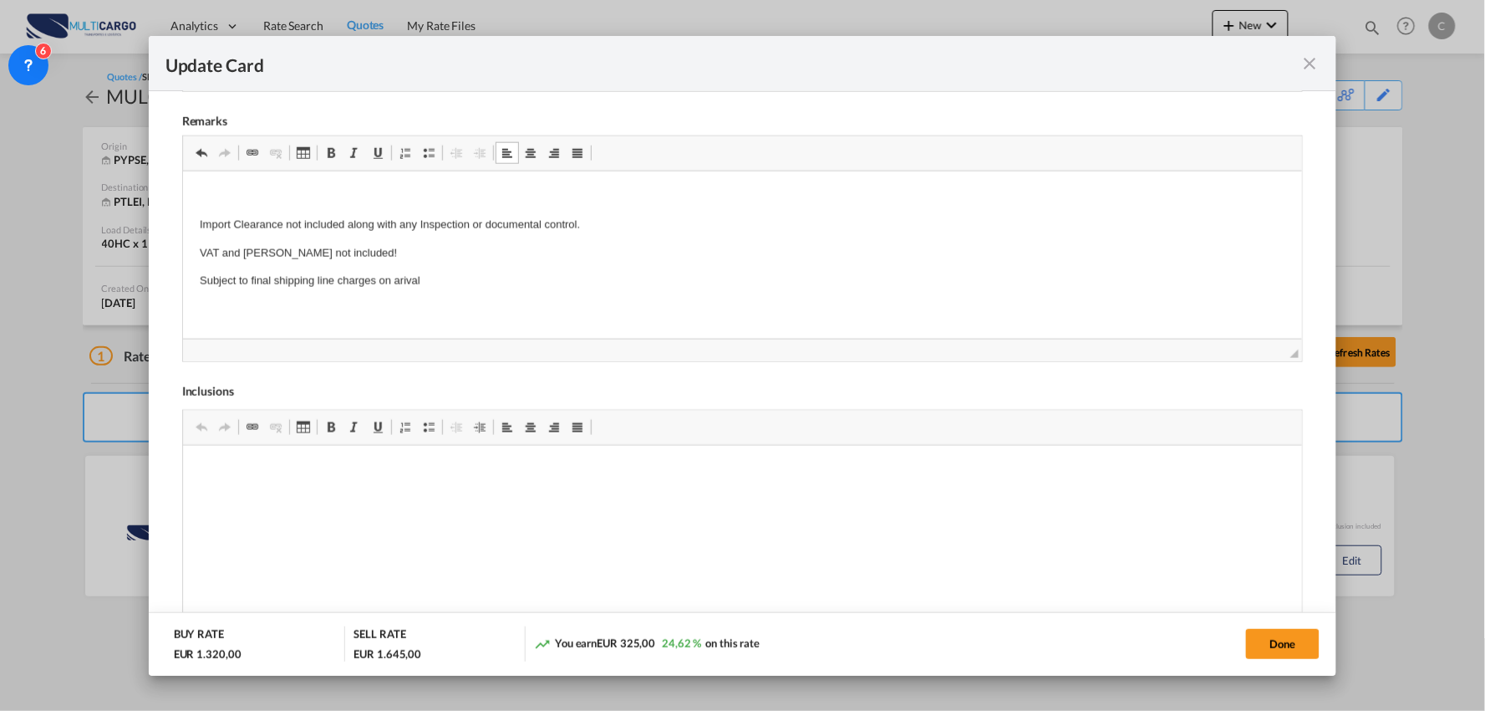
click at [202, 201] on p "Editor de texto enriquecido, editor11" at bounding box center [742, 197] width 1087 height 18
click at [446, 193] on p "2 Free Hours - Aditionl Time -" at bounding box center [742, 197] width 1087 height 18
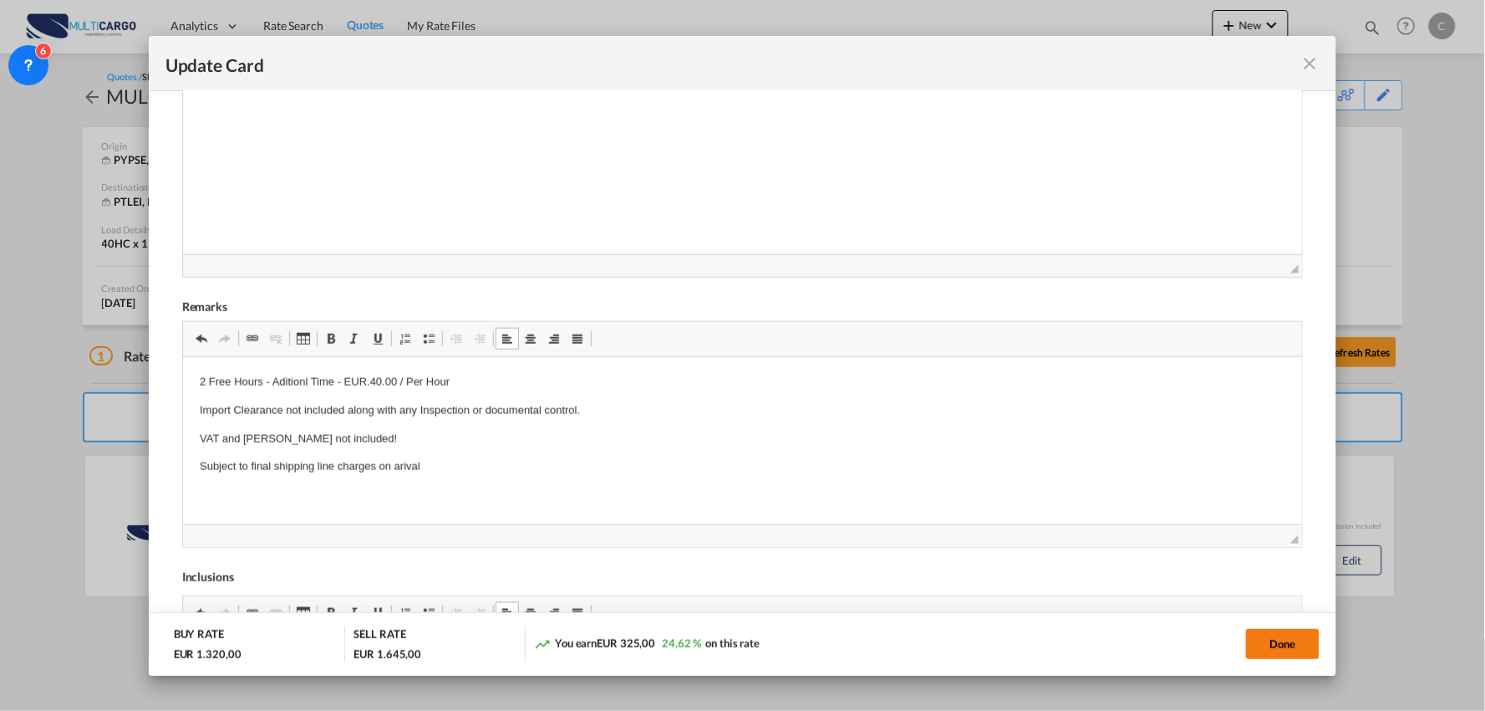
click at [1259, 631] on button "Done" at bounding box center [1283, 644] width 74 height 30
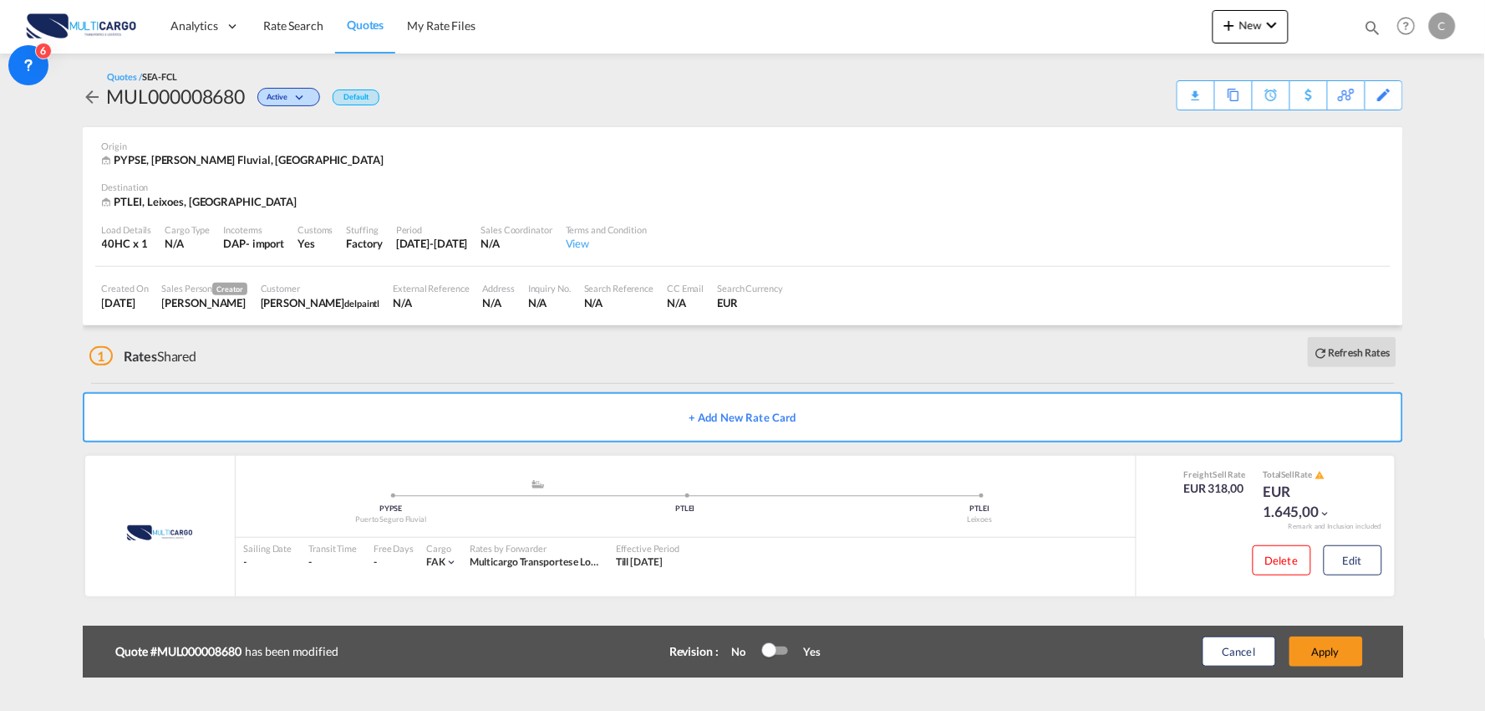
scroll to position [235, 0]
click at [1317, 636] on div "Update Card Port of Origin PYPSE Origin Haulage Select Origin Haulage rail road…" at bounding box center [742, 355] width 1485 height 711
click at [1335, 641] on button "Apply" at bounding box center [1327, 651] width 74 height 30
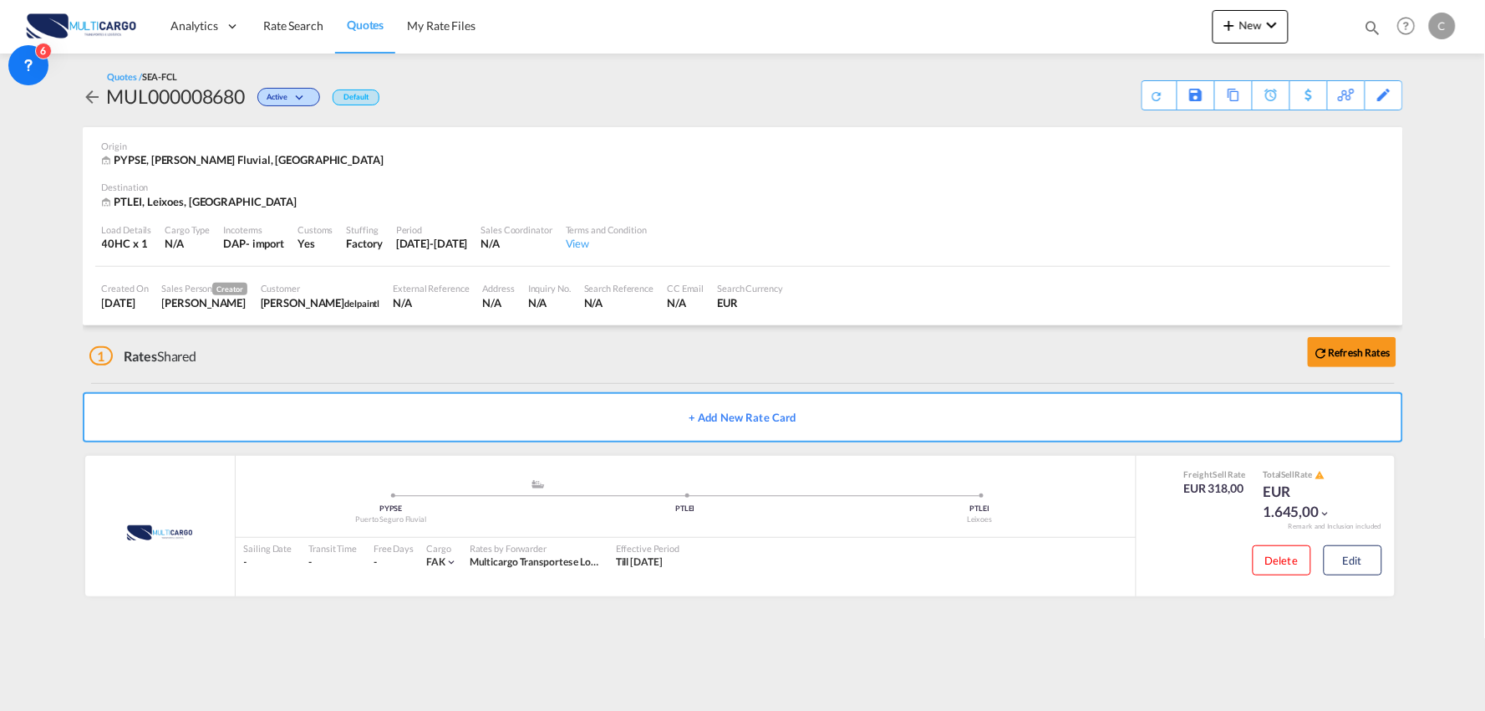
click at [847, 672] on md-content "Analytics Reports Dashboard Rate Search Quotes My Rate Files New Rates Ratecard" at bounding box center [742, 355] width 1485 height 711
click at [1151, 84] on div "Download Quote" at bounding box center [1125, 94] width 85 height 27
click at [1355, 563] on button "Edit" at bounding box center [1353, 560] width 59 height 30
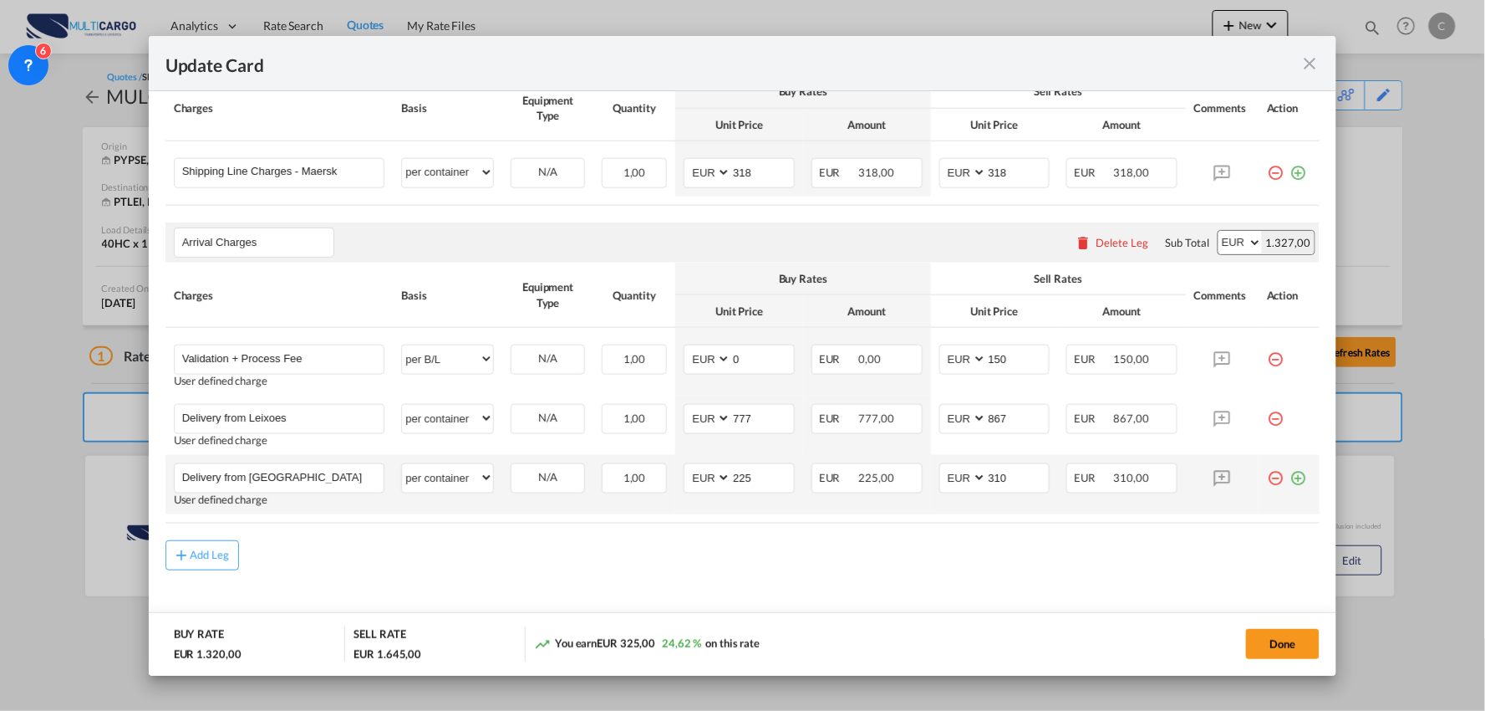
scroll to position [520, 0]
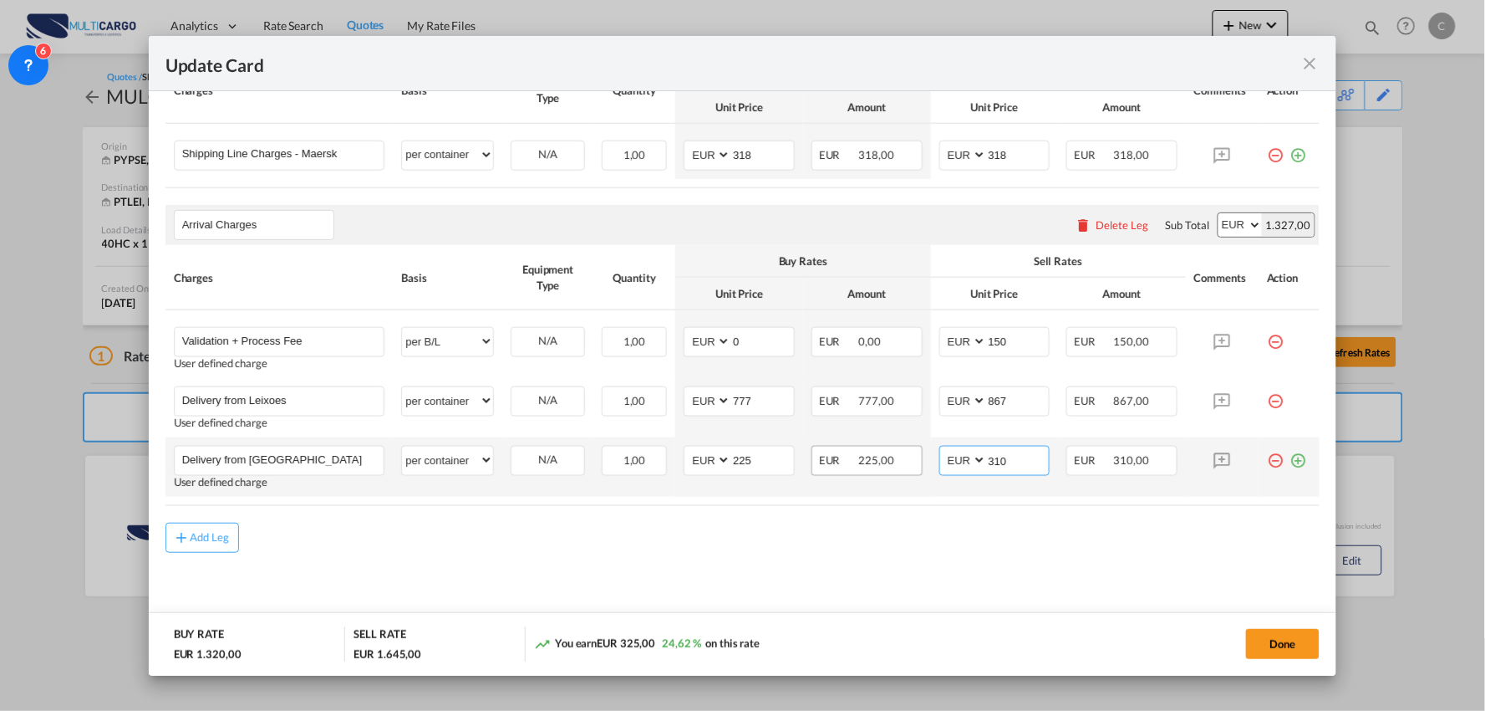
drag, startPoint x: 976, startPoint y: 461, endPoint x: 869, endPoint y: 439, distance: 108.5
click at [876, 447] on tr "Delivery from [GEOGRAPHIC_DATA] Please Enter User Defined Charges Cannot Be Pub…" at bounding box center [743, 466] width 1155 height 59
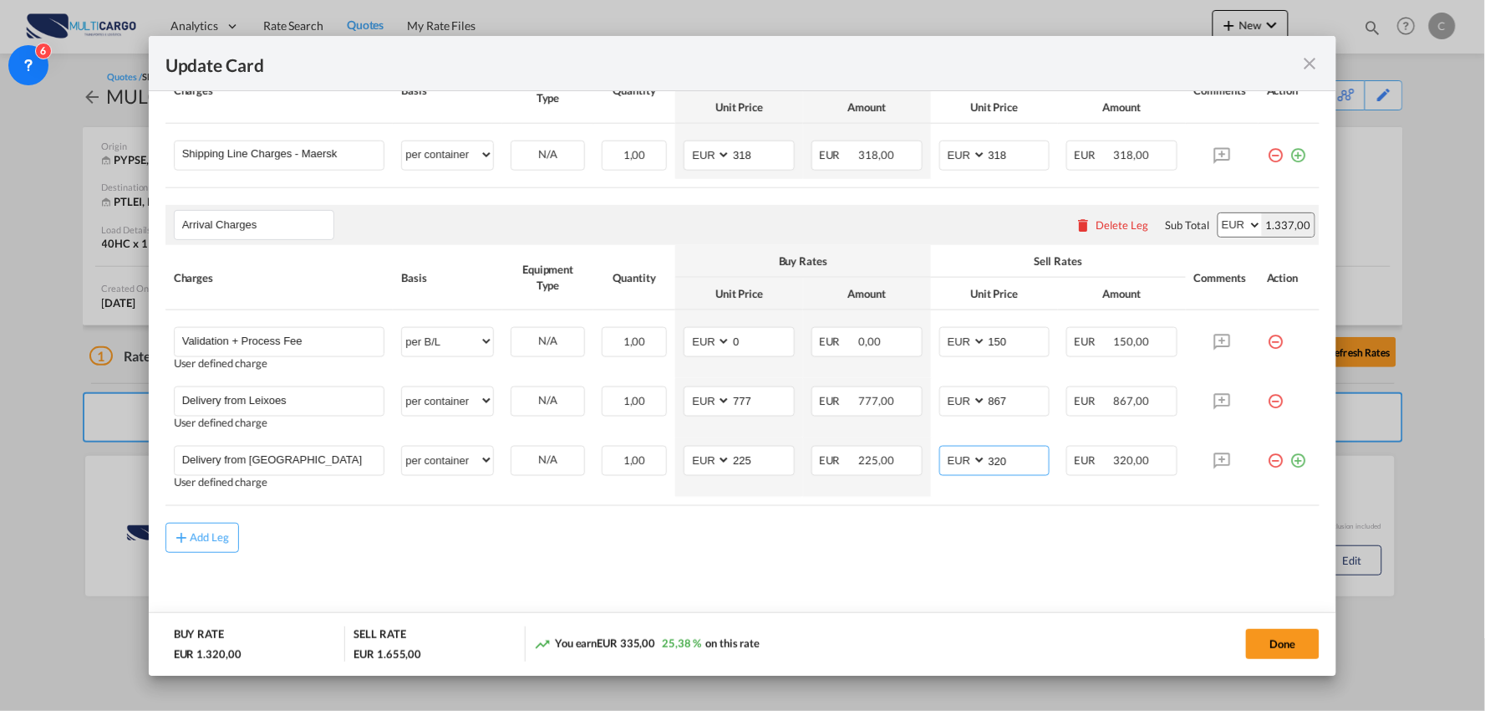
type input "320"
click at [935, 589] on md-content "Main Freight Please enter leg name Leg Name Already Exists Delete Leg Sub Total…" at bounding box center [743, 317] width 1155 height 633
click at [1266, 641] on button "Done" at bounding box center [1283, 644] width 74 height 30
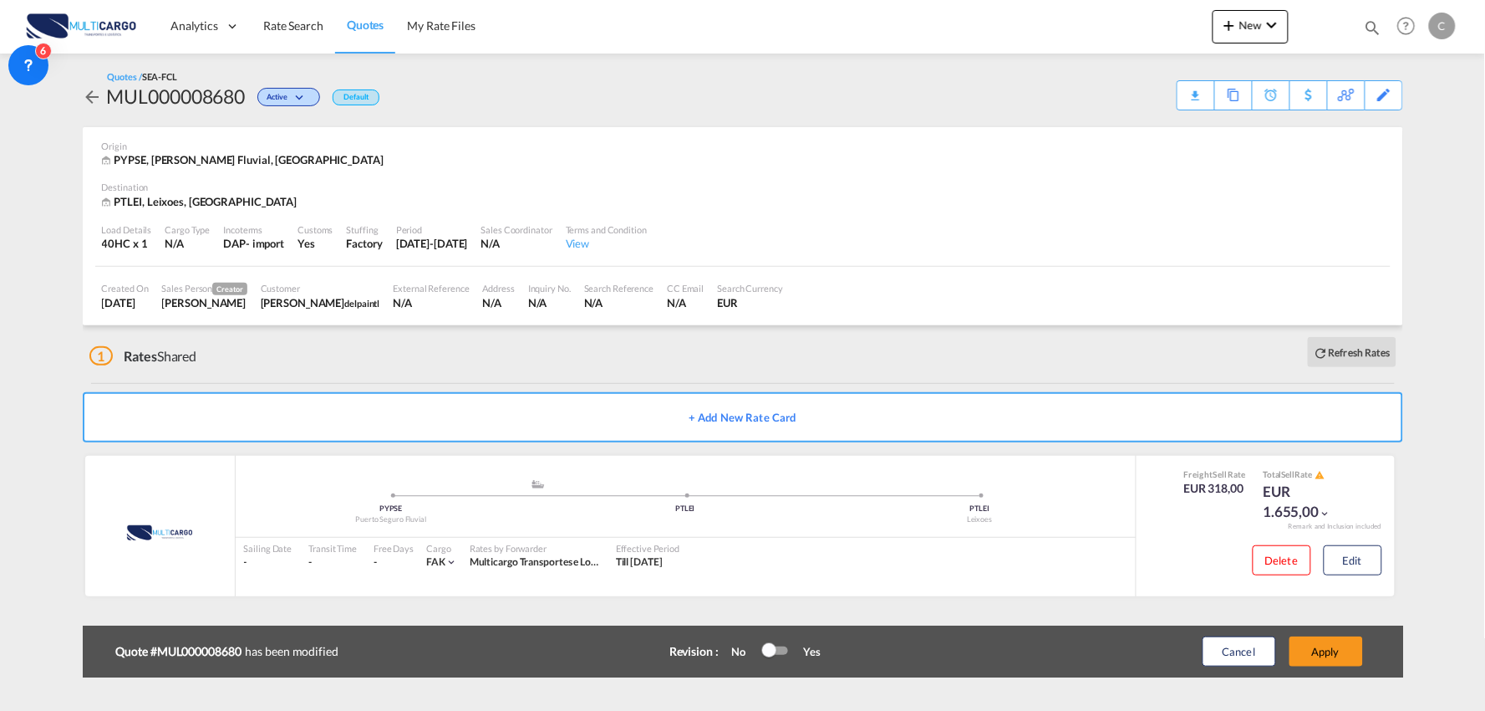
click at [1266, 641] on div "Update Card Port of Origin PYPSE Origin Haulage Select Origin Haulage rail road…" at bounding box center [742, 355] width 1485 height 711
click at [1321, 645] on button "Apply" at bounding box center [1327, 651] width 74 height 30
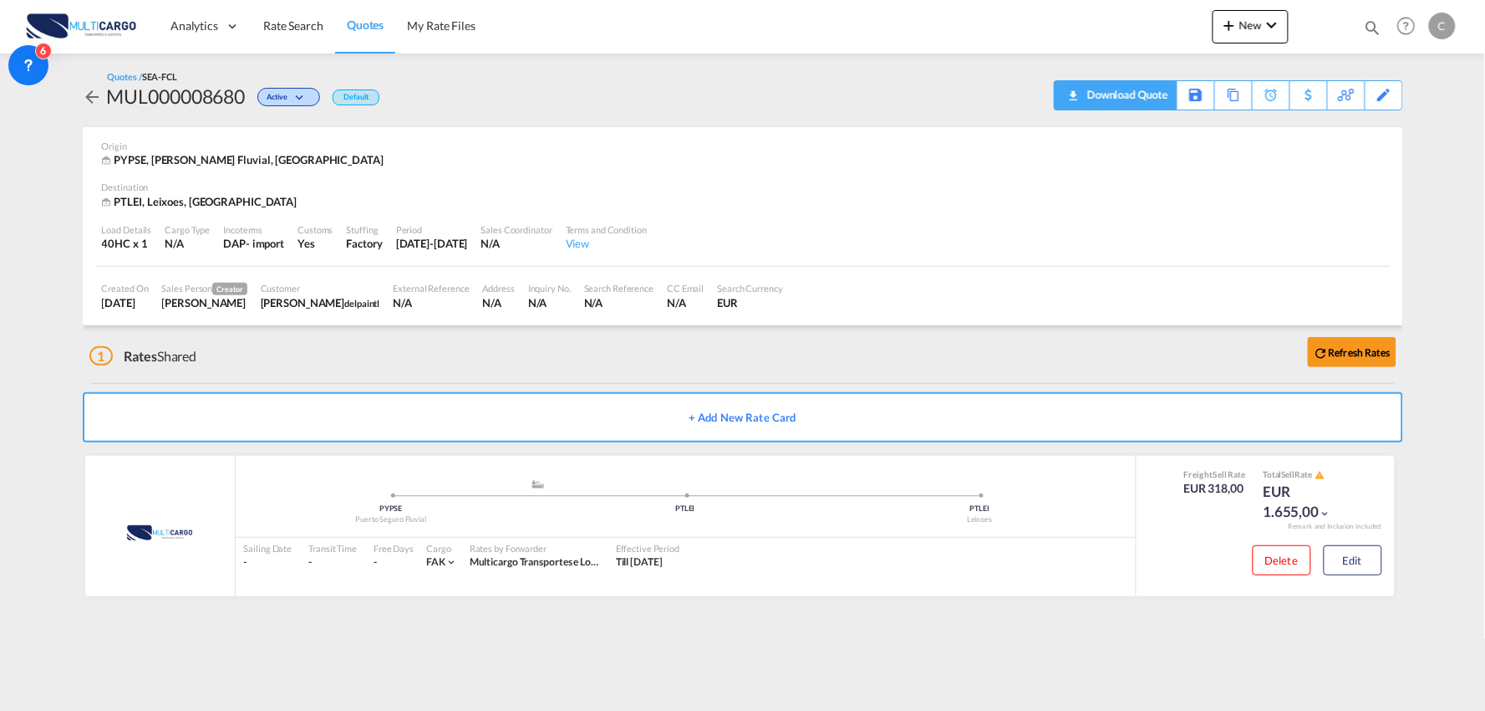
click at [1152, 100] on div "Download Quote" at bounding box center [1125, 94] width 85 height 27
